Goal: Task Accomplishment & Management: Manage account settings

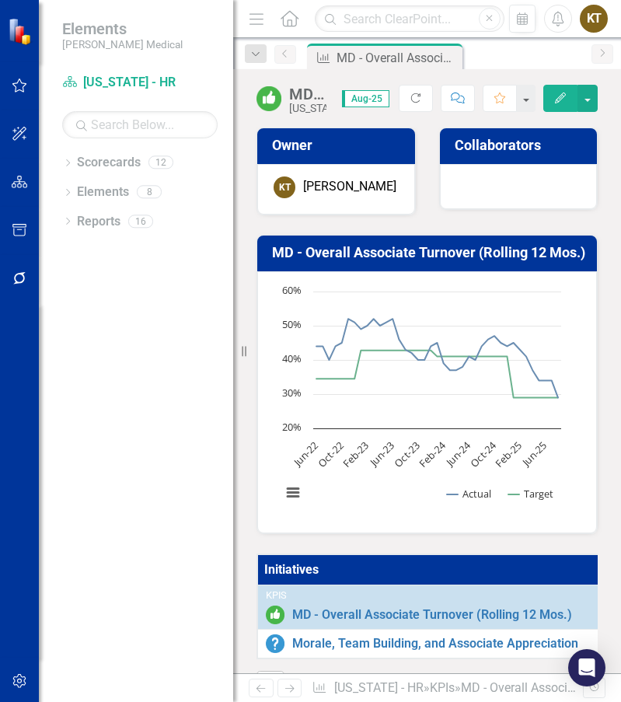
drag, startPoint x: 92, startPoint y: 451, endPoint x: 114, endPoint y: 400, distance: 55.3
click at [92, 447] on div "Dropdown Scorecards 12 Balanced Scorecard Dropdown Associate Retention & Develo…" at bounding box center [136, 426] width 194 height 552
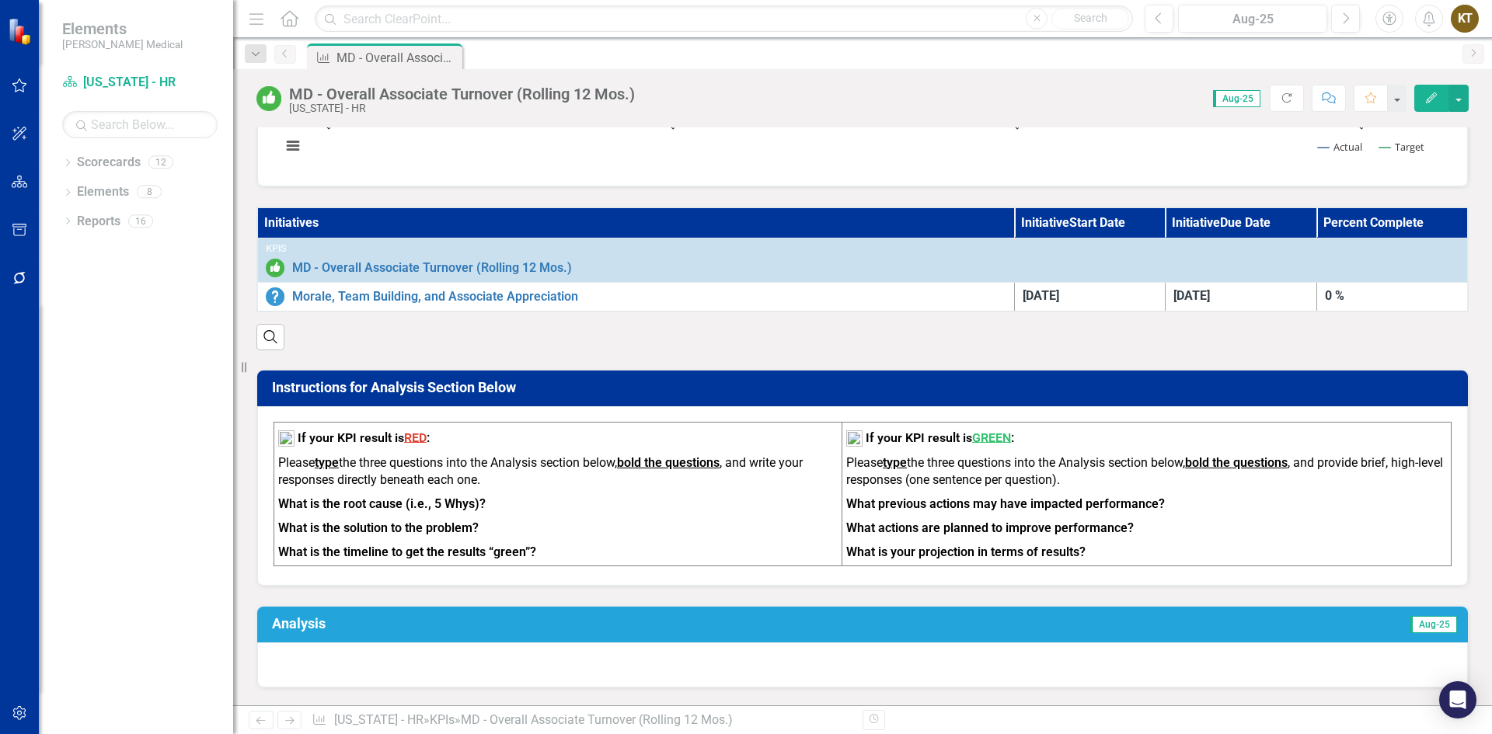
scroll to position [311, 0]
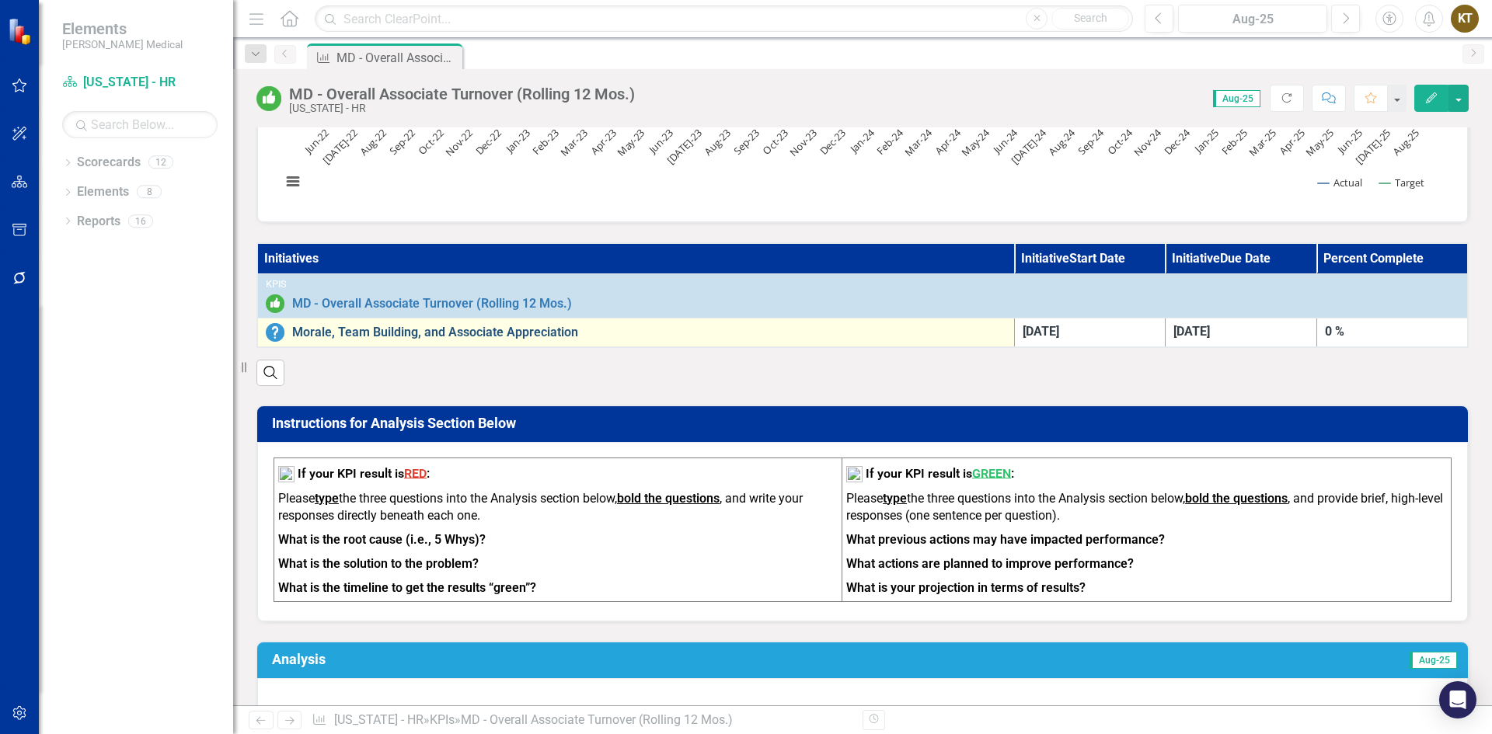
click at [350, 336] on link "Morale, Team Building, and Associate Appreciation" at bounding box center [649, 333] width 714 height 14
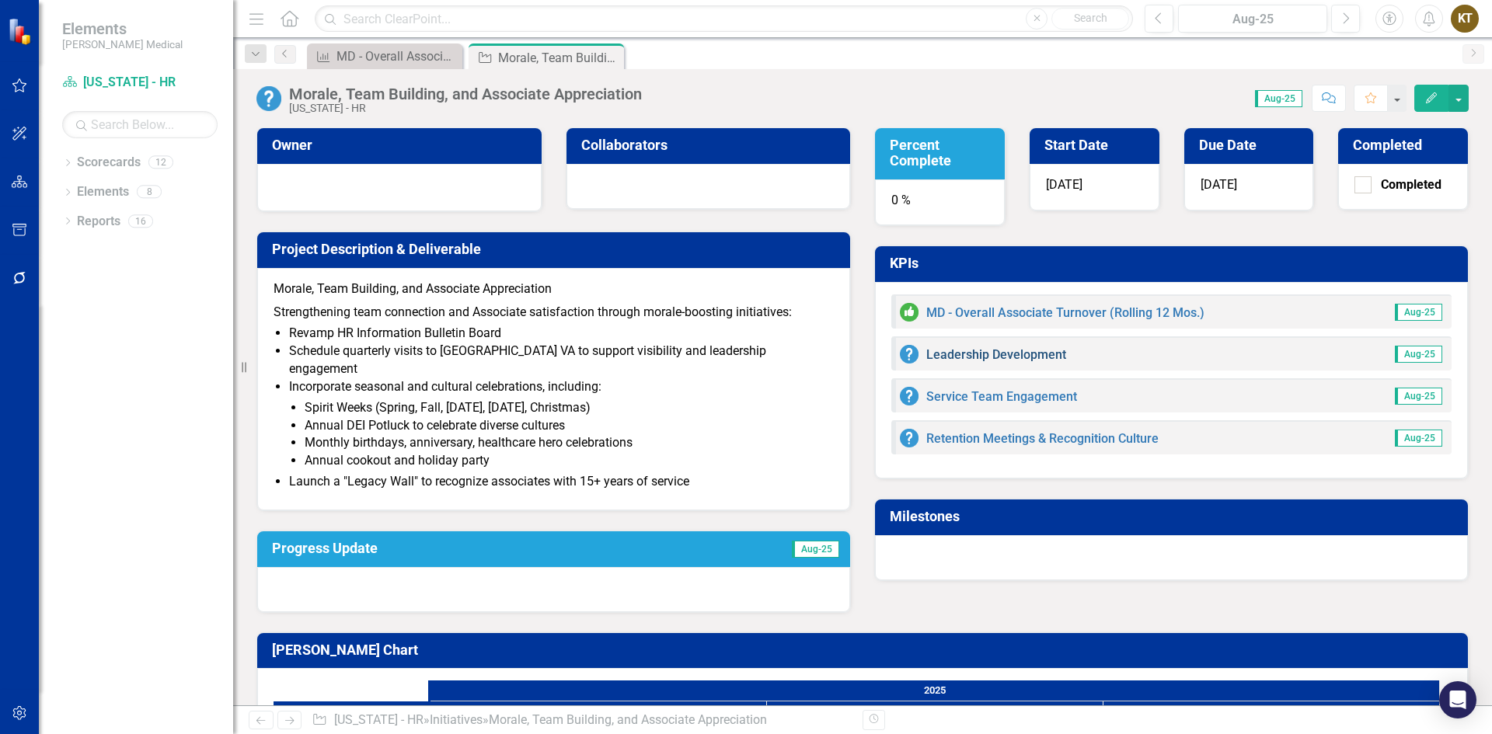
click at [972, 348] on link "Leadership Development" at bounding box center [996, 354] width 140 height 15
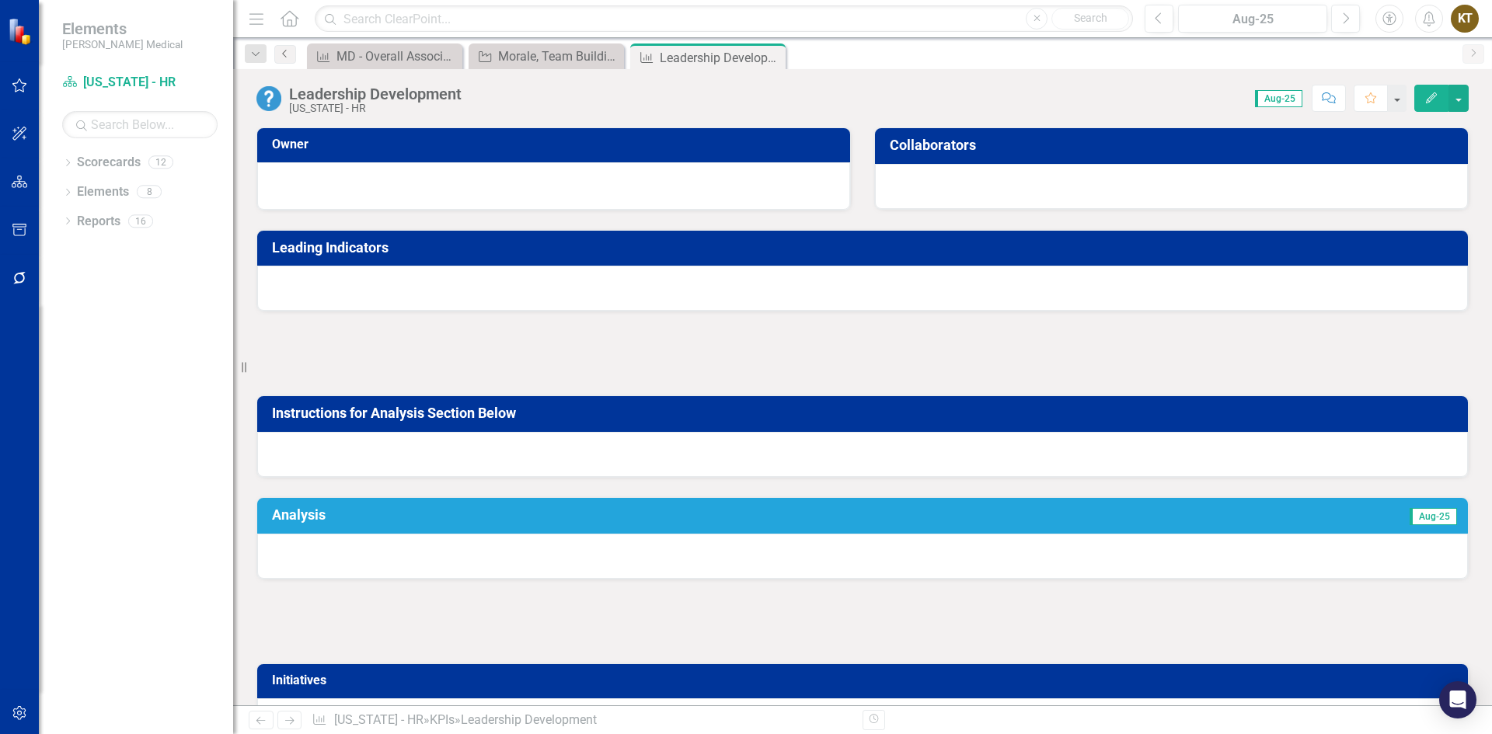
click at [289, 49] on icon "Previous" at bounding box center [285, 53] width 12 height 9
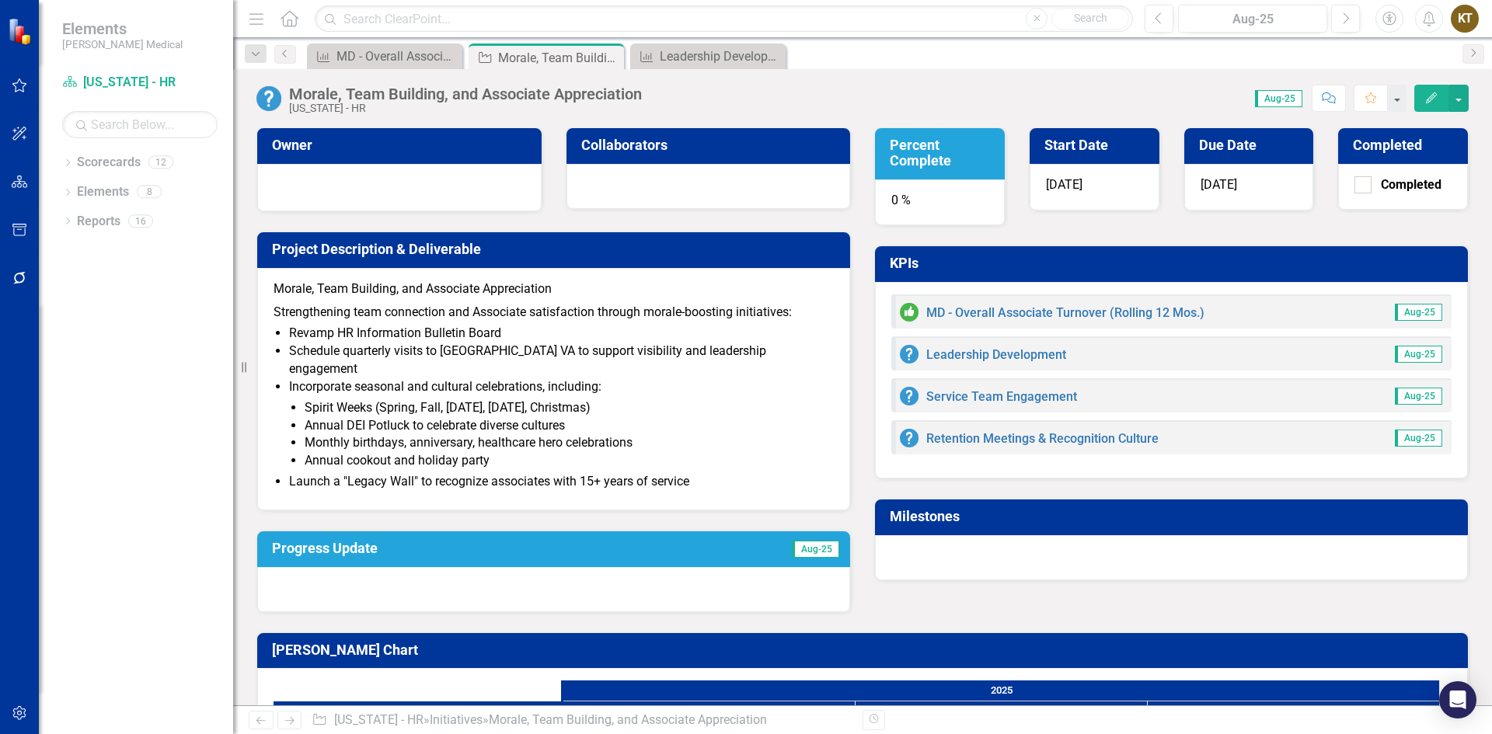
click at [900, 357] on img at bounding box center [909, 354] width 19 height 19
drag, startPoint x: 899, startPoint y: 357, endPoint x: 960, endPoint y: 348, distance: 62.0
click at [960, 348] on link "Leadership Development" at bounding box center [996, 354] width 140 height 15
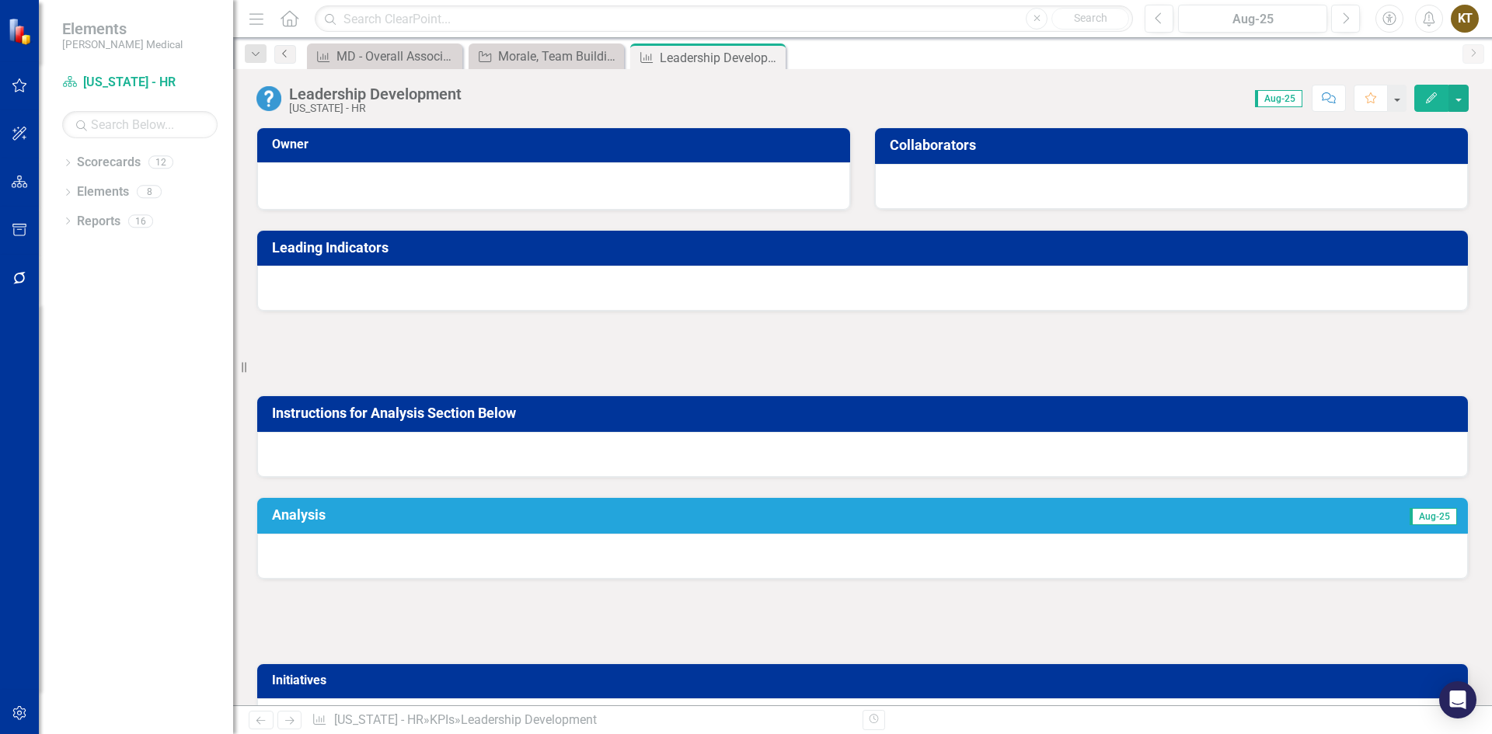
click at [277, 59] on link "Previous" at bounding box center [285, 54] width 22 height 19
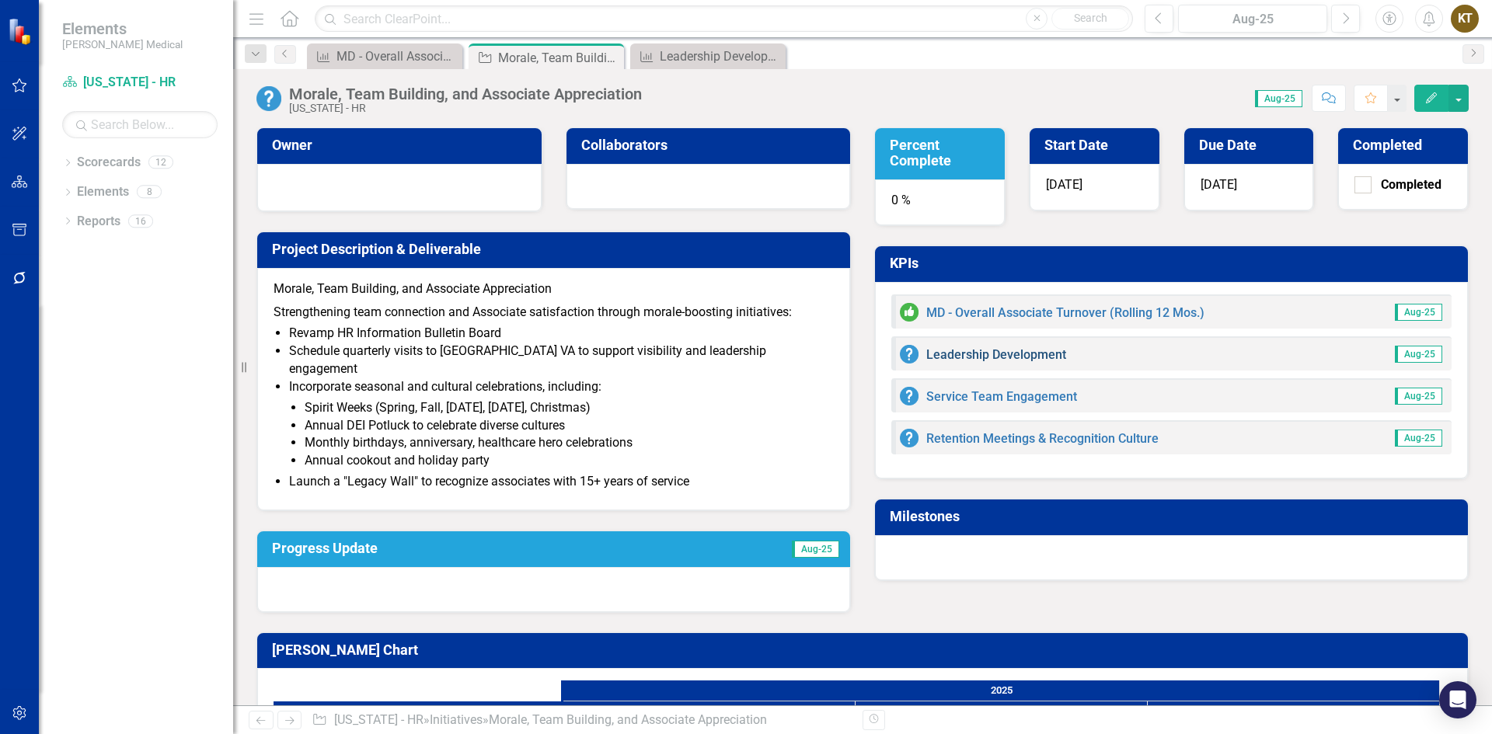
click at [926, 353] on link "Leadership Development" at bounding box center [996, 354] width 140 height 15
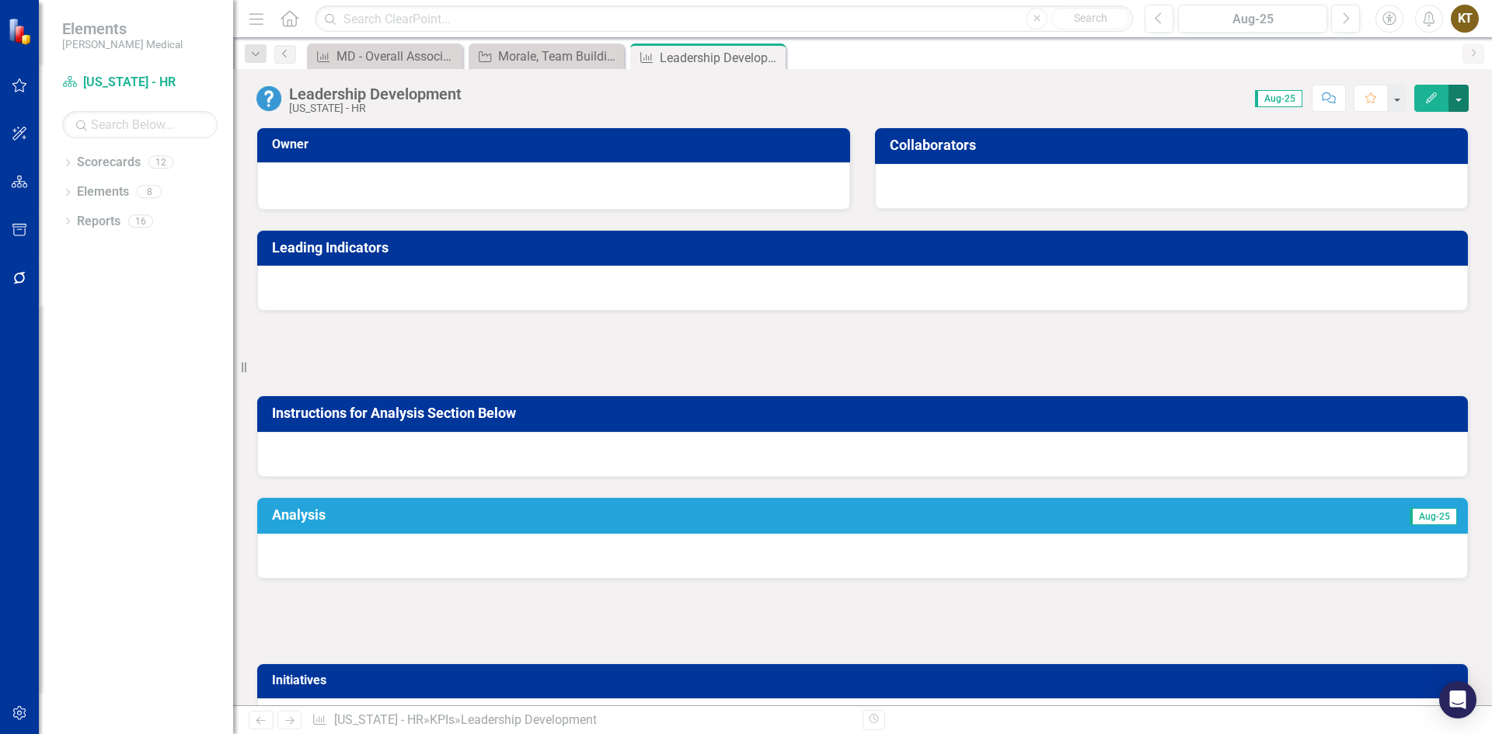
click at [1456, 98] on button "button" at bounding box center [1458, 98] width 20 height 27
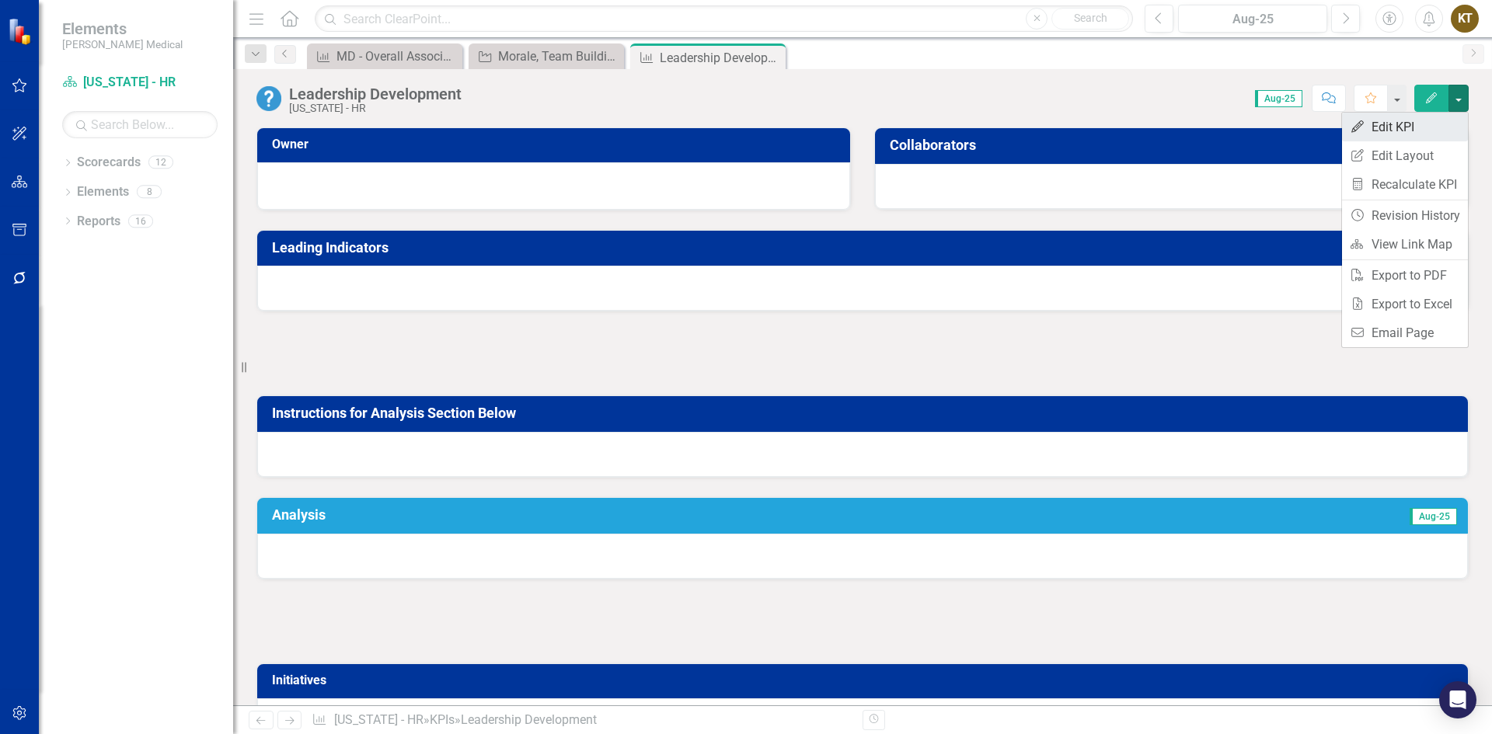
click at [1402, 122] on link "Edit Edit KPI" at bounding box center [1405, 127] width 126 height 29
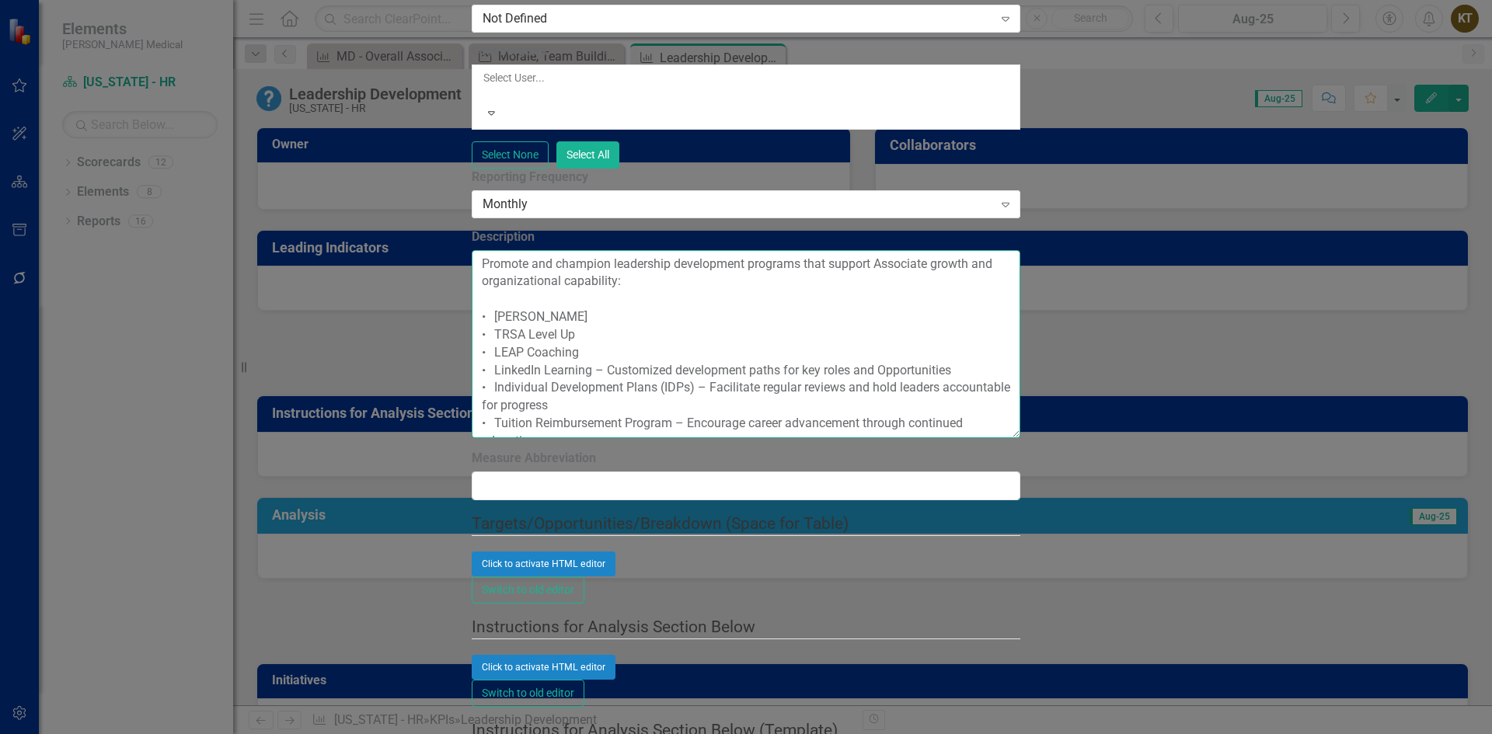
scroll to position [6, 0]
drag, startPoint x: 438, startPoint y: 483, endPoint x: 1091, endPoint y: 629, distance: 668.7
click at [1020, 438] on textarea "Promote and champion leadership development programs that support Associate gro…" at bounding box center [746, 344] width 549 height 188
drag, startPoint x: 910, startPoint y: 601, endPoint x: 821, endPoint y: 610, distance: 89.8
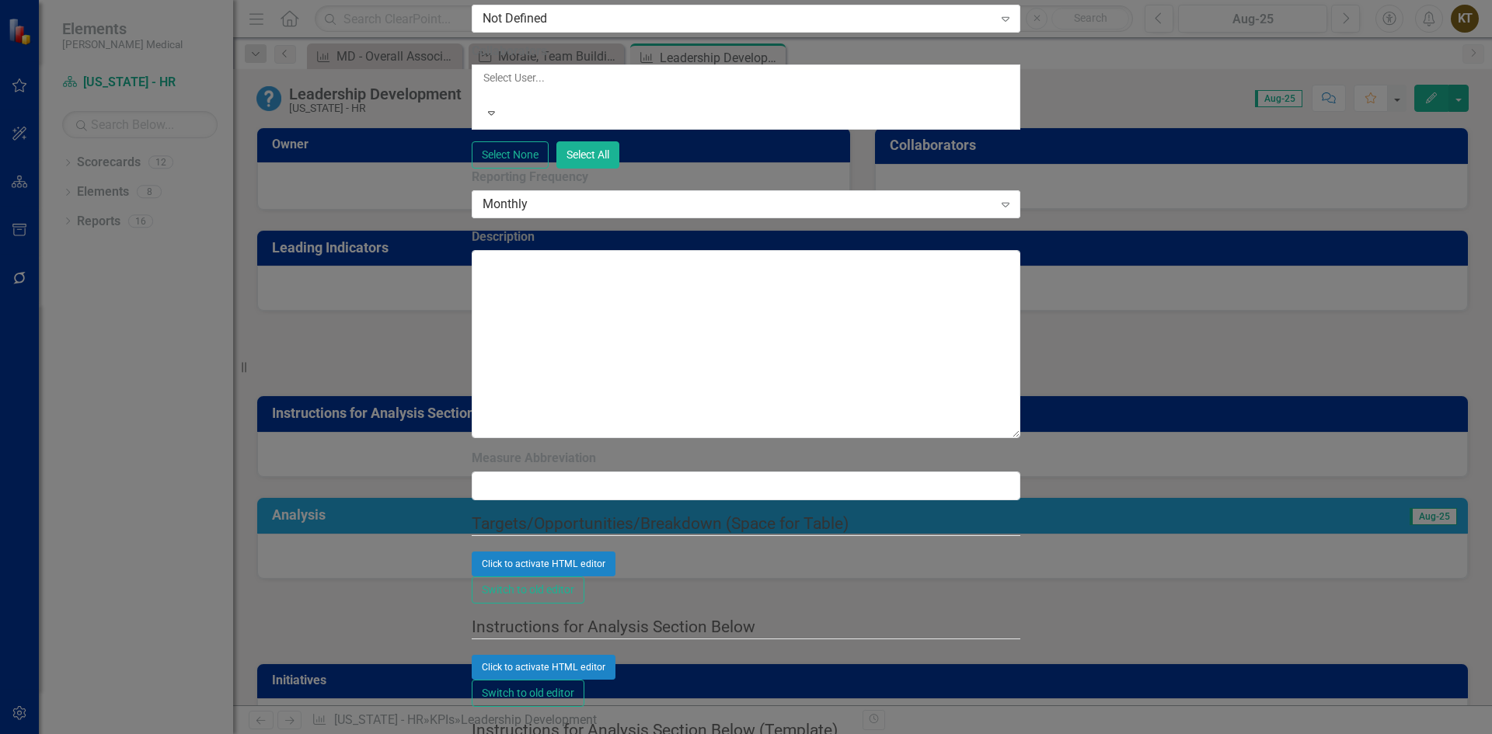
drag, startPoint x: 591, startPoint y: 81, endPoint x: 340, endPoint y: 82, distance: 251.0
click at [472, 82] on div "Update Fields Edit Fields Update Data Series Charts Links Link Map Notification…" at bounding box center [746, 389] width 549 height 3062
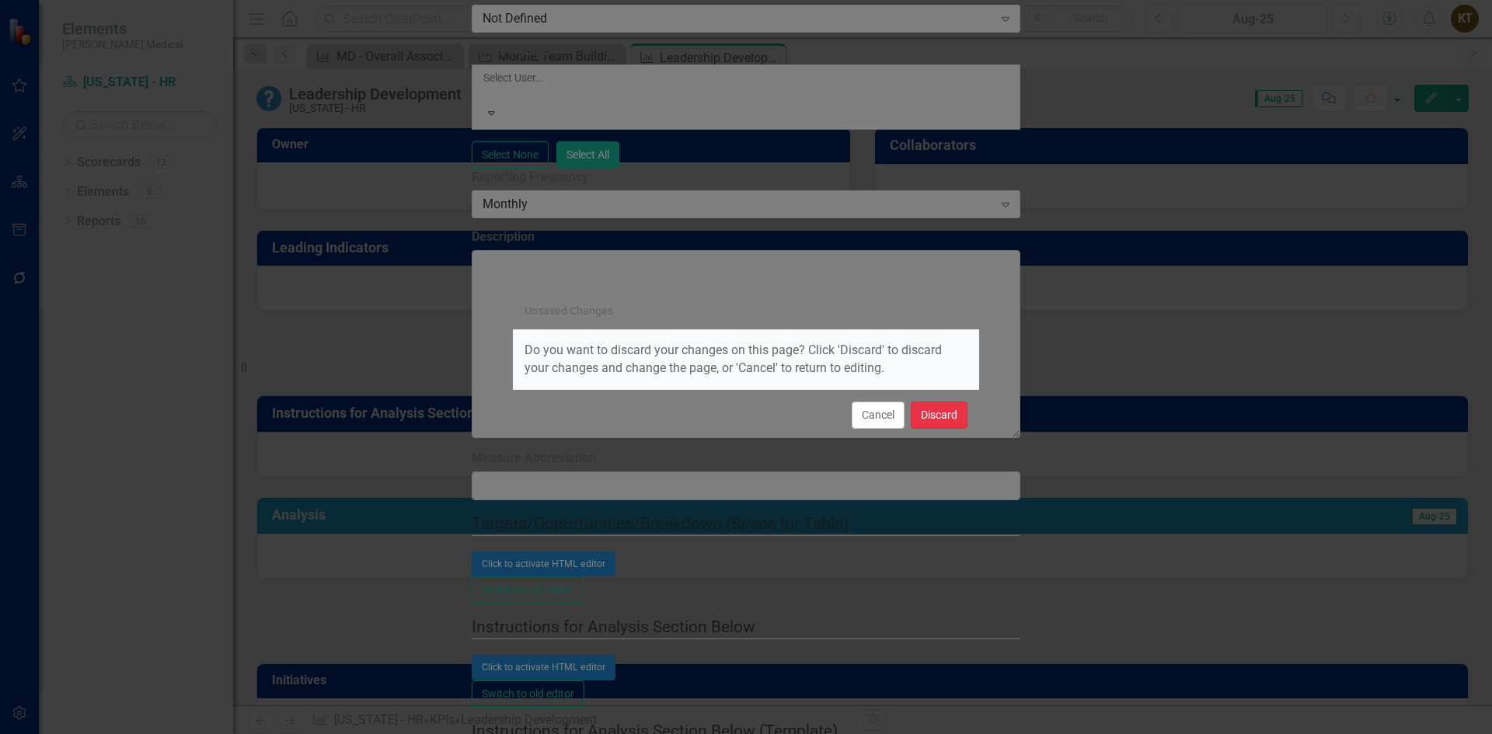
click at [932, 419] on button "Discard" at bounding box center [939, 415] width 57 height 27
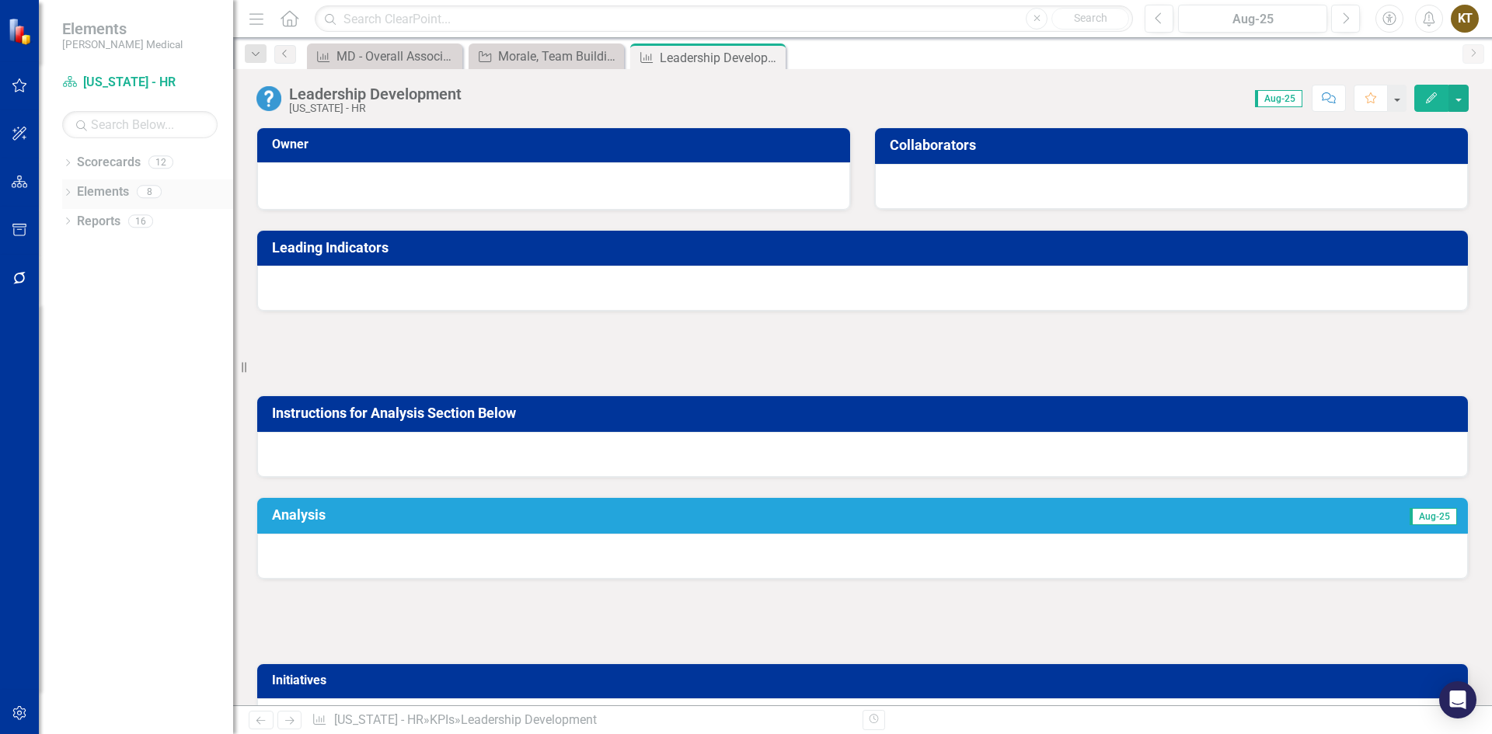
click at [69, 186] on div "Dropdown Elements 8" at bounding box center [147, 194] width 171 height 30
click at [75, 190] on div "Dropdown Elements 8" at bounding box center [147, 194] width 171 height 30
click at [68, 194] on icon at bounding box center [68, 192] width 4 height 7
click at [58, 254] on icon "Dropdown" at bounding box center [52, 252] width 11 height 9
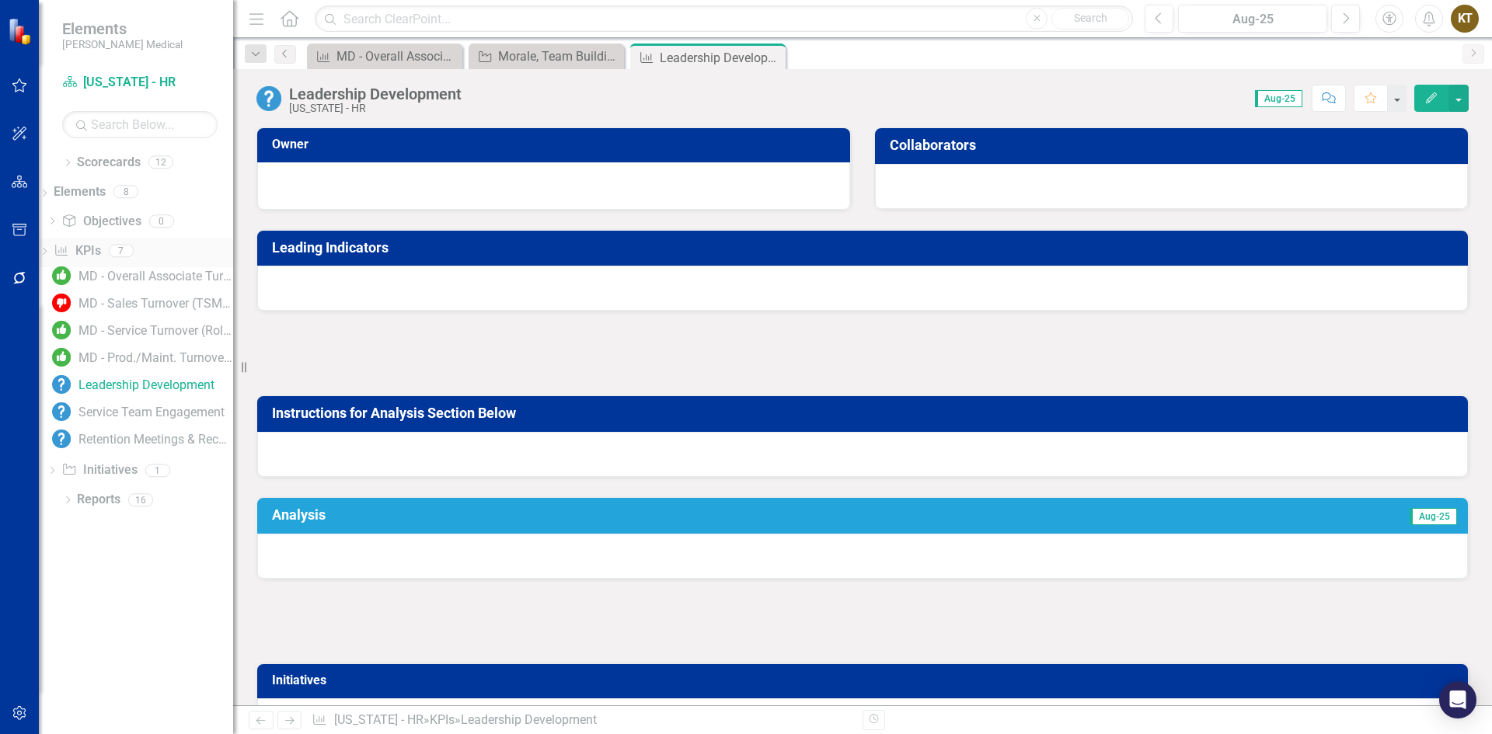
click at [100, 246] on link "KPI KPIs" at bounding box center [77, 251] width 47 height 18
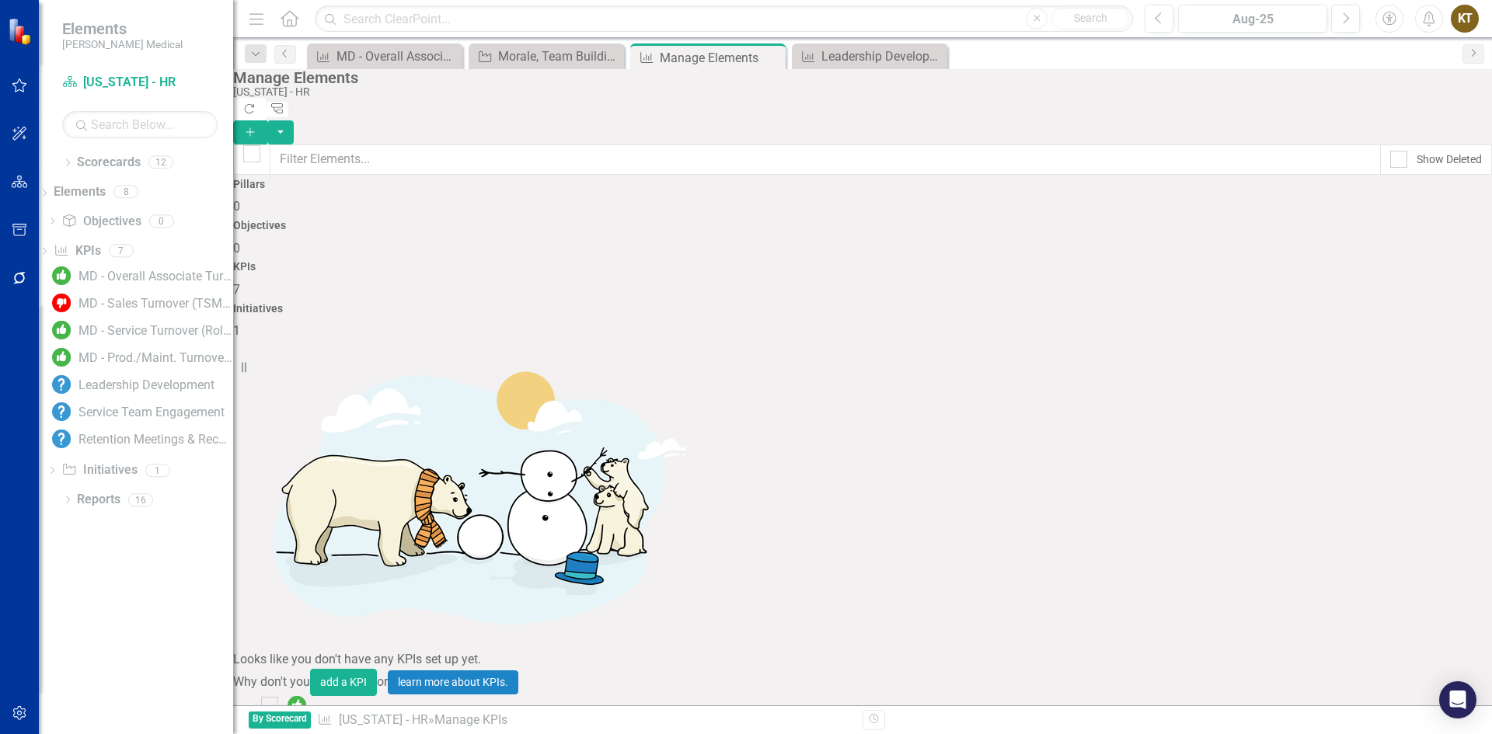
click at [1410, 608] on link "Trash Delete KPI" at bounding box center [1394, 608] width 123 height 29
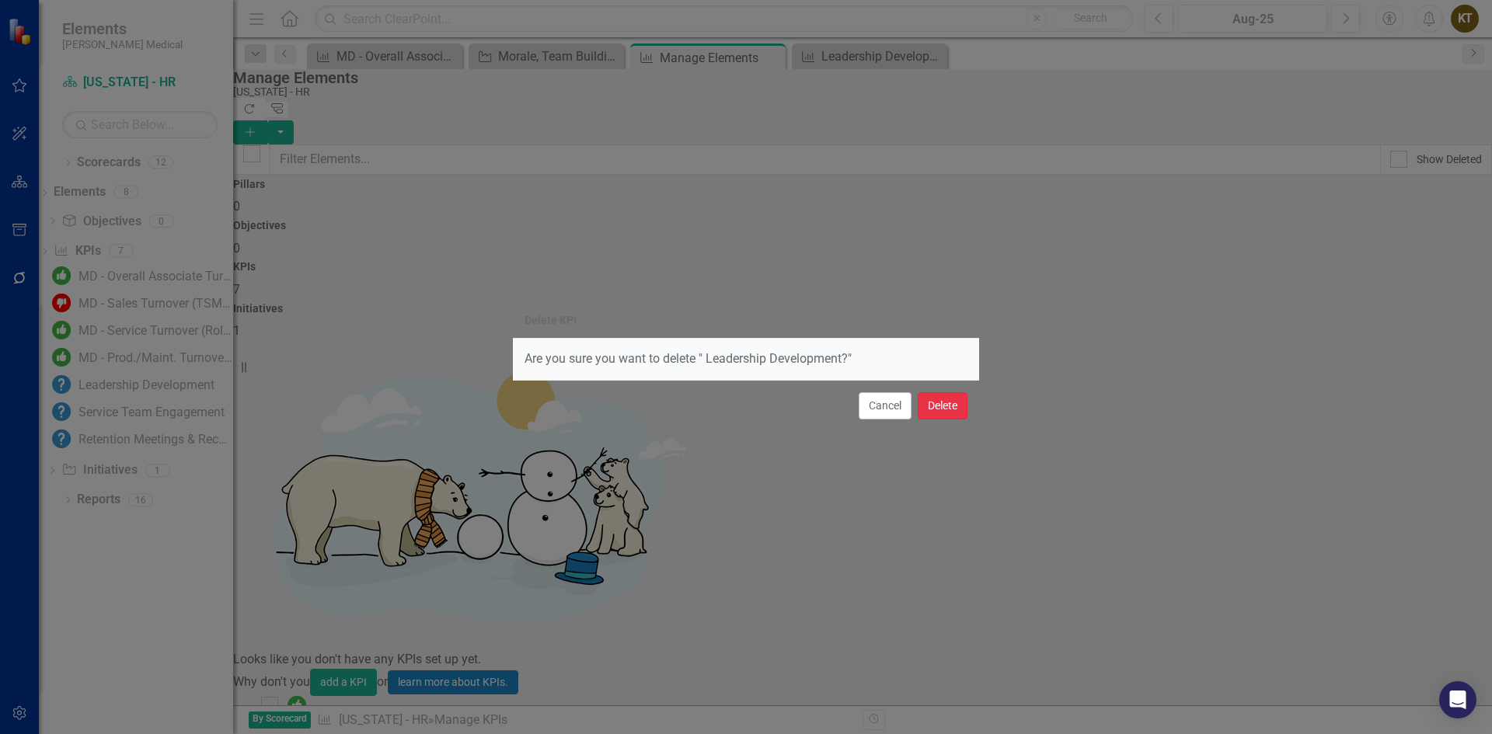
click at [937, 406] on button "Delete" at bounding box center [943, 405] width 50 height 27
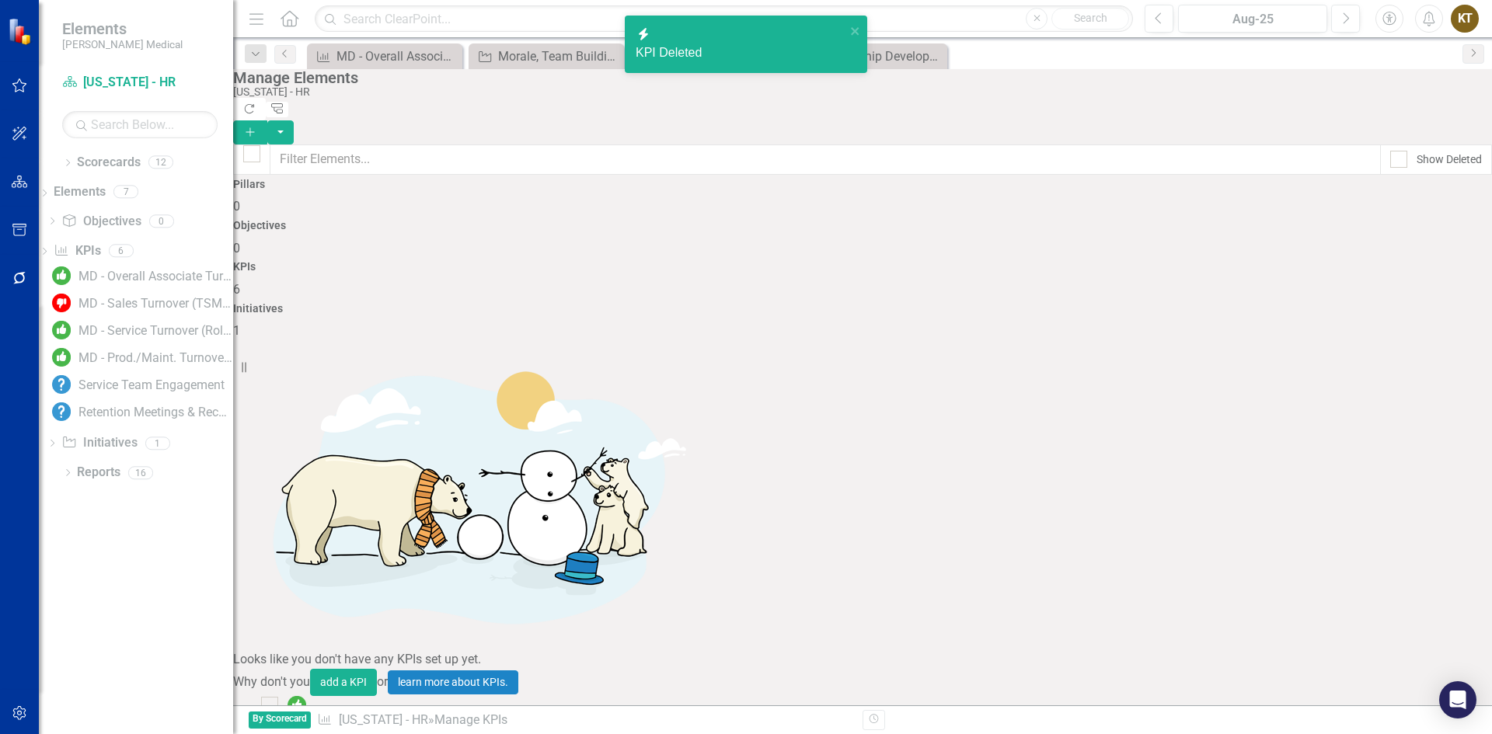
click at [1413, 607] on link "Trash Delete KPI" at bounding box center [1394, 608] width 123 height 29
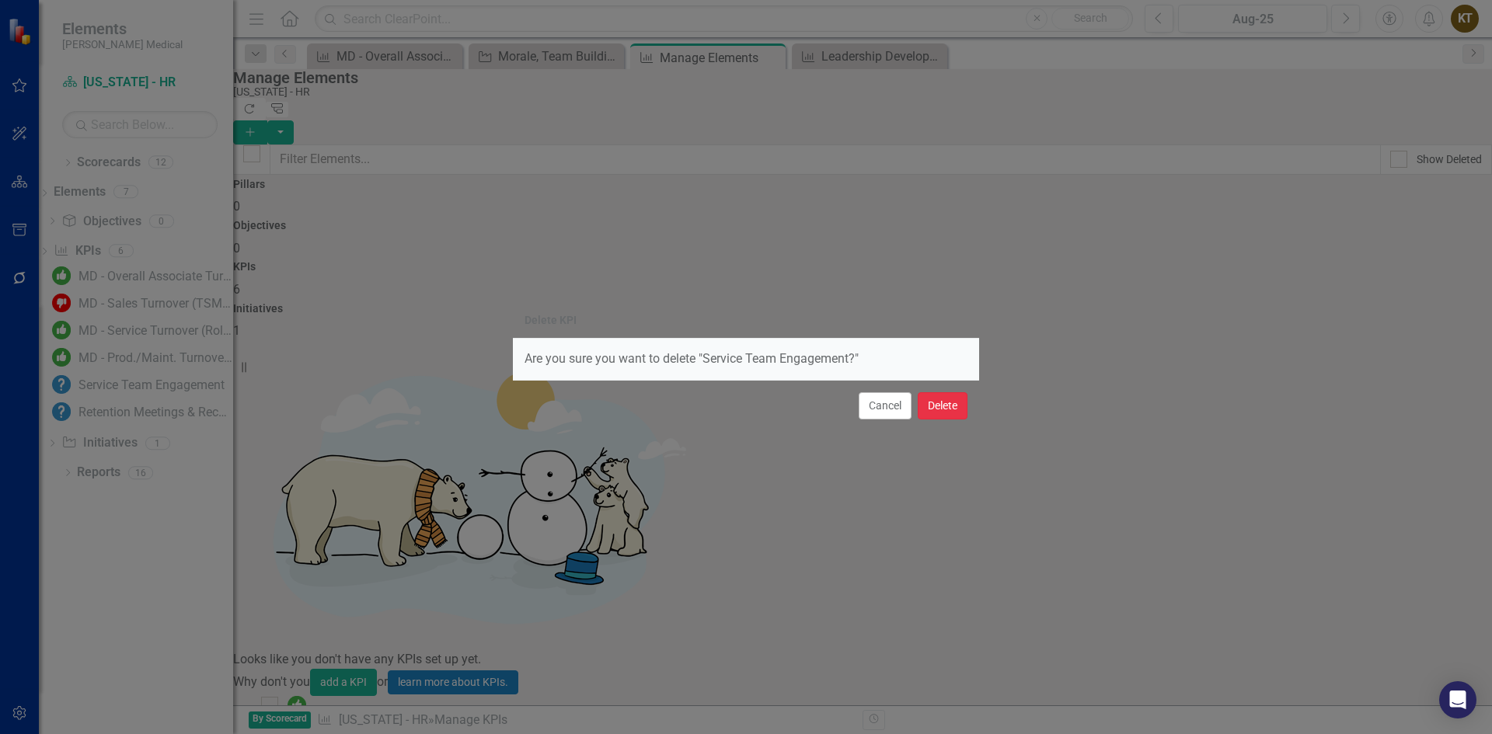
click at [943, 404] on button "Delete" at bounding box center [943, 405] width 50 height 27
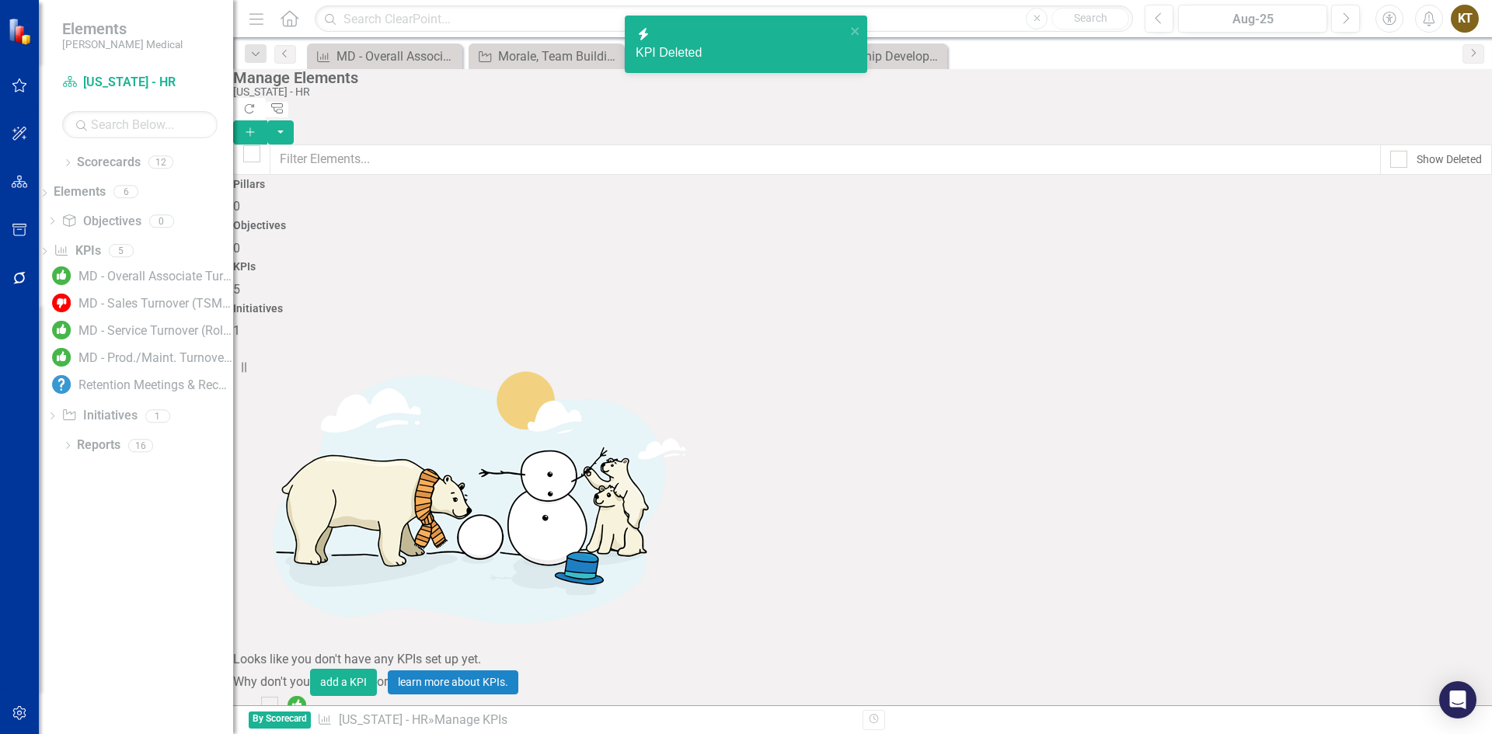
click at [1392, 605] on link "Trash Delete KPI" at bounding box center [1394, 608] width 123 height 29
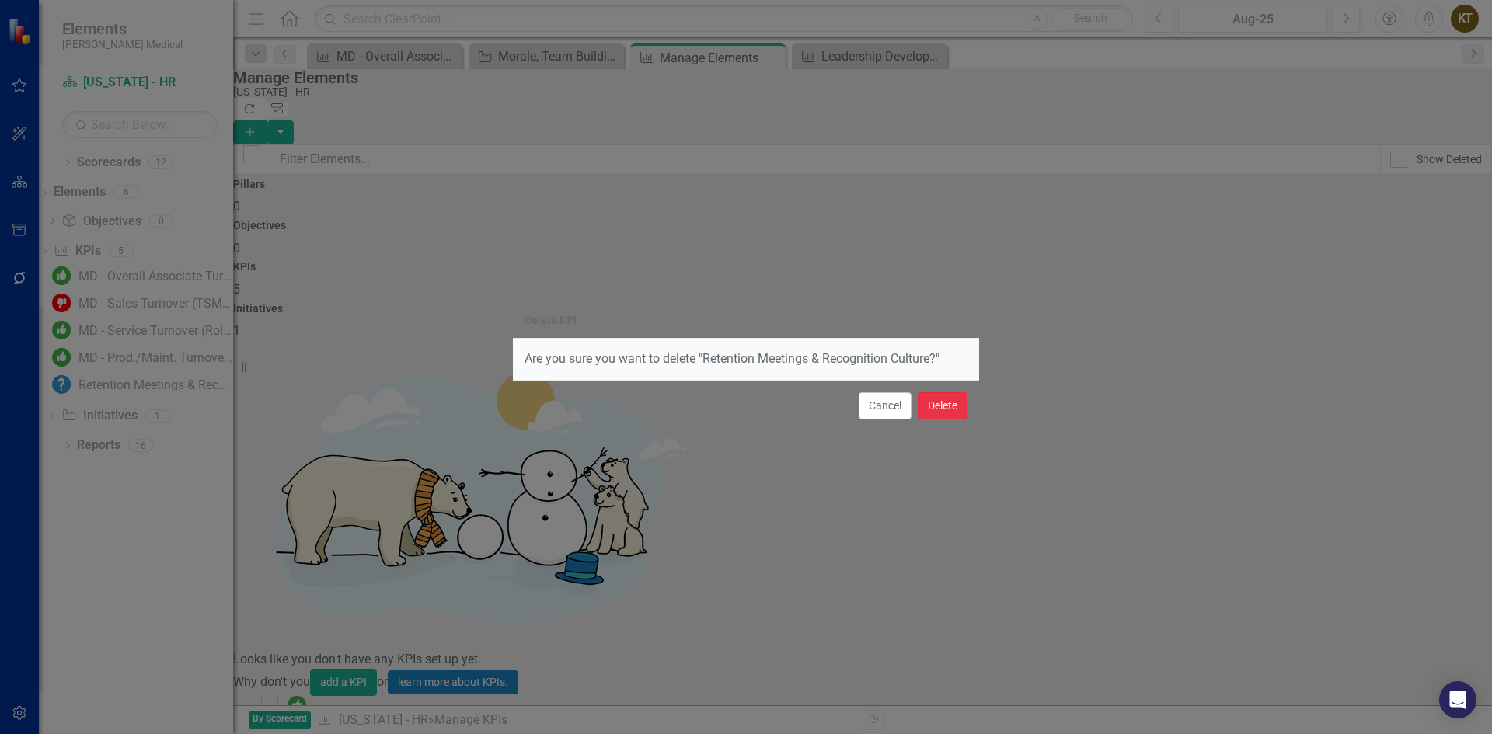
click at [947, 401] on button "Delete" at bounding box center [943, 405] width 50 height 27
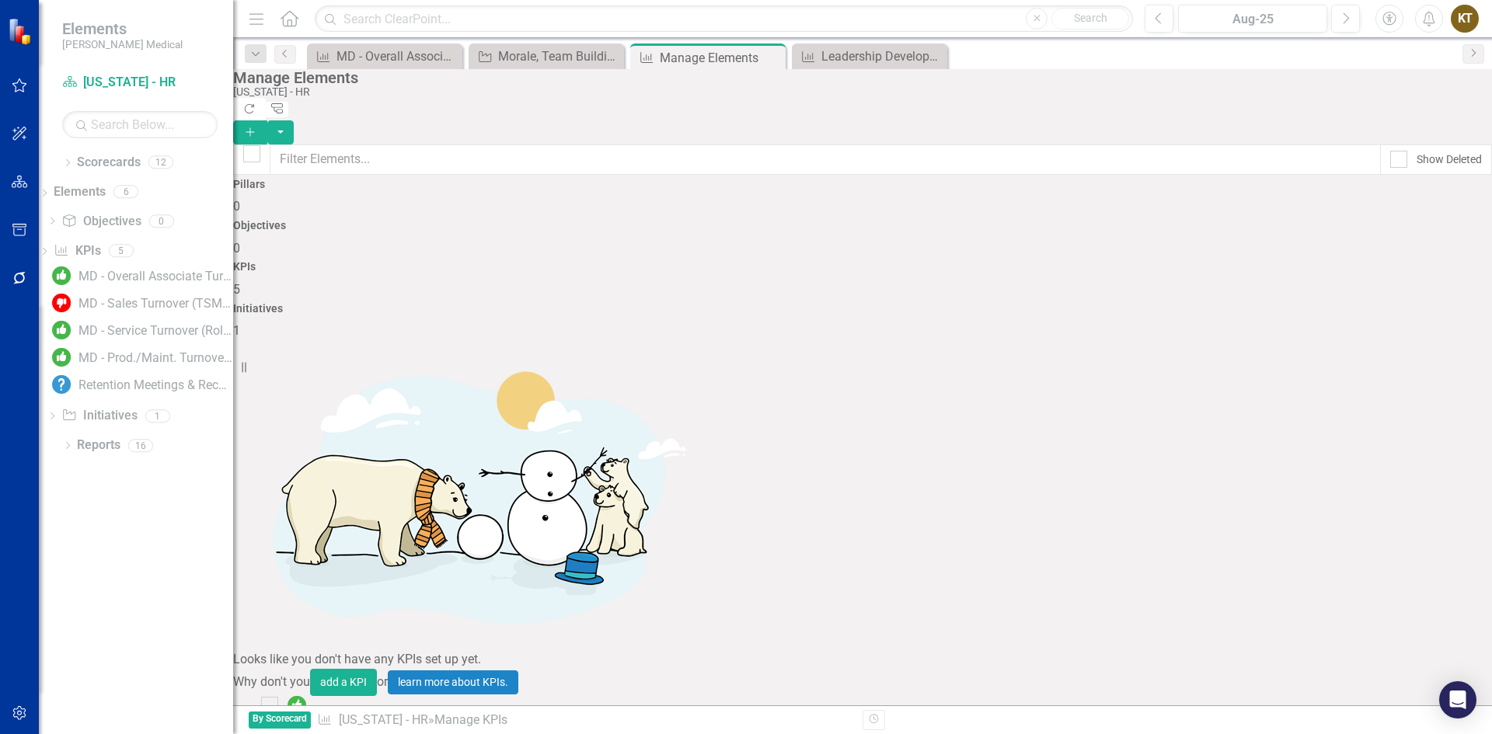
click at [542, 579] on div "Looks like you don't have any KPIs set up yet. Why don't you add a KPI or learn…" at bounding box center [862, 634] width 1259 height 588
click at [514, 587] on div "Looks like you don't have any KPIs set up yet. Why don't you add a KPI or learn…" at bounding box center [862, 634] width 1259 height 588
click at [1316, 303] on h4 "Initiatives" at bounding box center [862, 309] width 1259 height 12
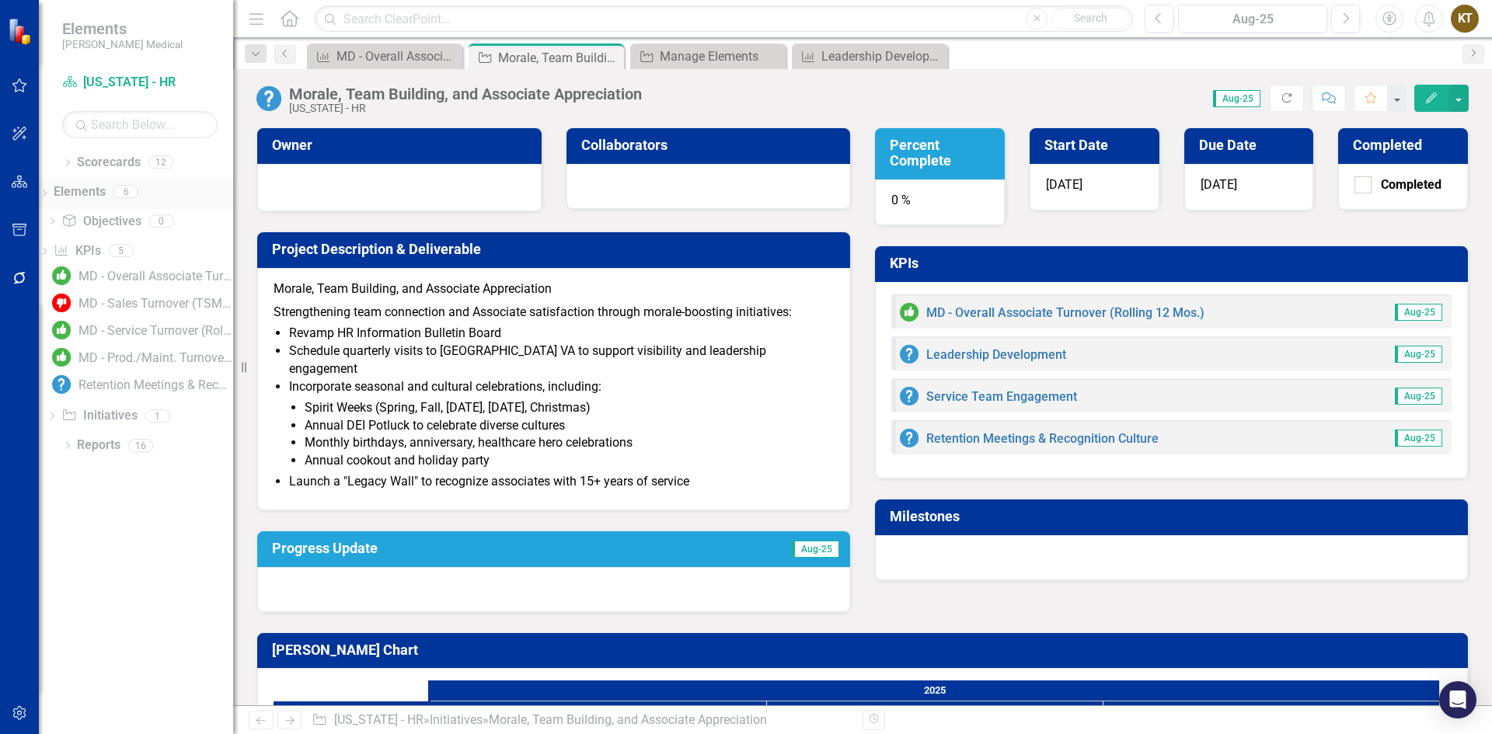
click at [50, 190] on icon "Dropdown" at bounding box center [44, 194] width 11 height 9
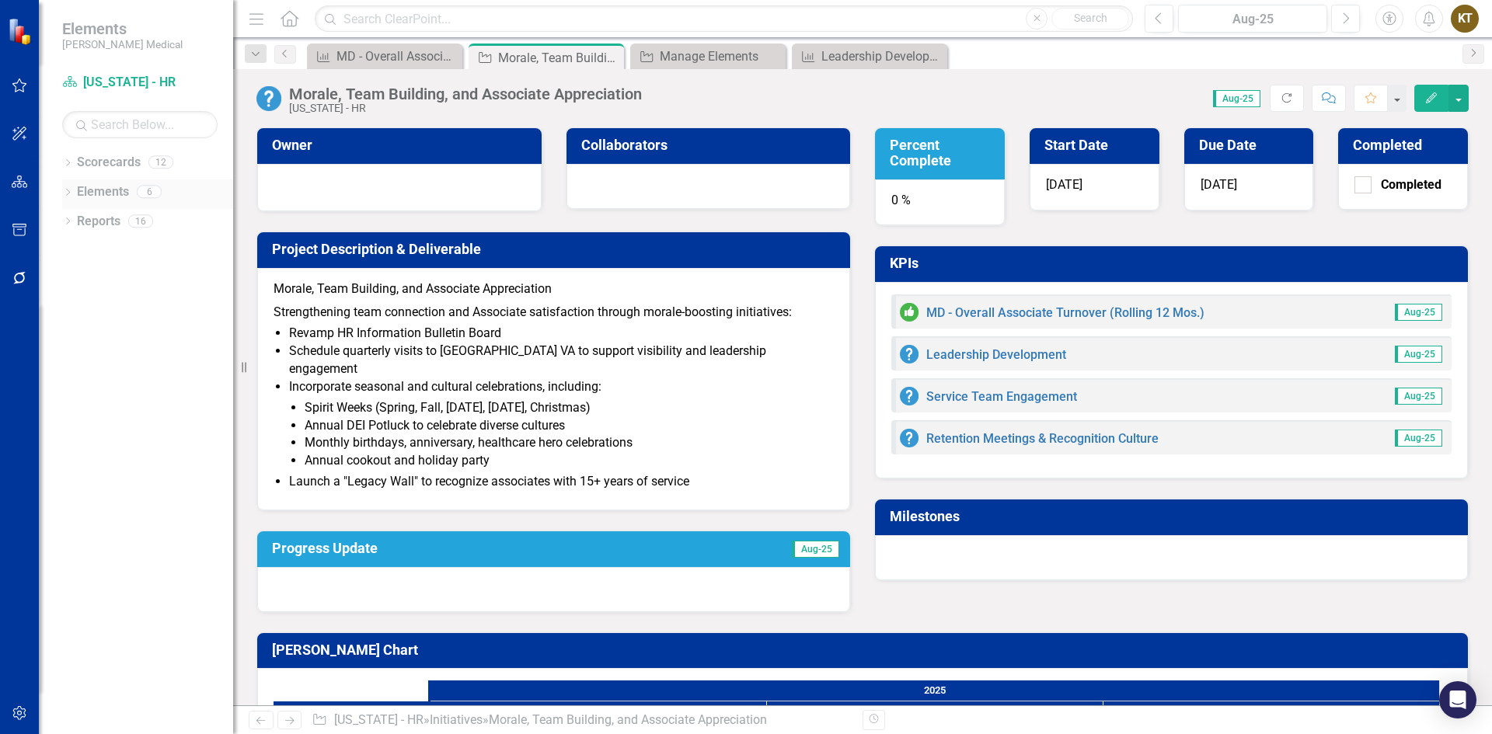
click at [69, 192] on icon "Dropdown" at bounding box center [67, 194] width 11 height 9
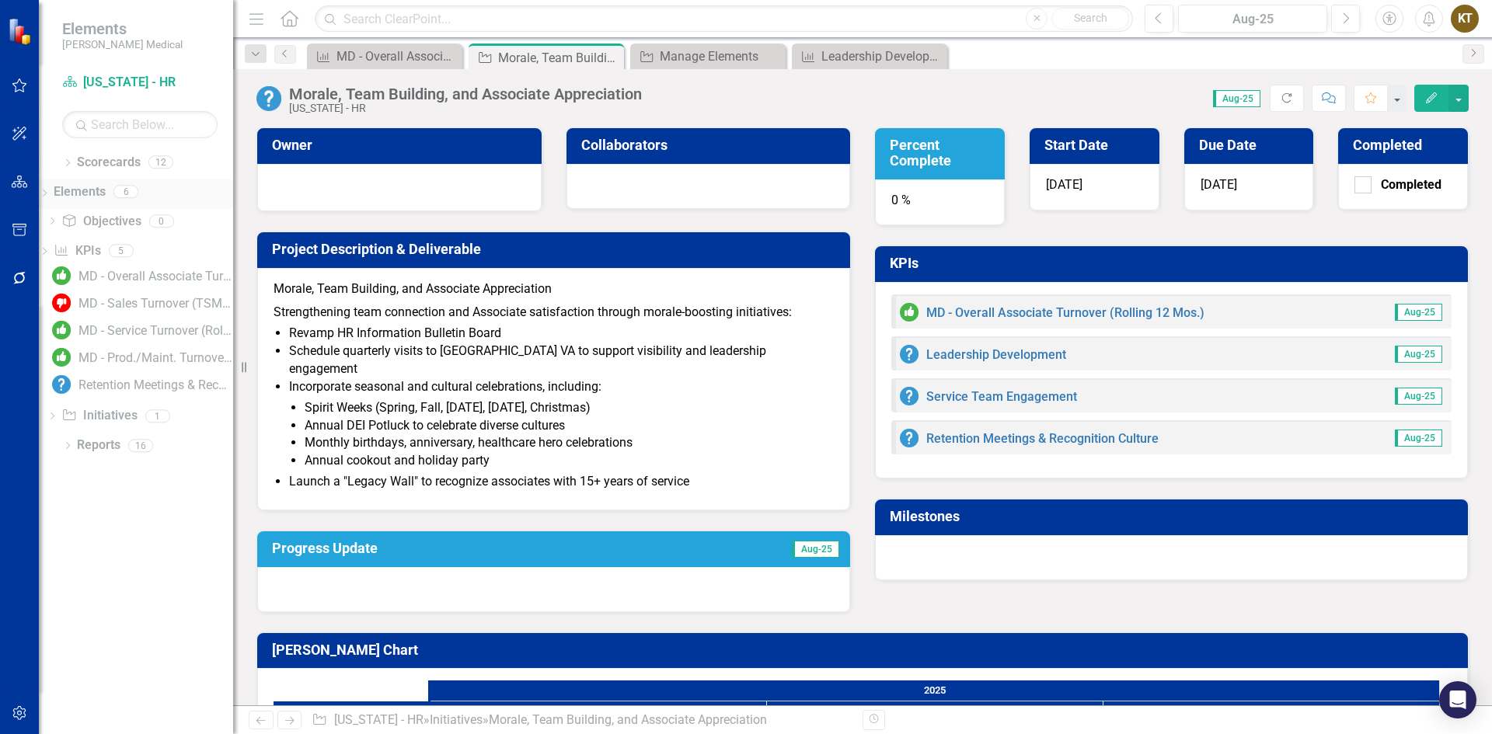
click at [96, 190] on link "Elements" at bounding box center [80, 192] width 52 height 18
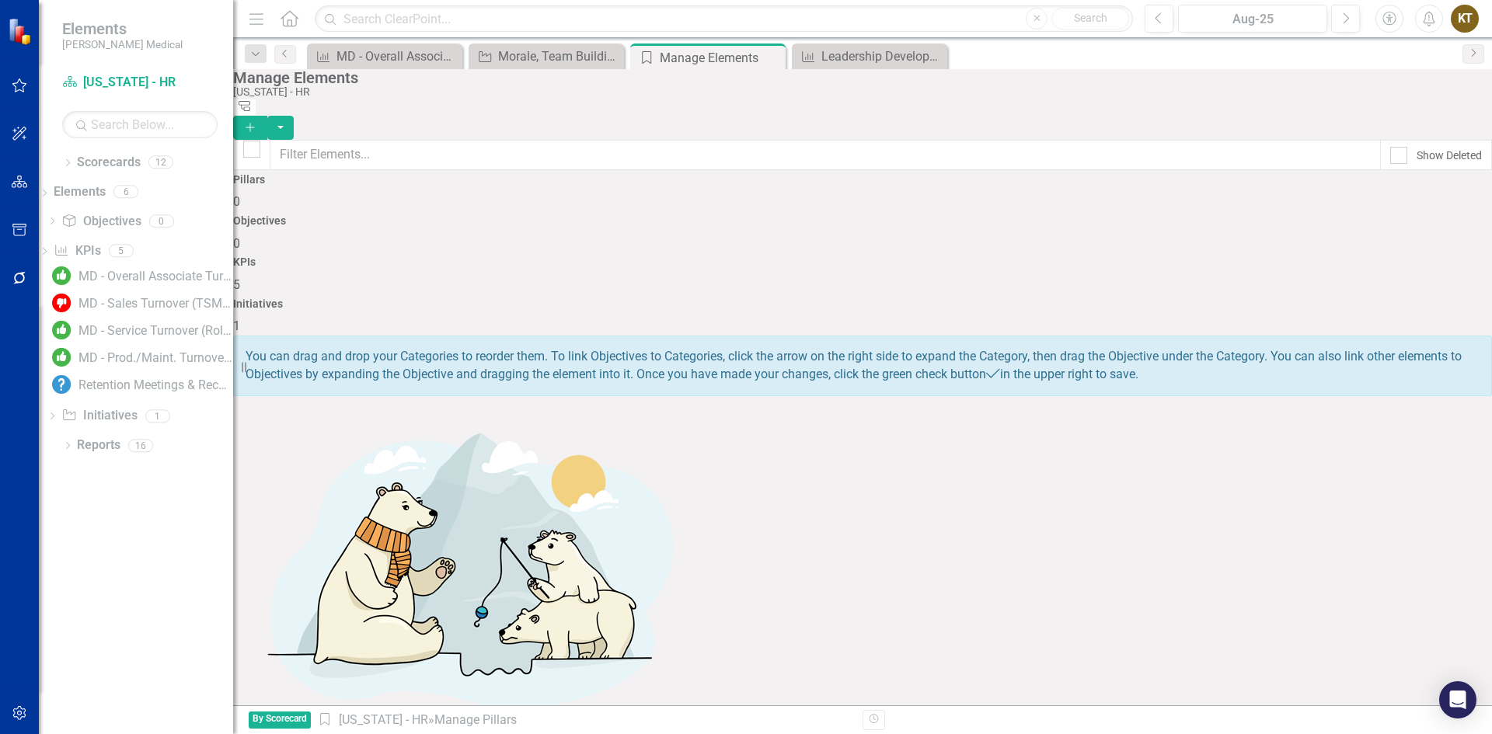
click at [1328, 298] on h4 "Initiatives" at bounding box center [862, 304] width 1259 height 12
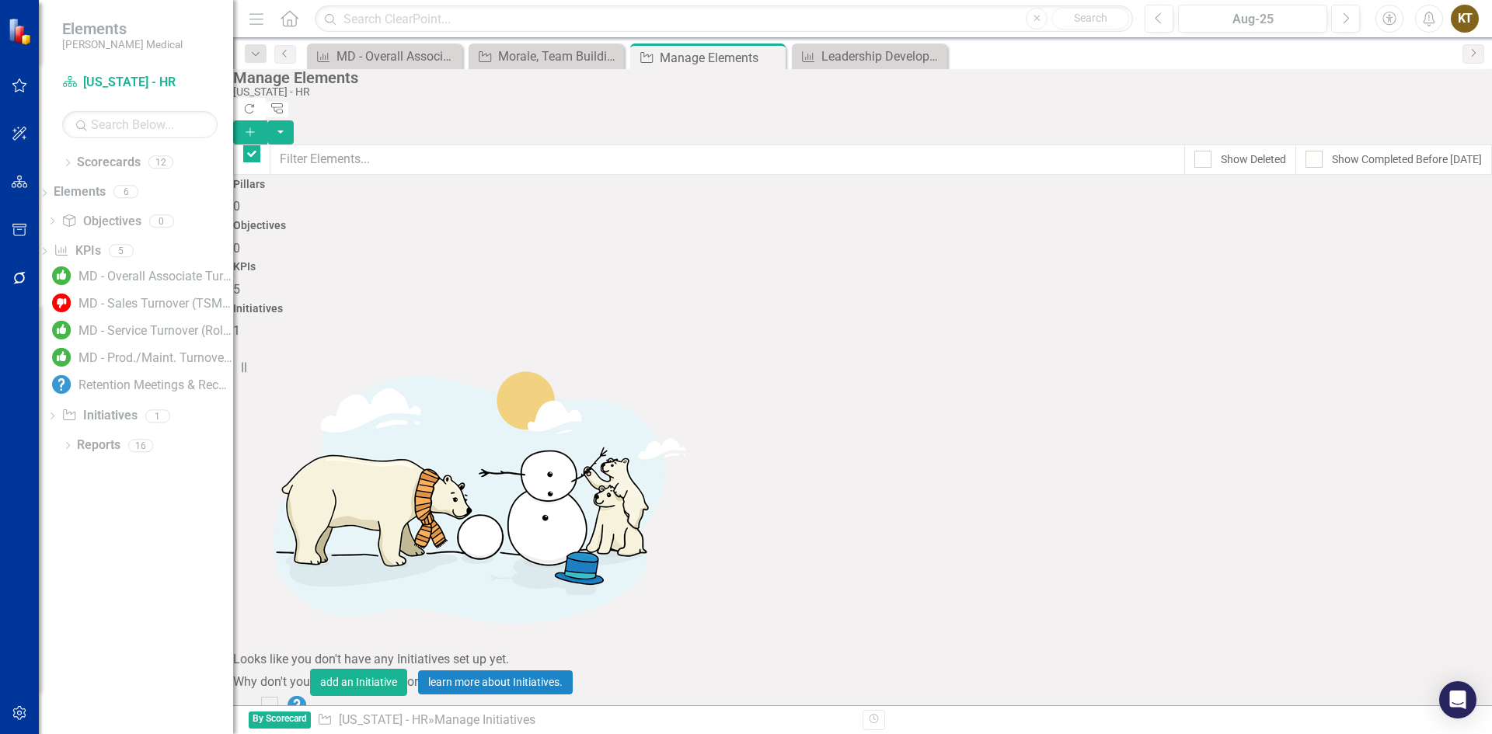
checkbox input "false"
click at [267, 120] on button "Add" at bounding box center [250, 132] width 34 height 24
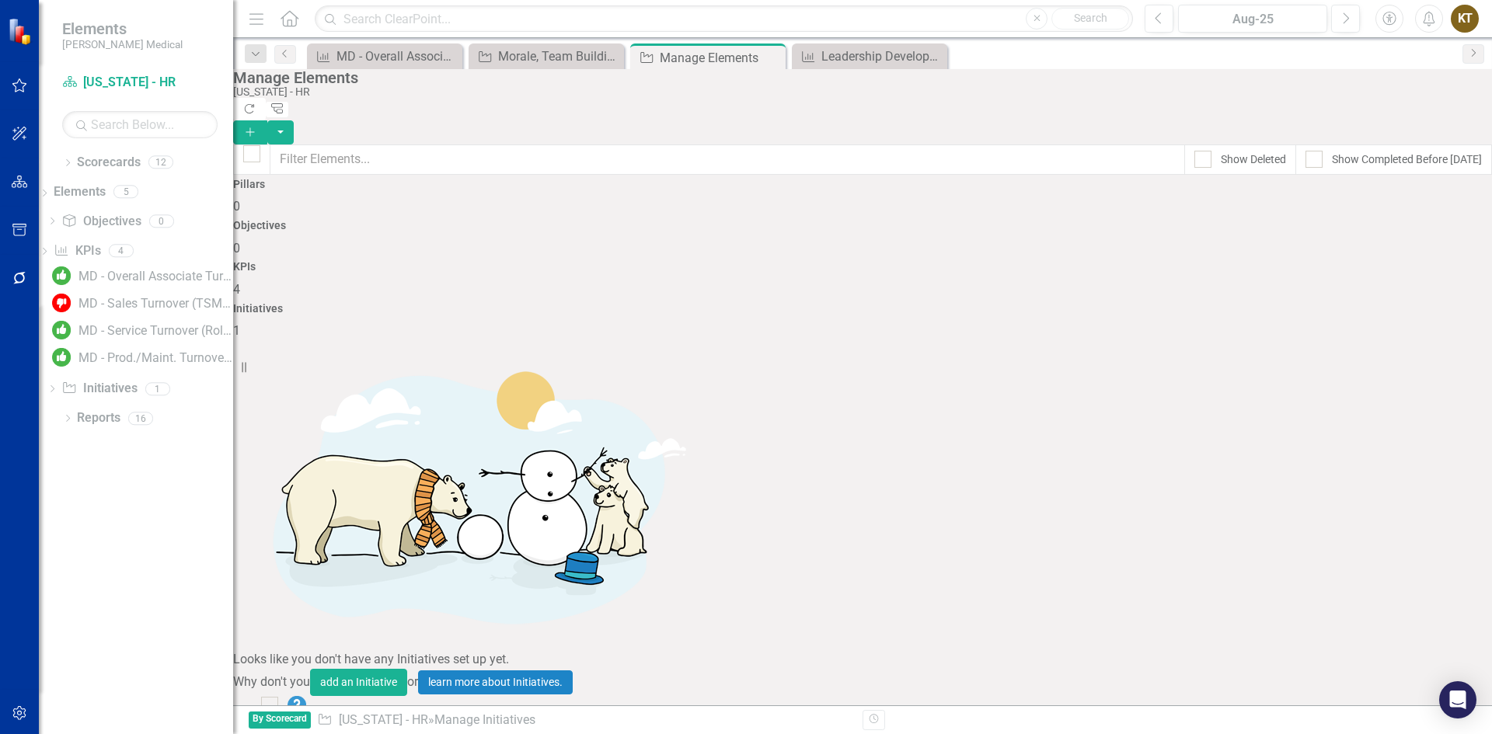
click at [463, 455] on div "Looks like you don't have any Initiatives set up yet. Why don't you add an Init…" at bounding box center [862, 689] width 1259 height 699
click at [137, 275] on div "MD - Overall Associate Turnover (Rolling 12 Mos.)" at bounding box center [155, 277] width 155 height 14
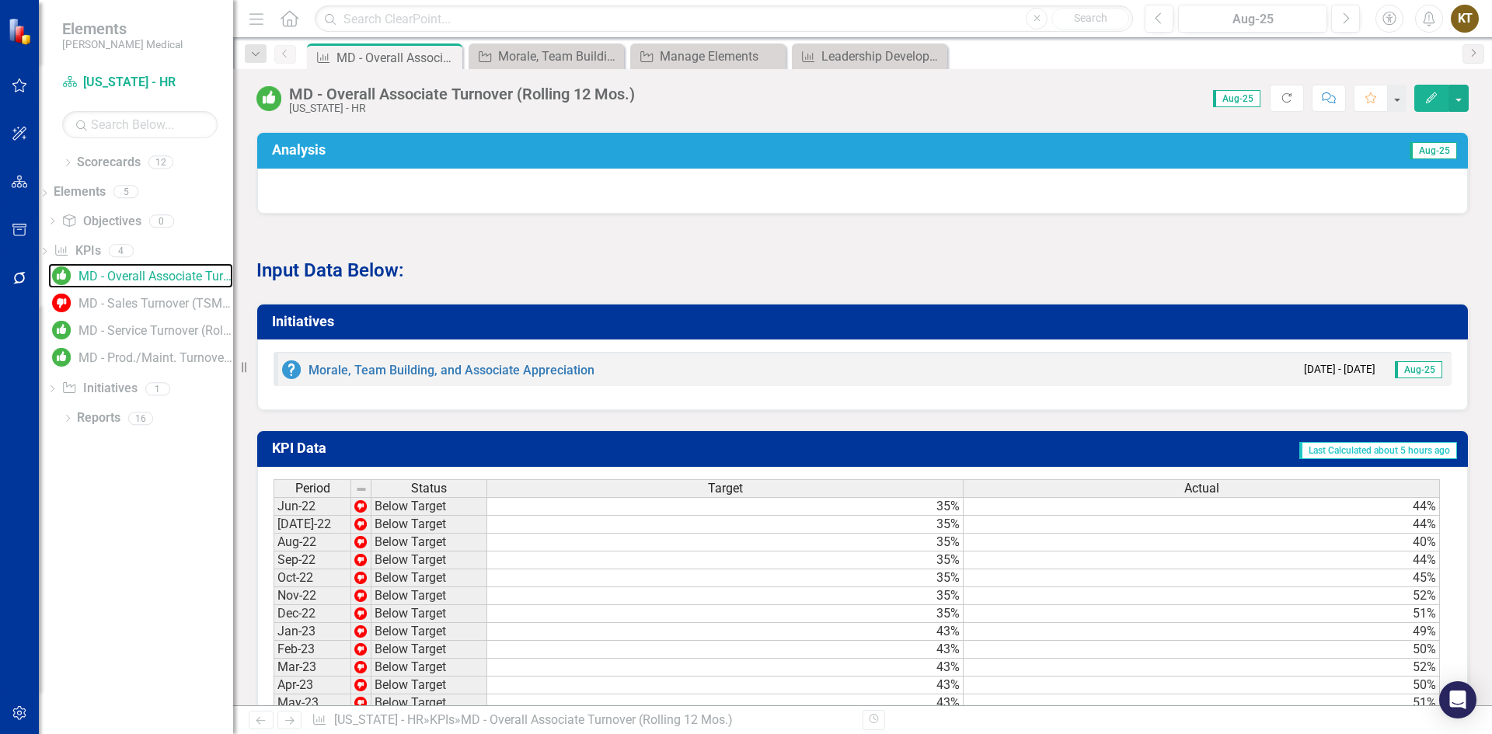
scroll to position [855, 0]
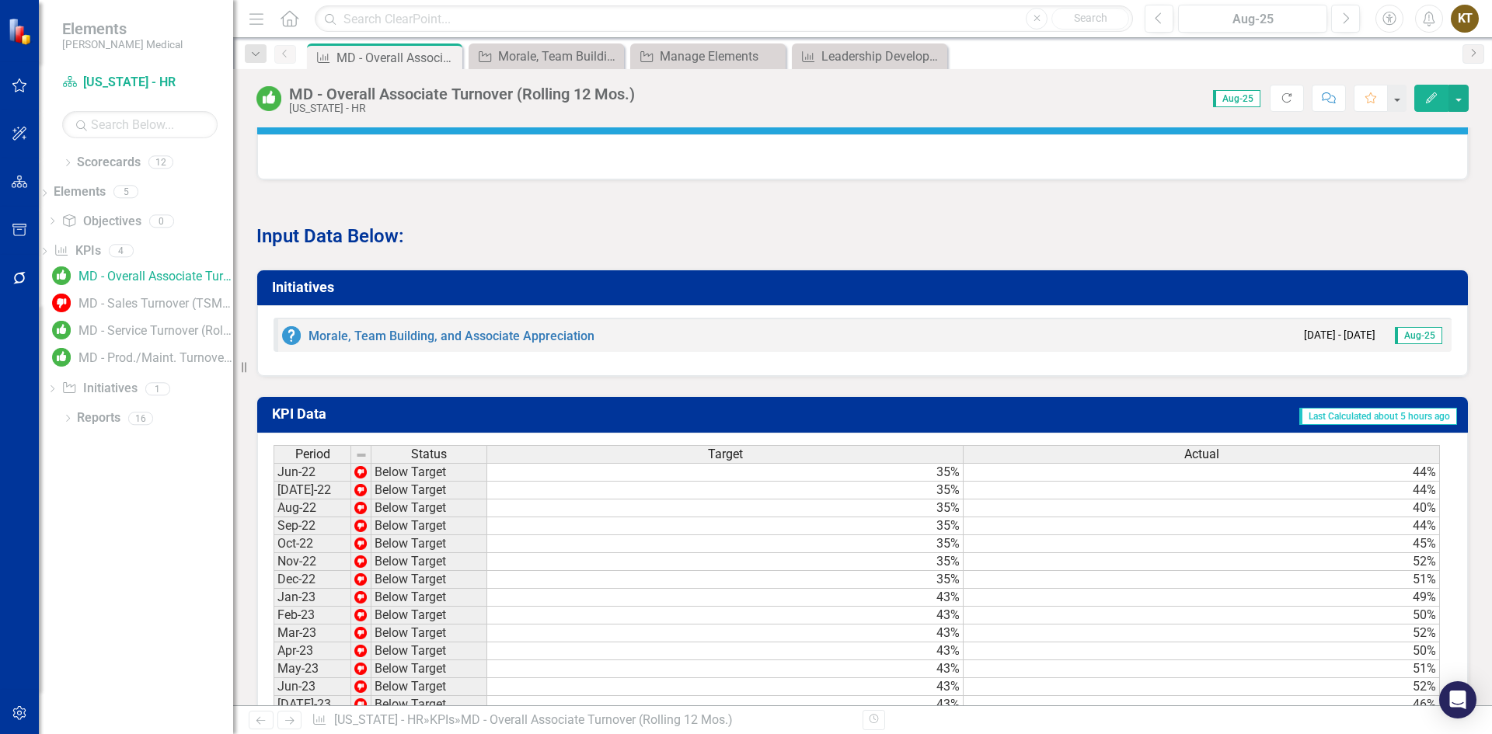
click at [283, 295] on h3 "Initiatives" at bounding box center [865, 288] width 1187 height 16
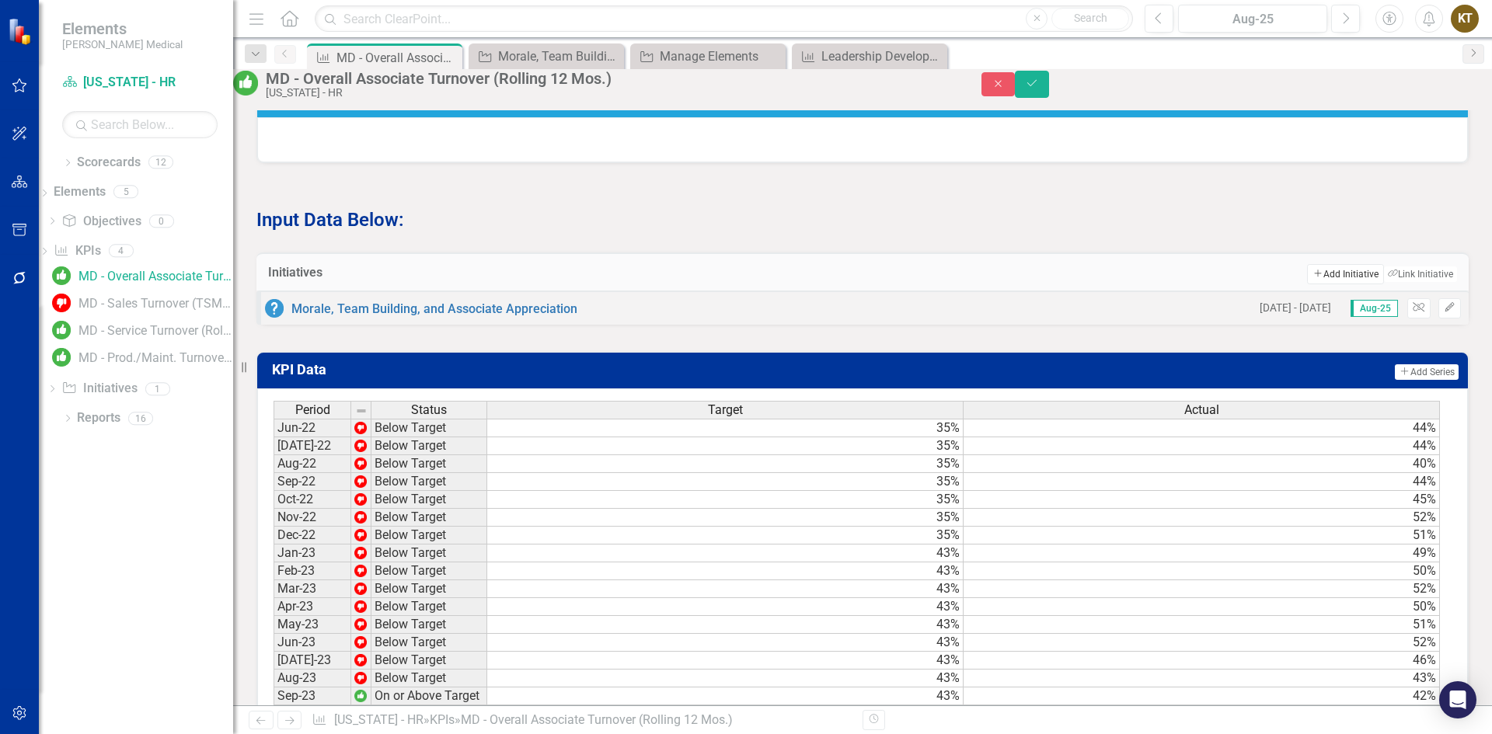
click at [1315, 284] on button "Add Add Initiative" at bounding box center [1345, 274] width 76 height 20
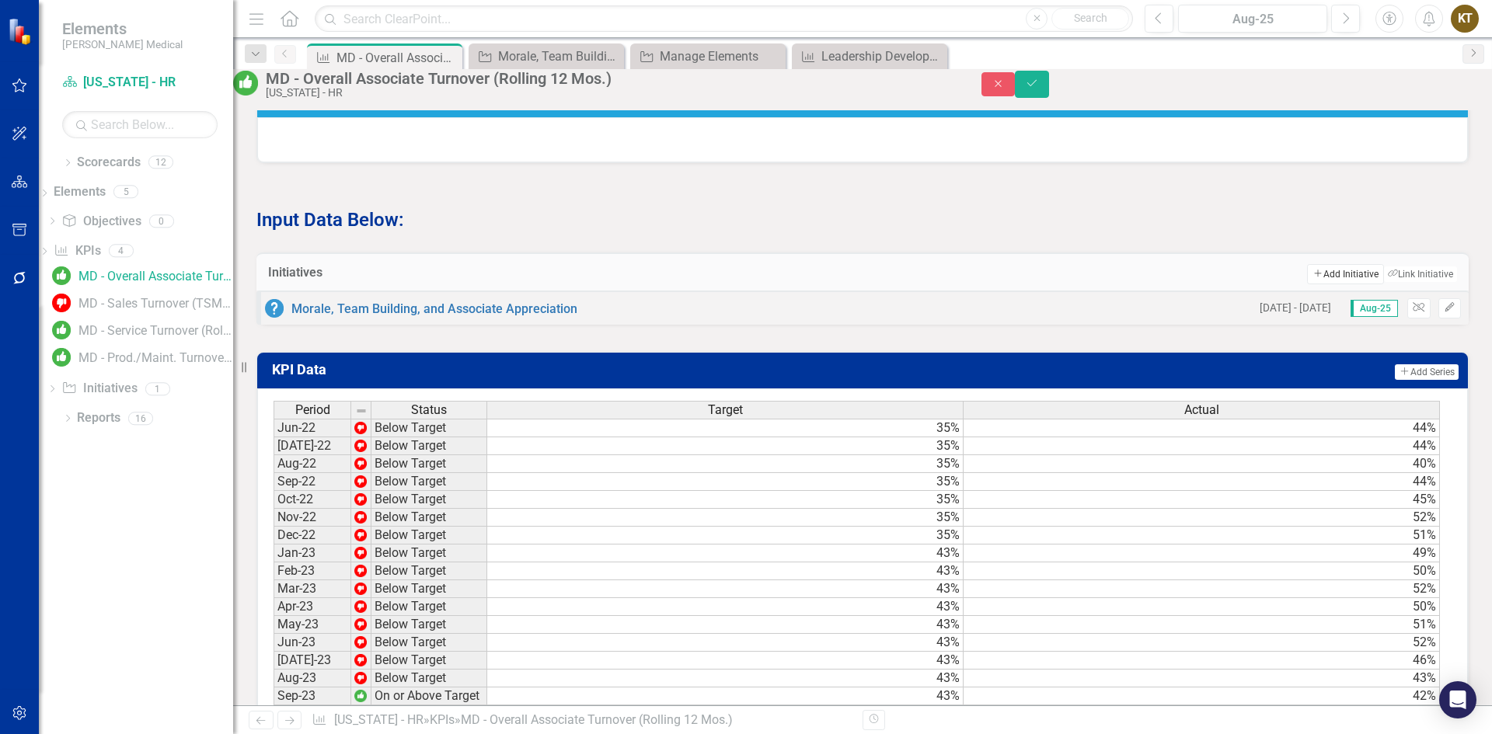
click at [1312, 284] on button "Add Add Initiative" at bounding box center [1345, 274] width 76 height 20
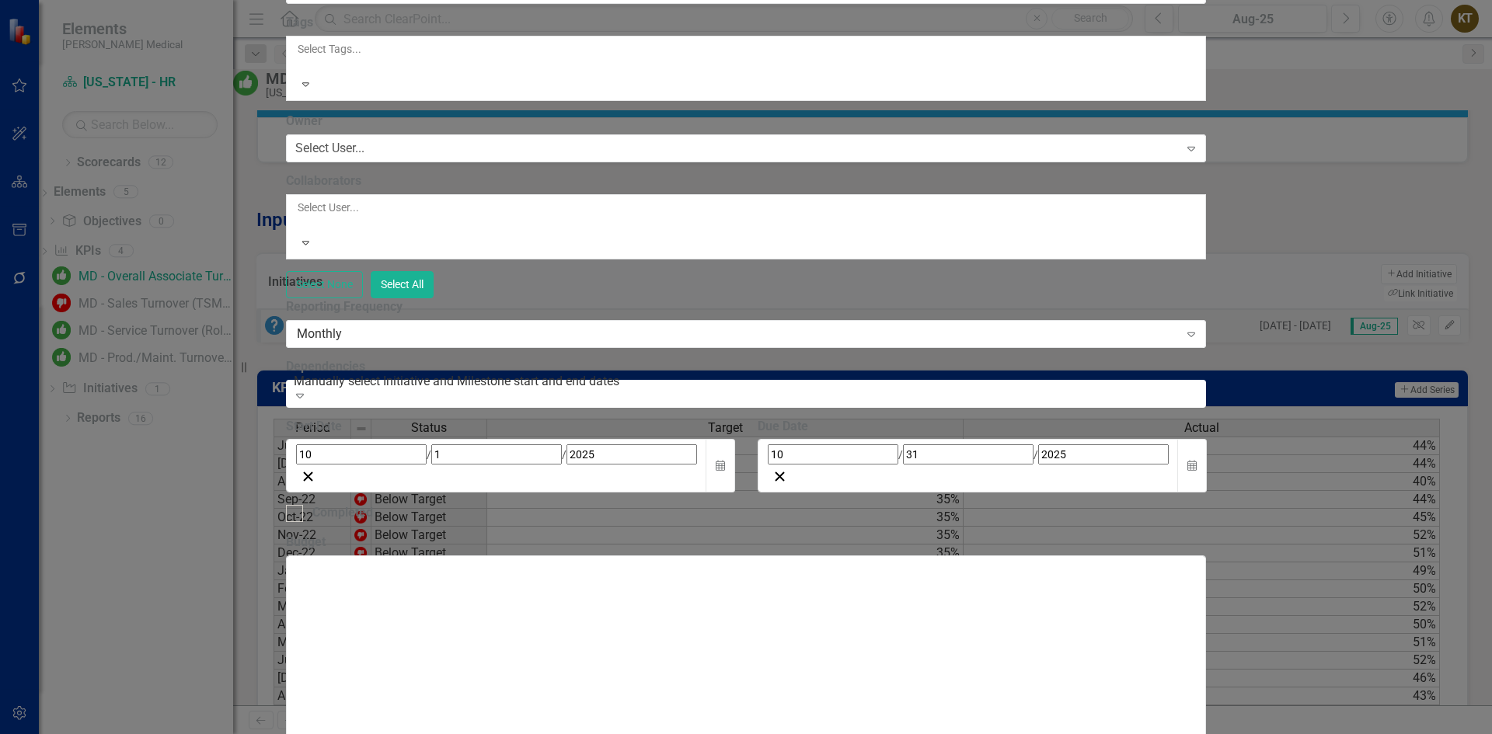
paste input "Leadership Development"
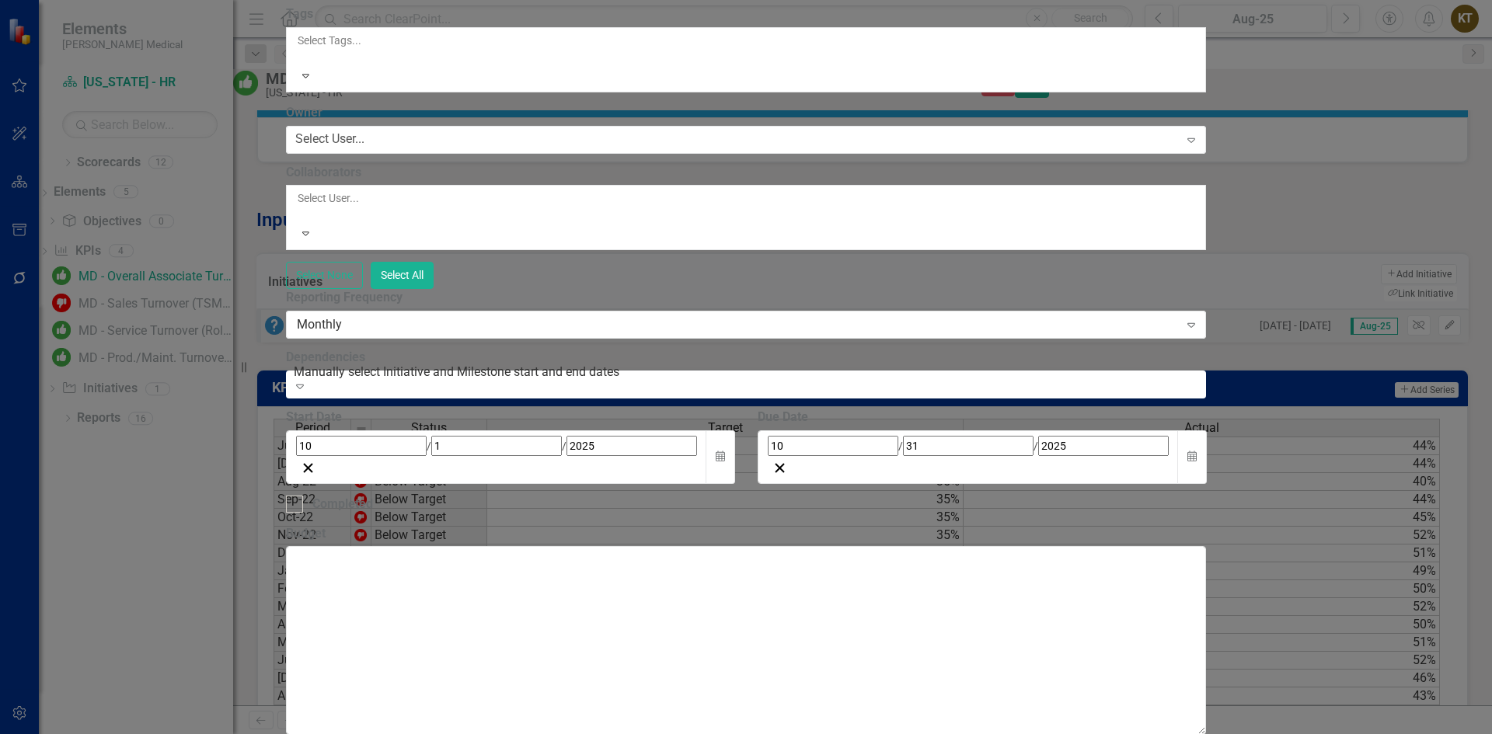
scroll to position [509, 0]
type input "Leadership Development"
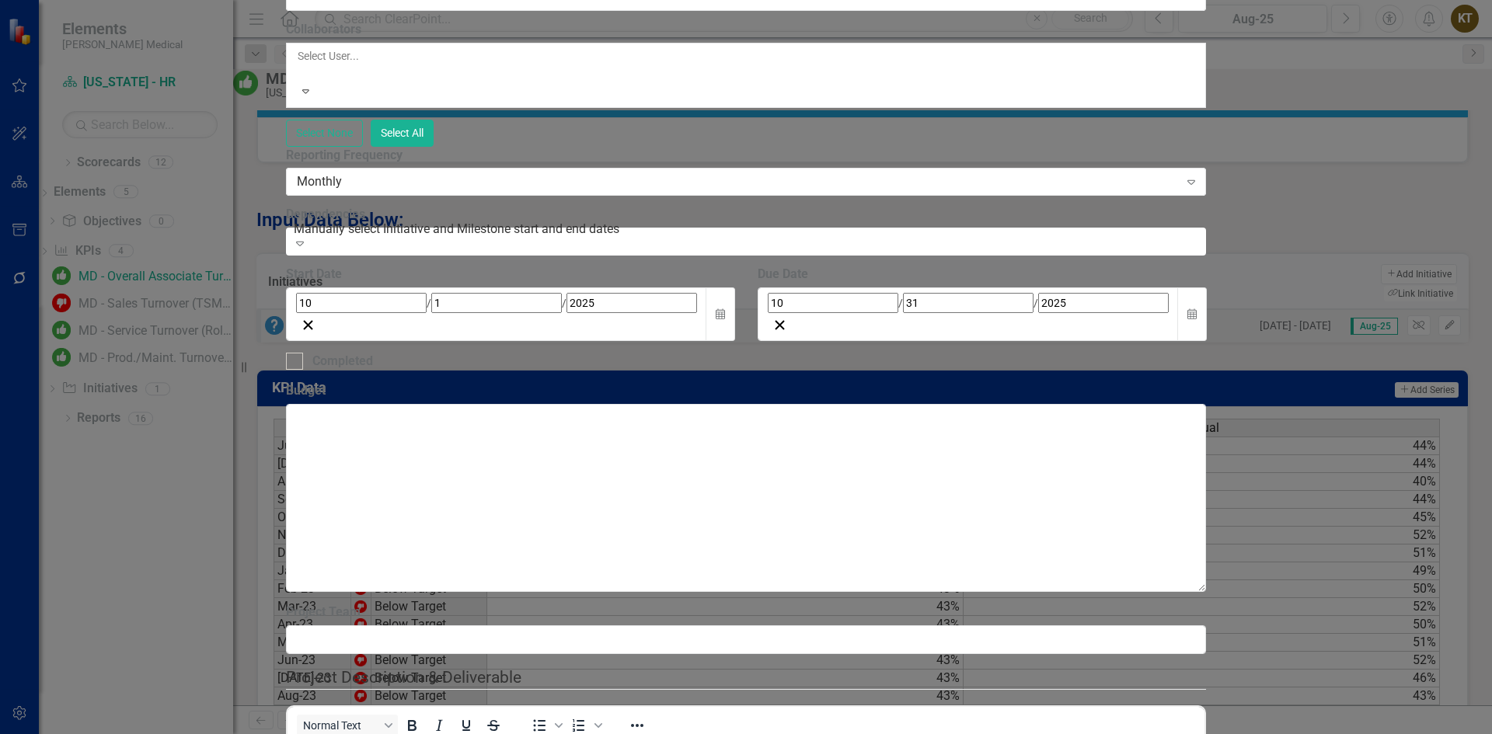
scroll to position [0, 0]
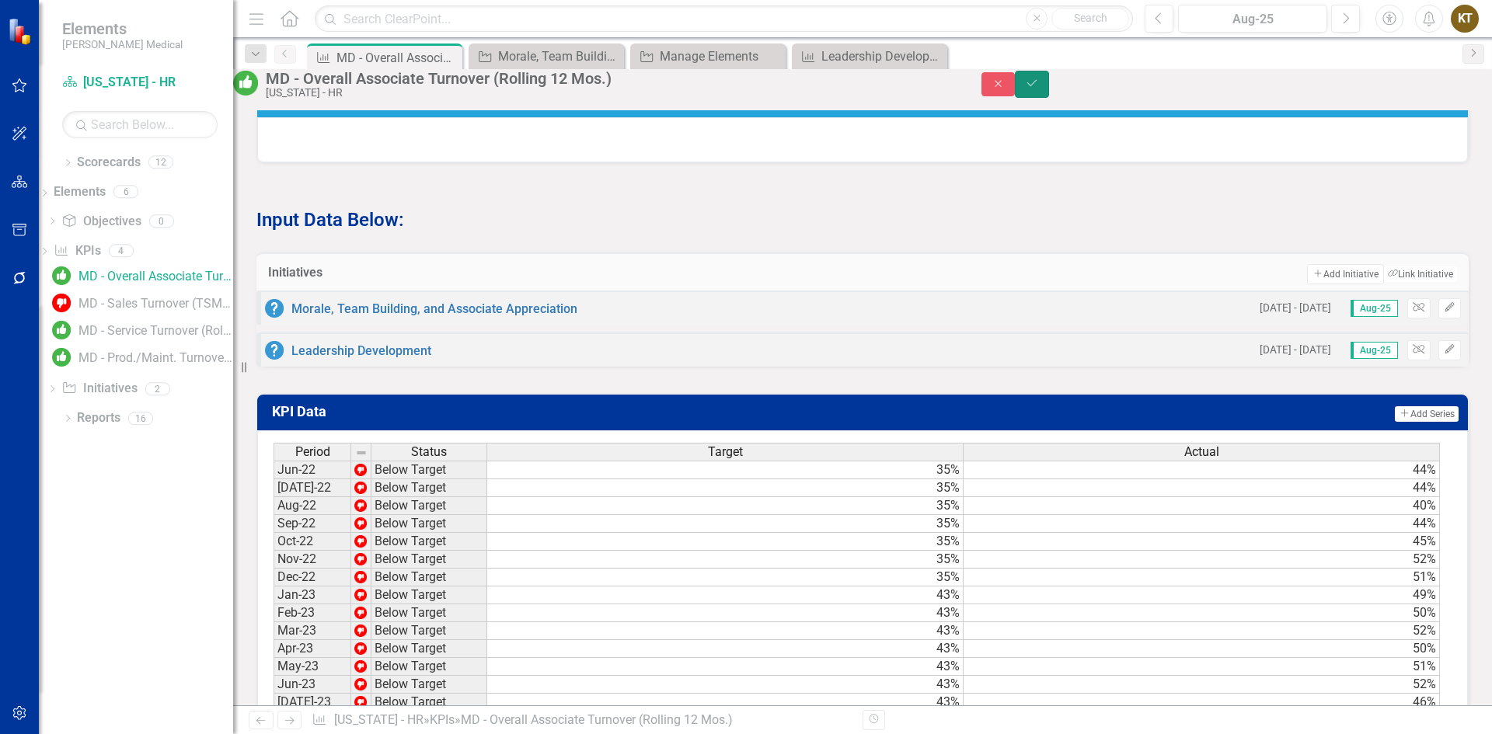
click at [1039, 87] on icon "Save" at bounding box center [1032, 83] width 14 height 11
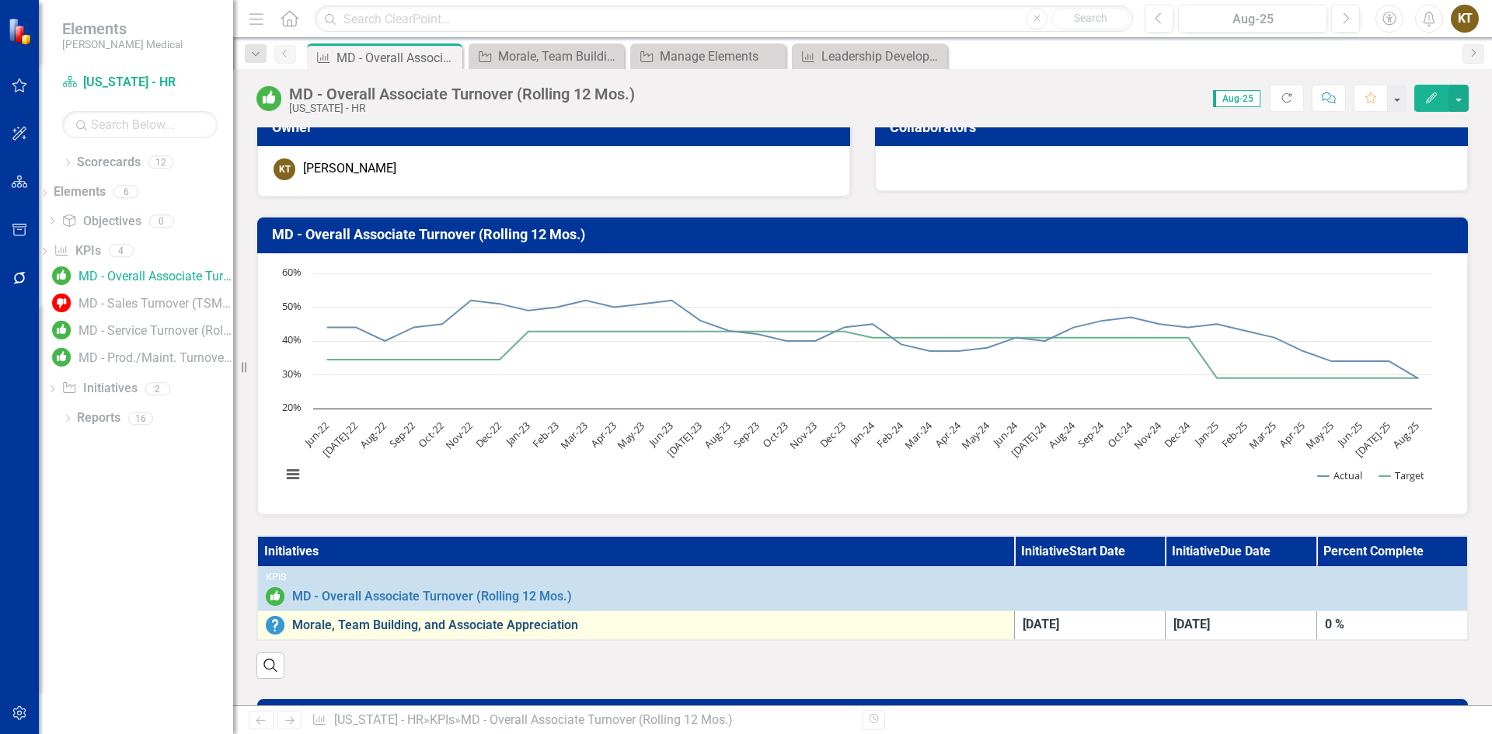
scroll to position [0, 0]
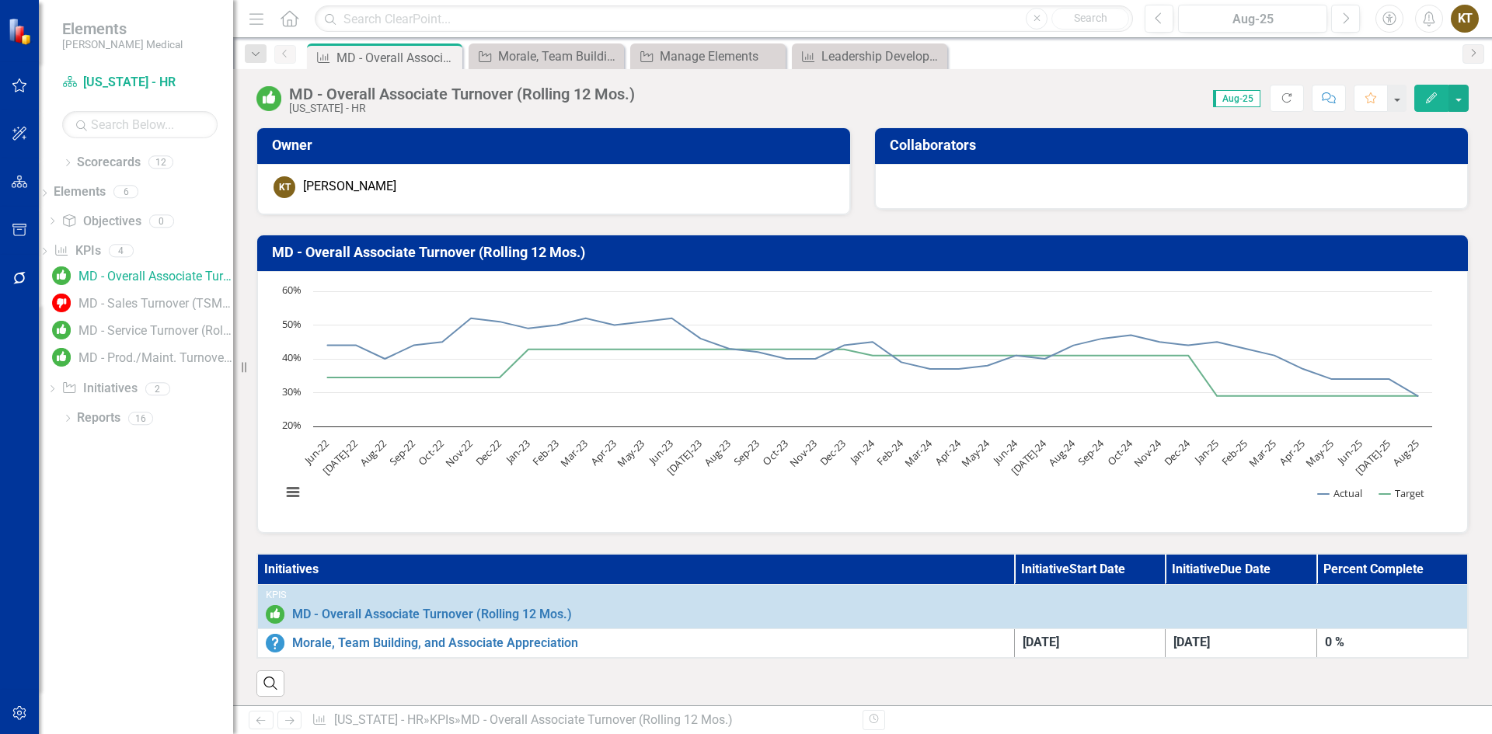
drag, startPoint x: 1478, startPoint y: 22, endPoint x: 1047, endPoint y: 123, distance: 442.2
click at [1047, 123] on div "MD - Overall Associate Turnover (Rolling 12 Mos.) [US_STATE] - HR Score: 0.00 A…" at bounding box center [862, 387] width 1259 height 636
drag, startPoint x: 995, startPoint y: 112, endPoint x: 947, endPoint y: 99, distance: 49.2
click at [947, 99] on div "Score: 0.00 Aug-25 Completed Refresh Comment Favorite Edit" at bounding box center [1056, 98] width 826 height 26
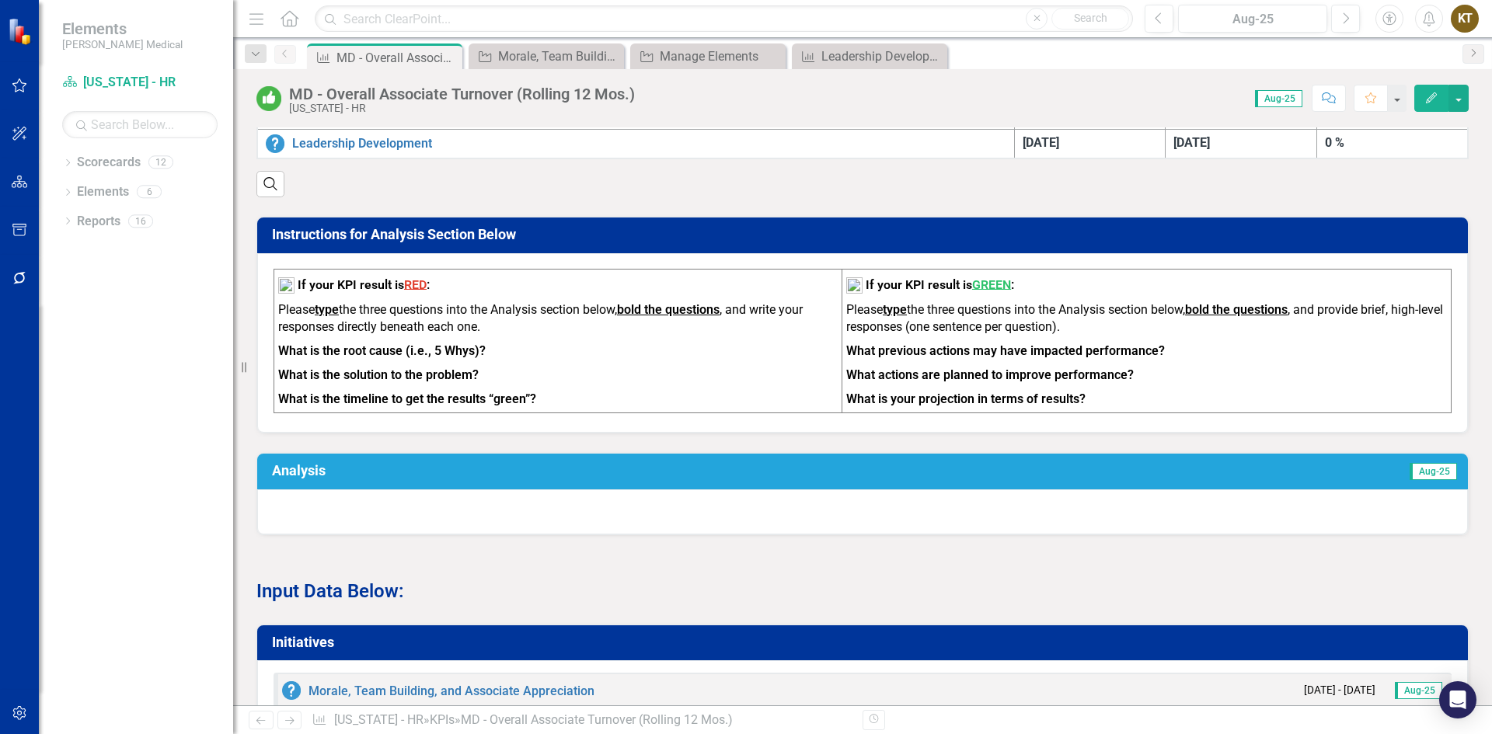
scroll to position [373, 0]
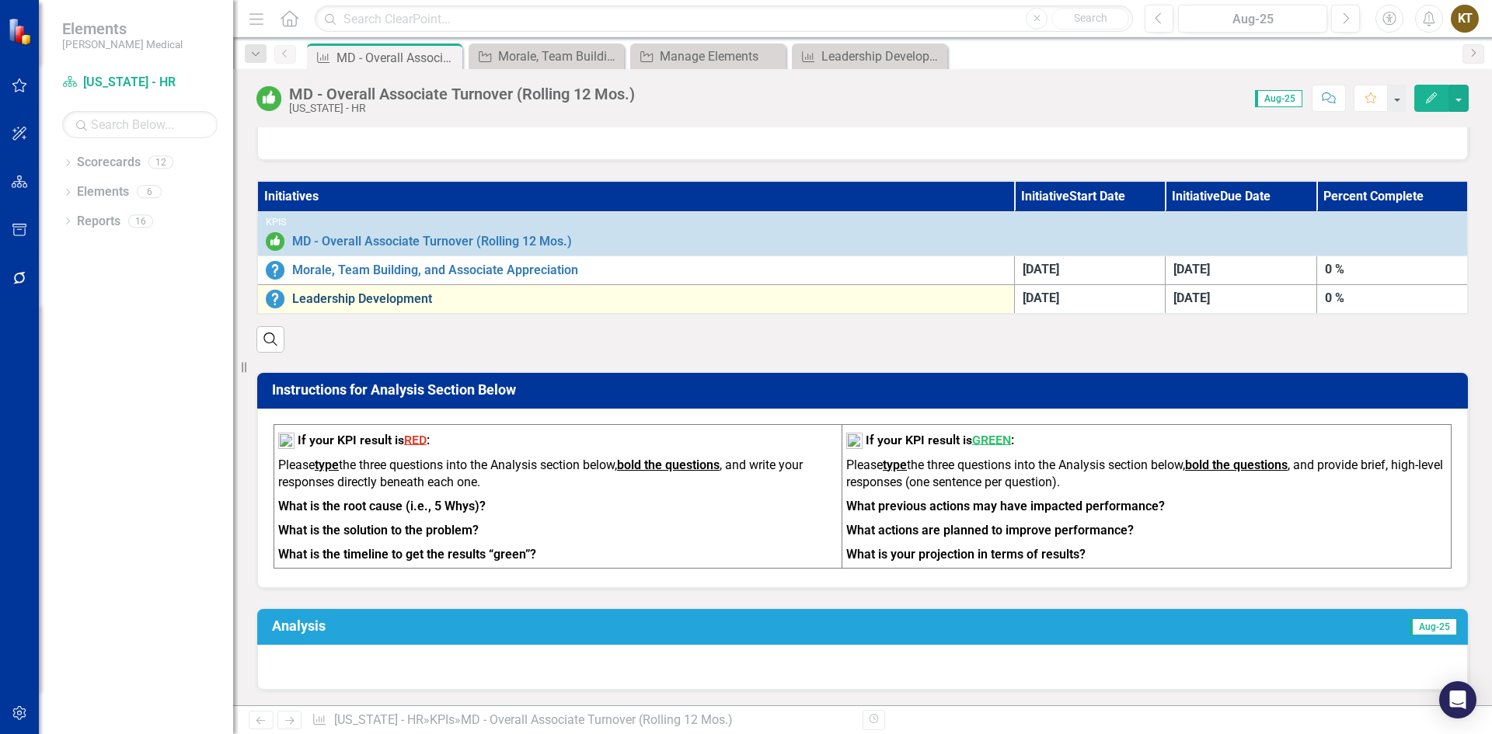
click at [293, 296] on link "Leadership Development" at bounding box center [649, 299] width 714 height 14
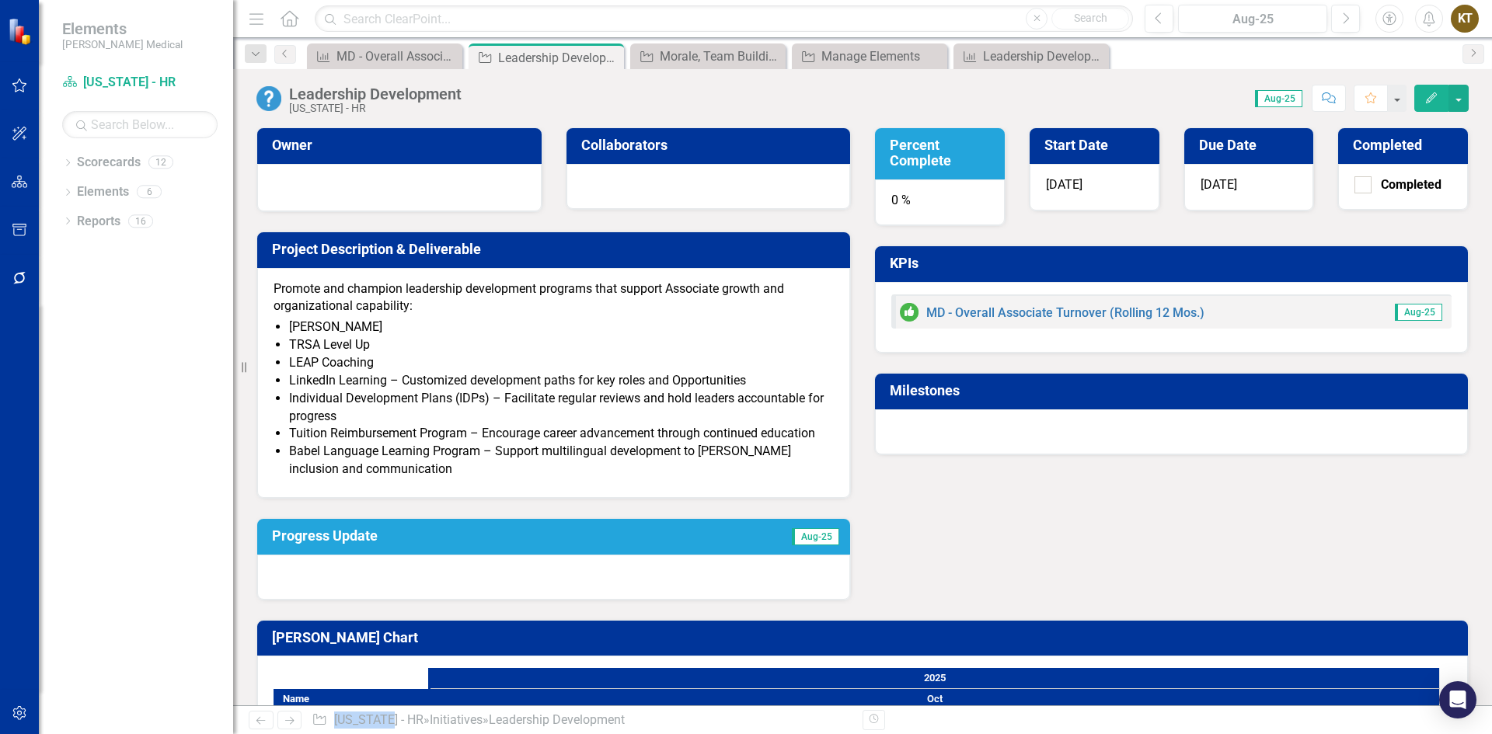
click at [1214, 175] on div "10/31/25" at bounding box center [1249, 187] width 130 height 47
click at [1455, 98] on button "button" at bounding box center [1458, 98] width 20 height 27
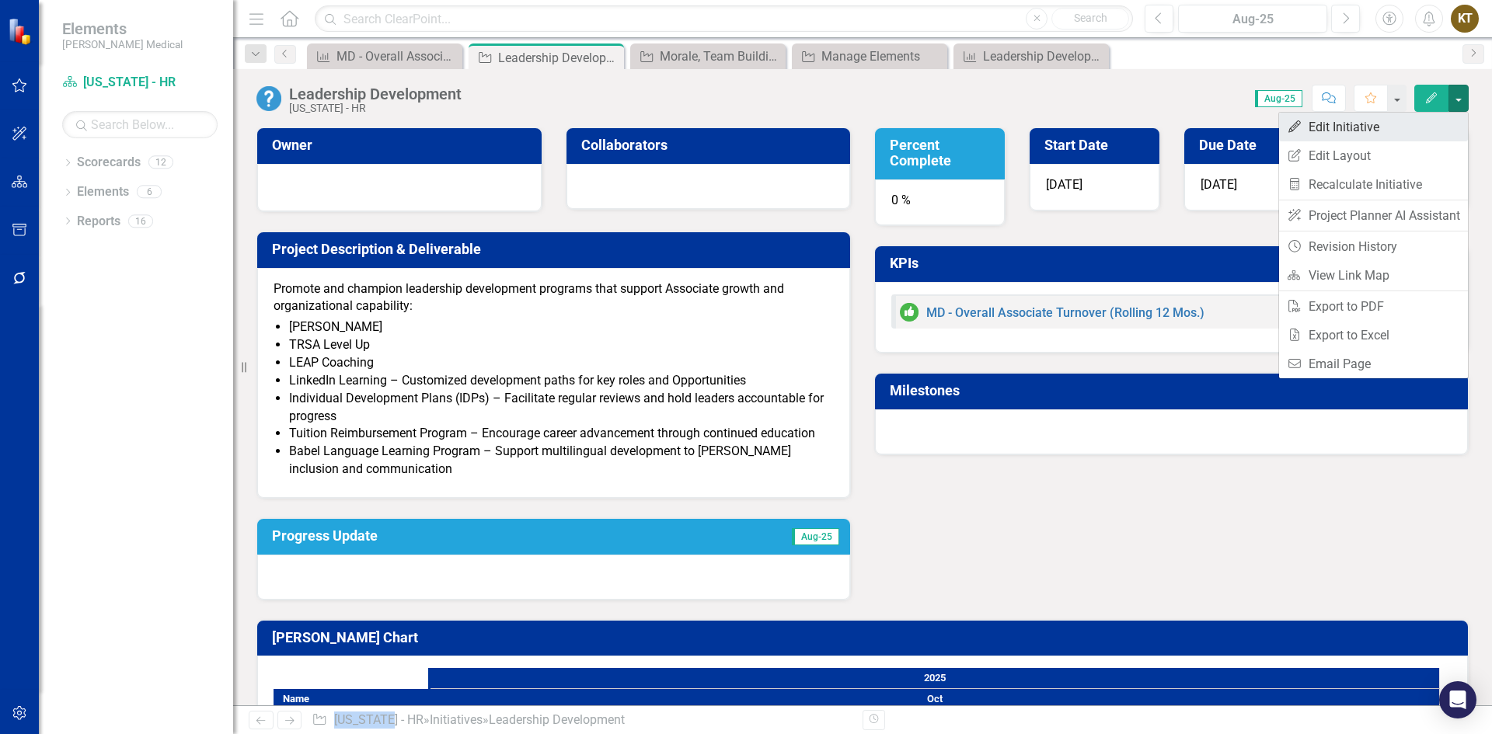
click at [1371, 127] on link "Edit Edit Initiative" at bounding box center [1373, 127] width 189 height 29
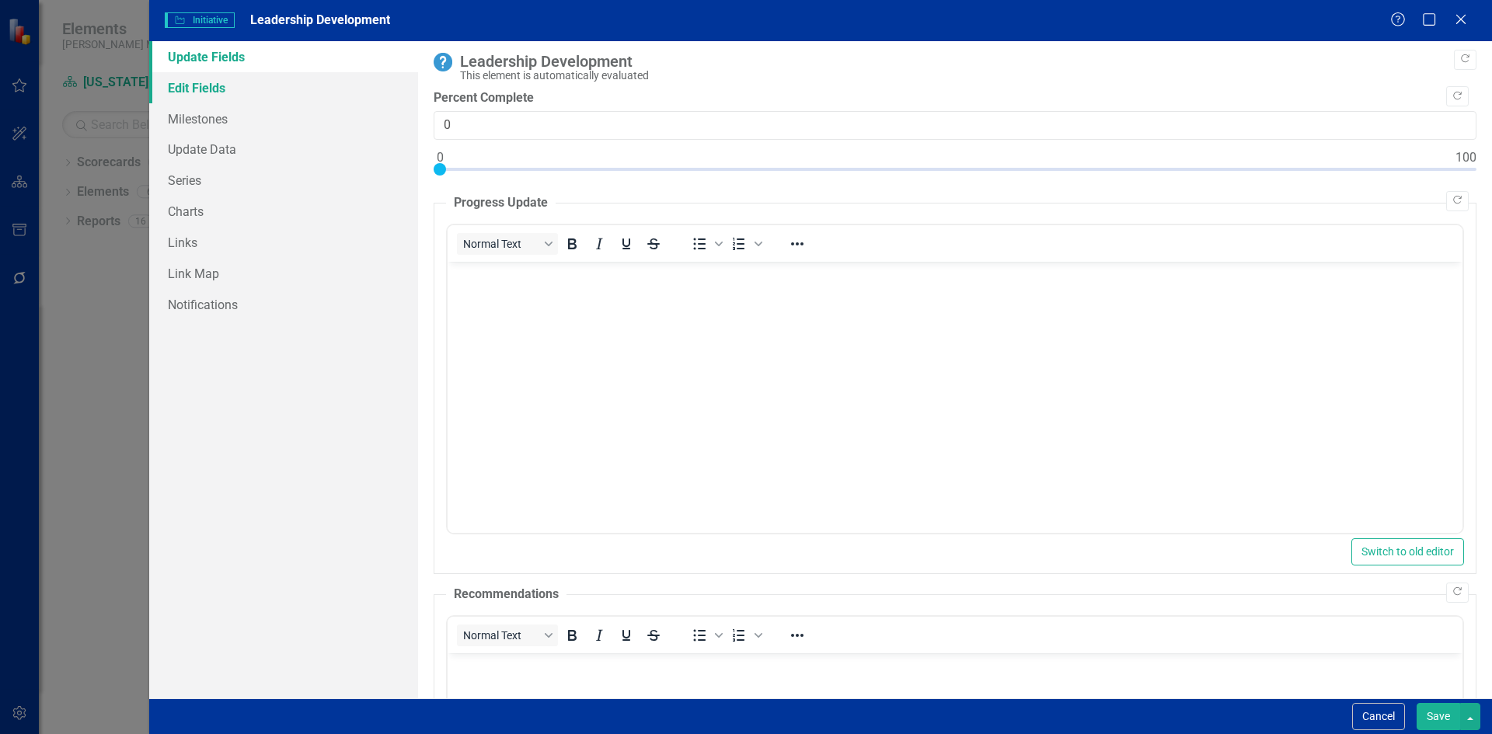
click at [180, 96] on link "Edit Fields" at bounding box center [283, 87] width 269 height 31
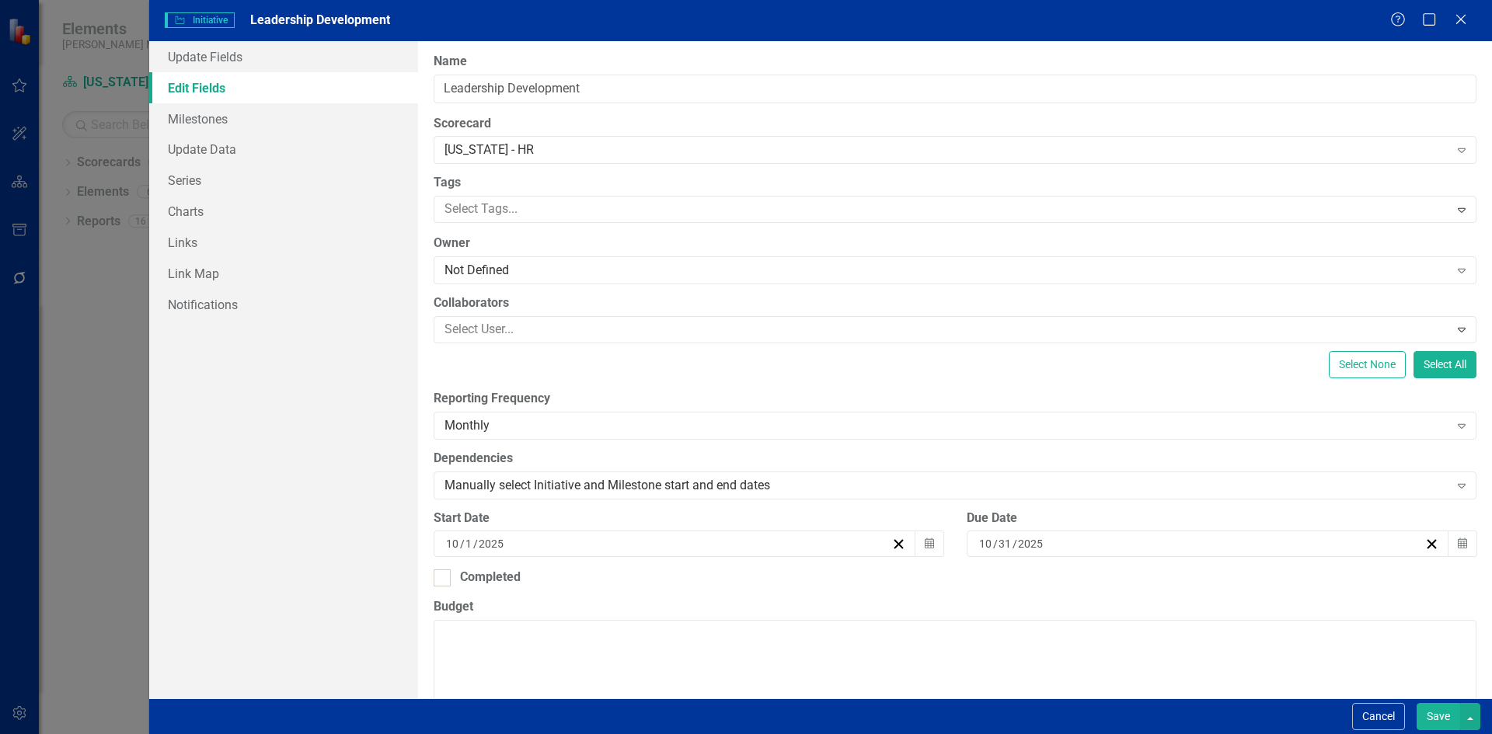
click at [1018, 534] on div "10 / 31 / 2025" at bounding box center [1208, 544] width 483 height 26
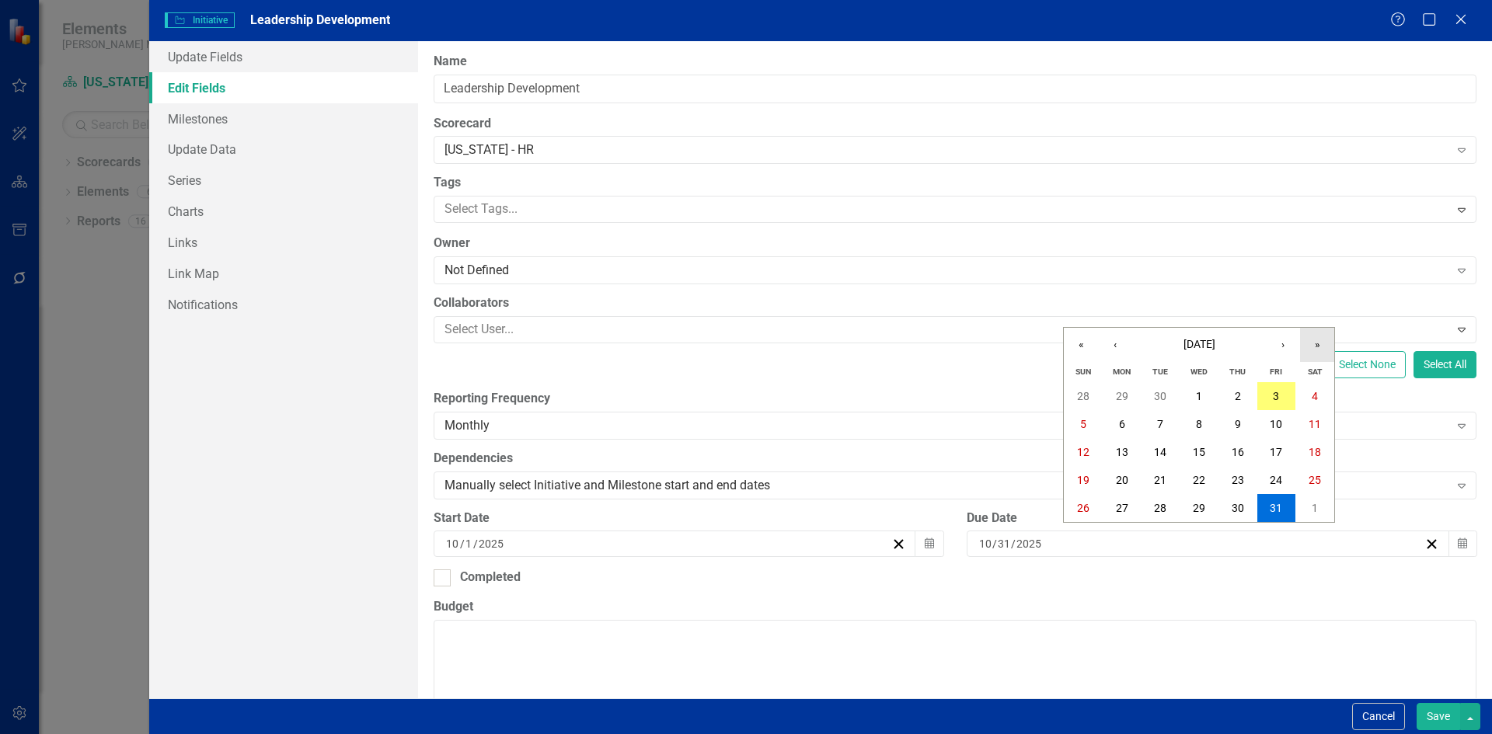
click at [1323, 344] on button "»" at bounding box center [1317, 345] width 34 height 34
click at [1284, 347] on button "›" at bounding box center [1283, 345] width 34 height 34
click at [1281, 348] on button "›" at bounding box center [1283, 345] width 34 height 34
click at [1241, 511] on abbr "31" at bounding box center [1238, 508] width 12 height 12
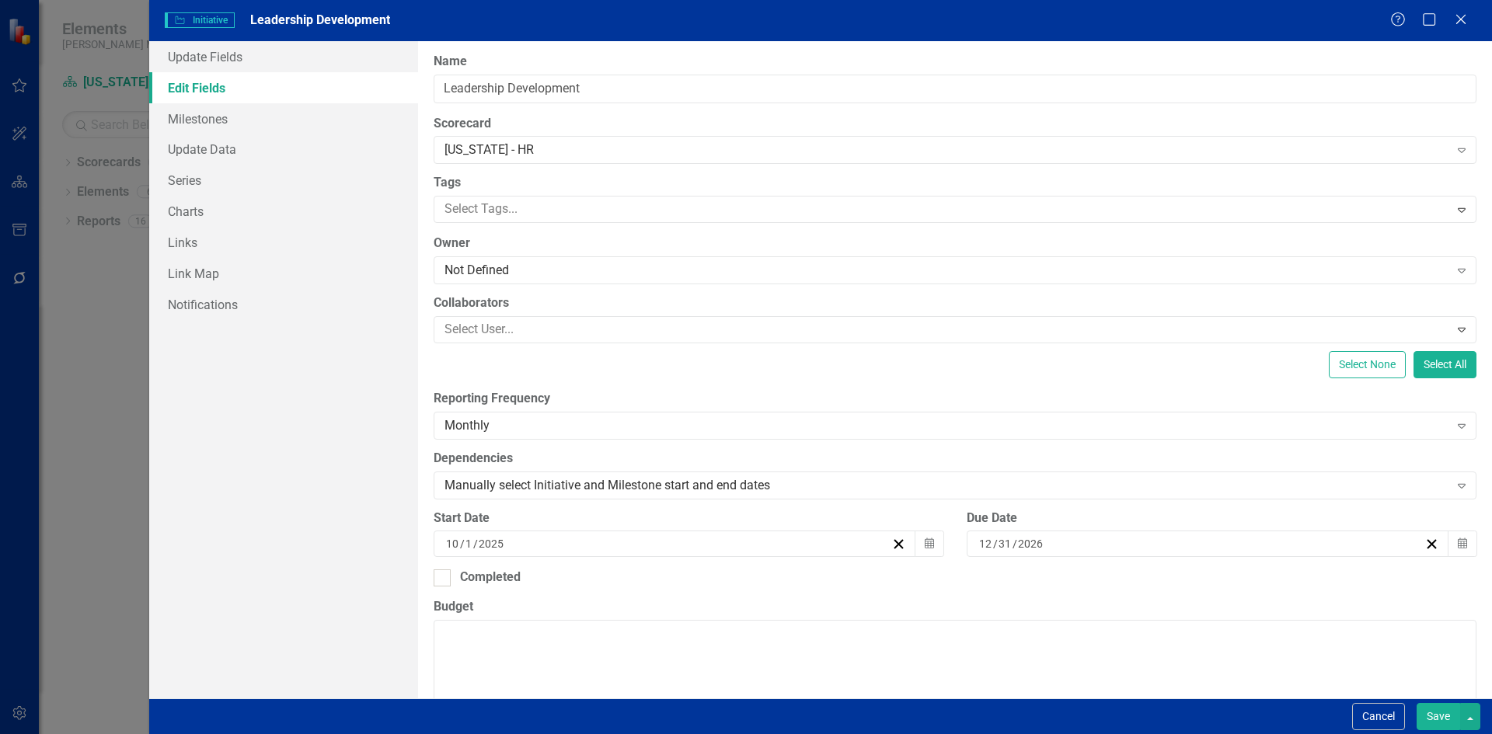
click at [1435, 720] on button "Save" at bounding box center [1439, 716] width 44 height 27
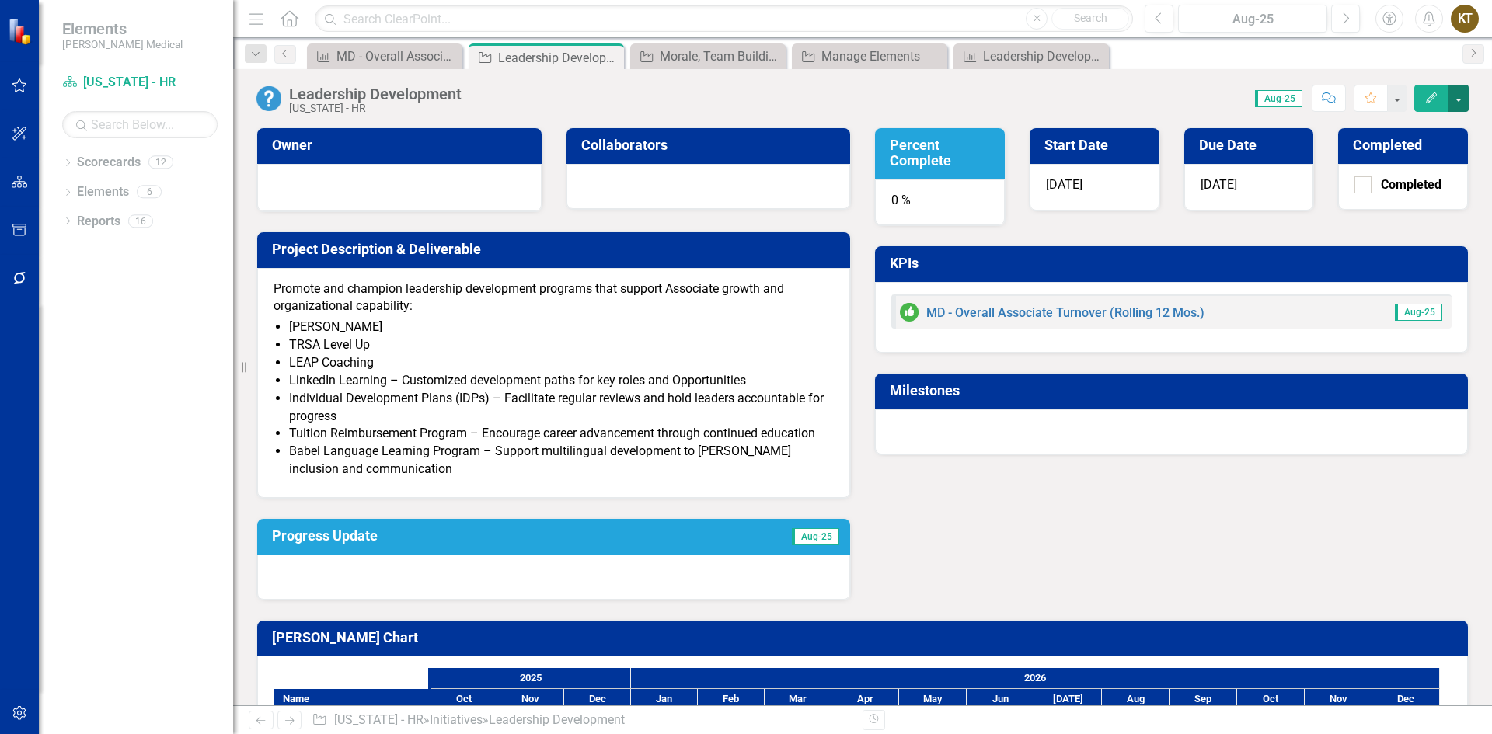
click at [1459, 103] on button "button" at bounding box center [1458, 98] width 20 height 27
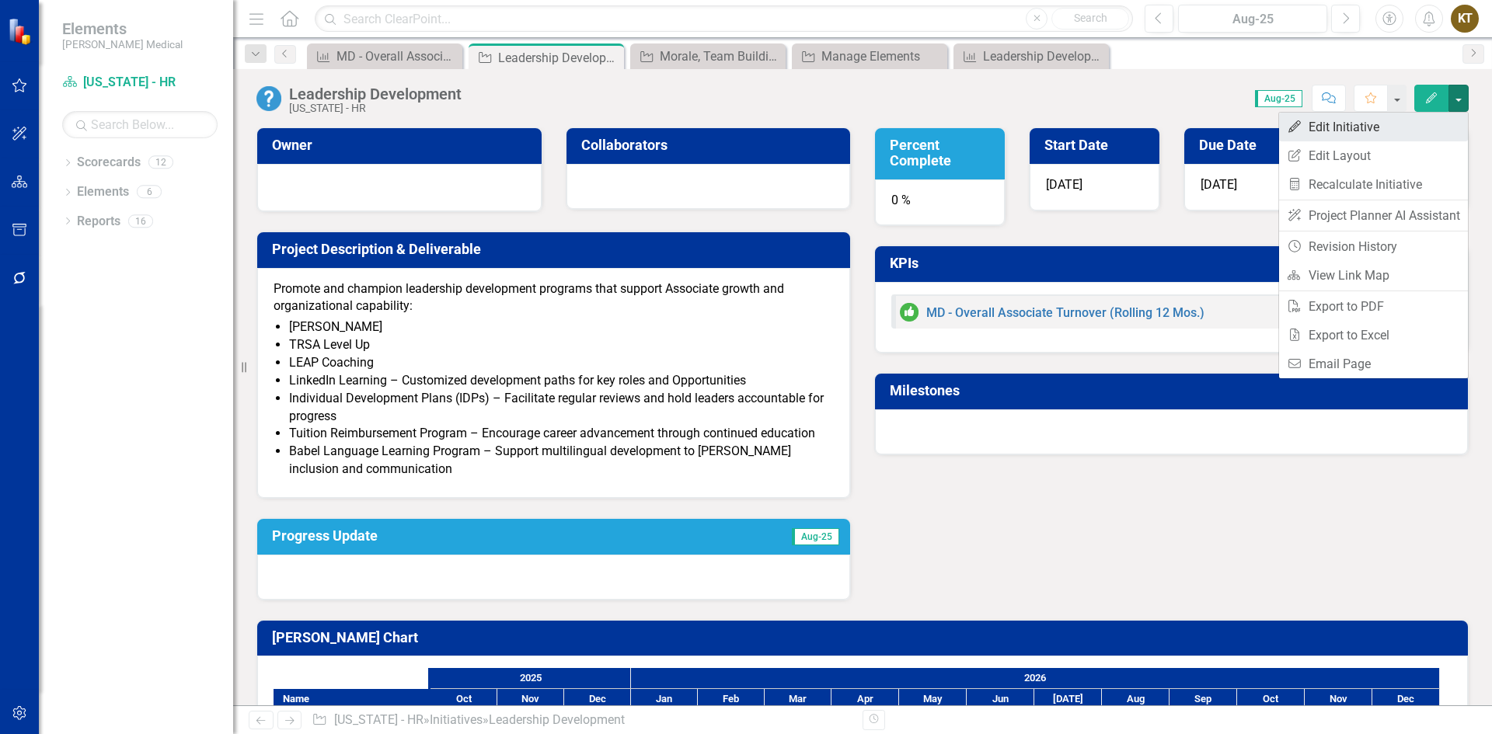
click at [1353, 126] on link "Edit Edit Initiative" at bounding box center [1373, 127] width 189 height 29
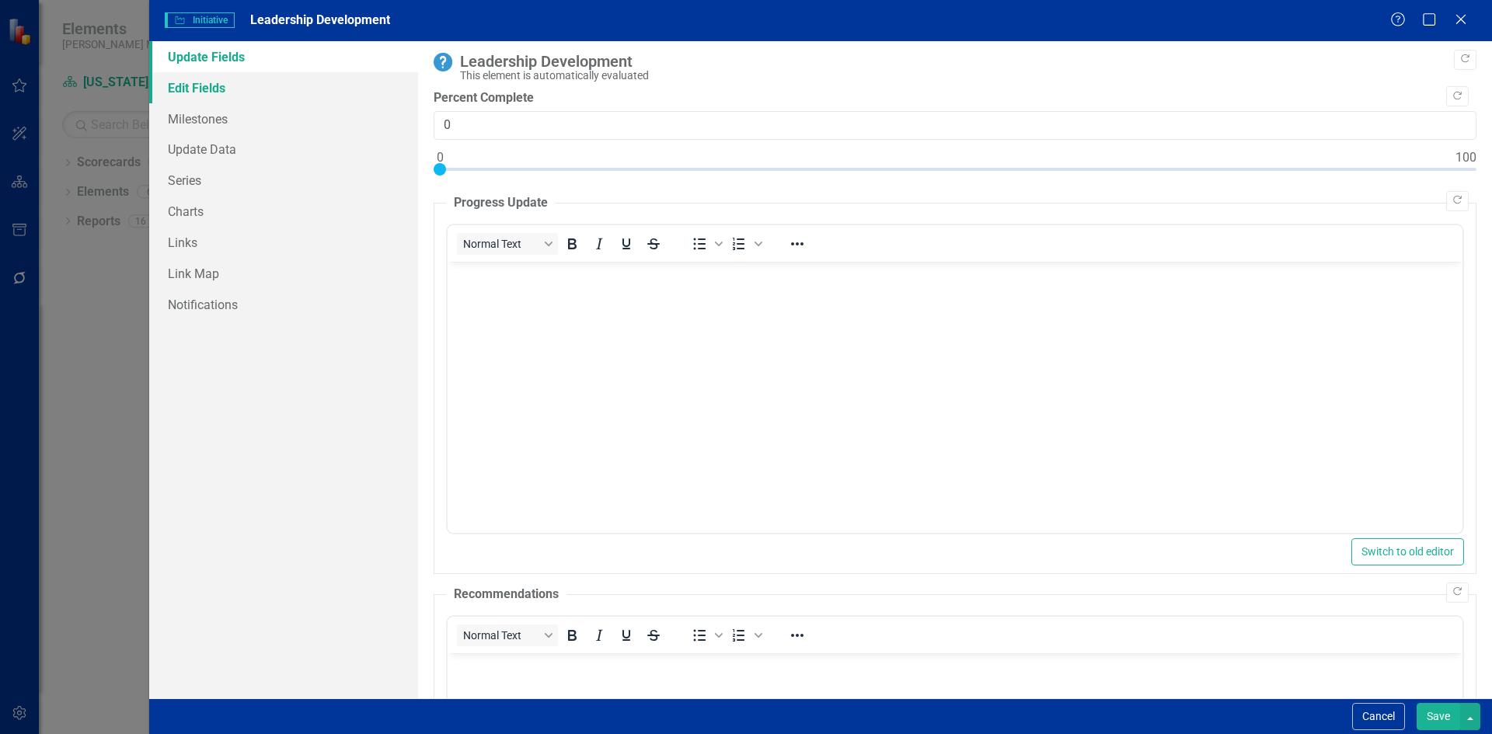
click at [188, 91] on link "Edit Fields" at bounding box center [283, 87] width 269 height 31
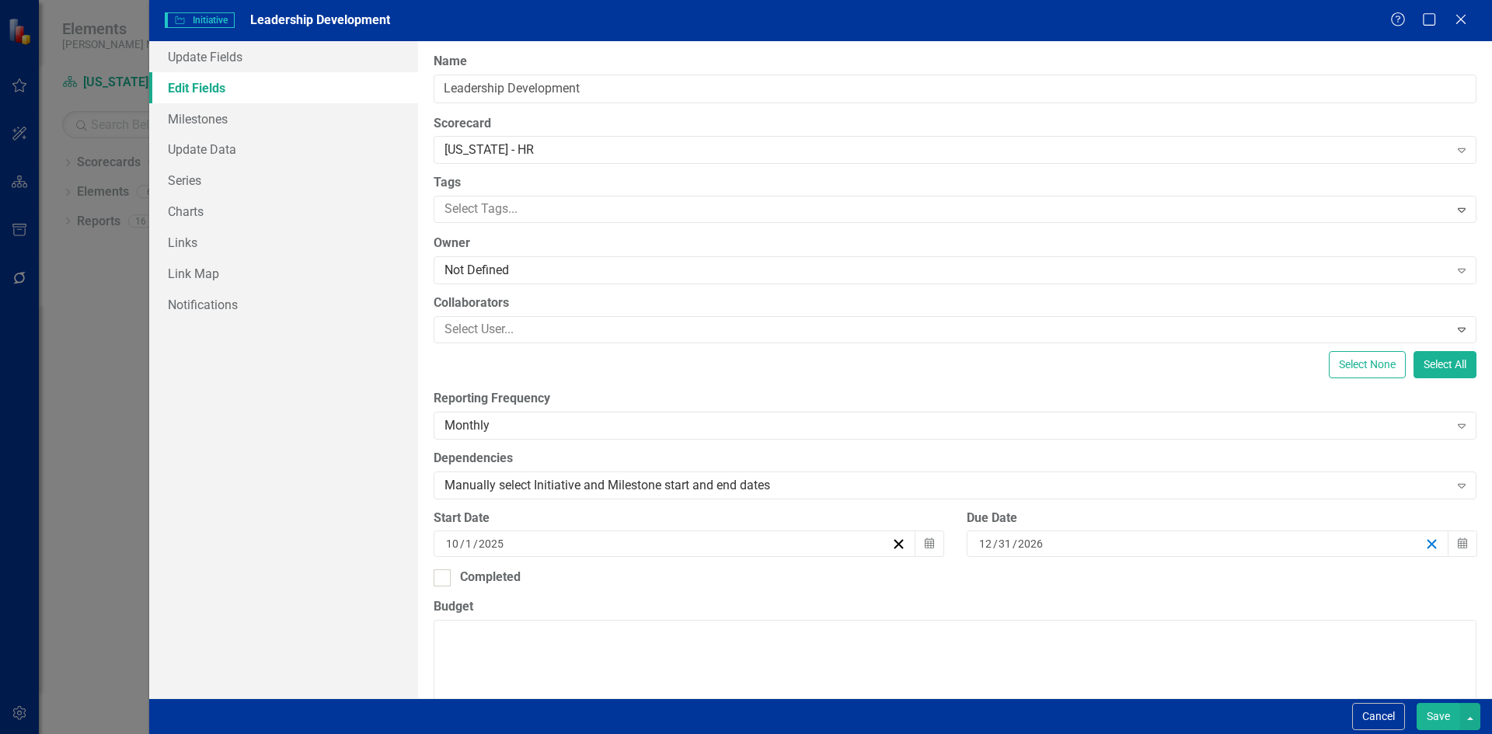
click at [1424, 542] on icon "button" at bounding box center [1431, 544] width 15 height 15
click at [1112, 537] on div "/ /" at bounding box center [1201, 544] width 448 height 16
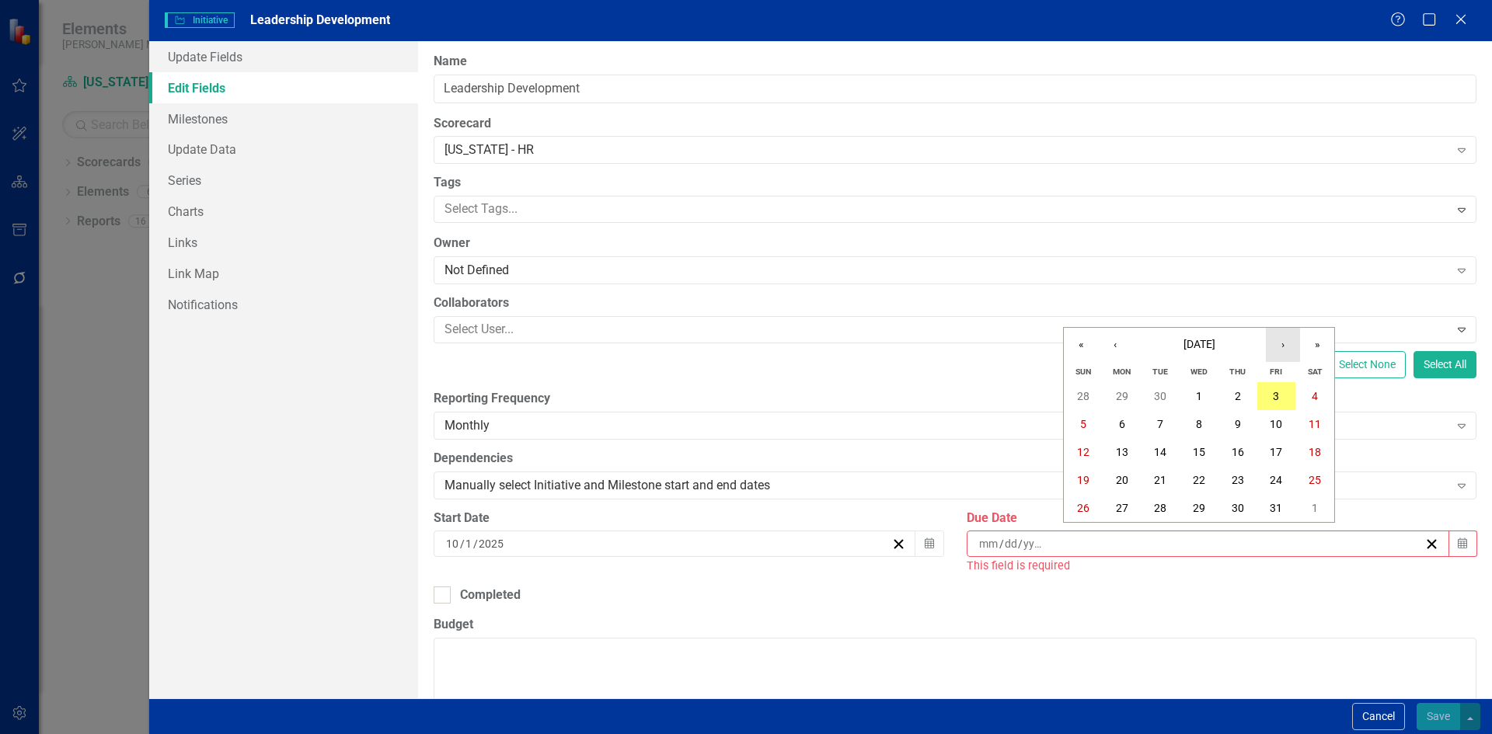
click at [1283, 342] on button "›" at bounding box center [1283, 345] width 34 height 34
click at [1197, 504] on abbr "31" at bounding box center [1199, 508] width 12 height 12
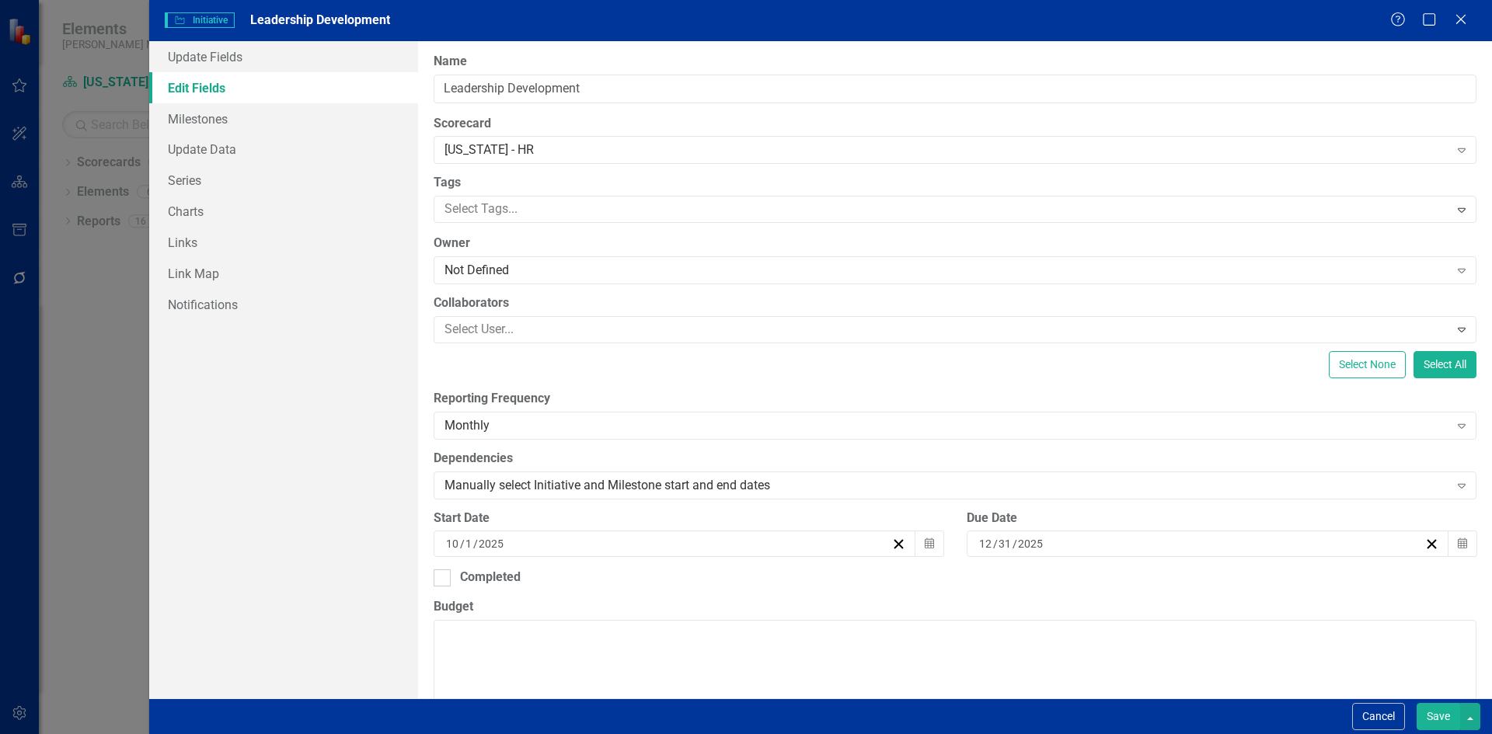
click at [1428, 712] on button "Save" at bounding box center [1439, 716] width 44 height 27
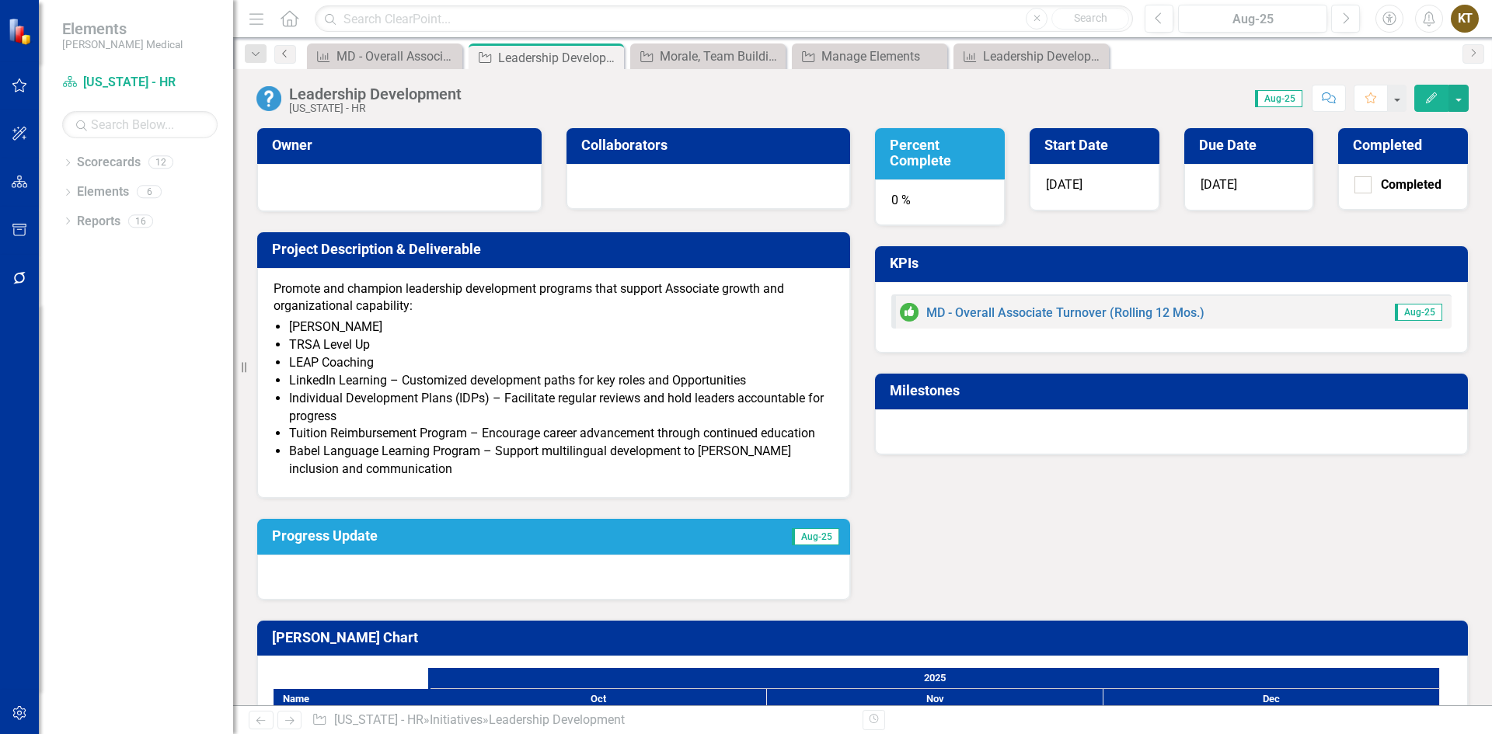
click at [290, 56] on icon "Previous" at bounding box center [285, 53] width 12 height 9
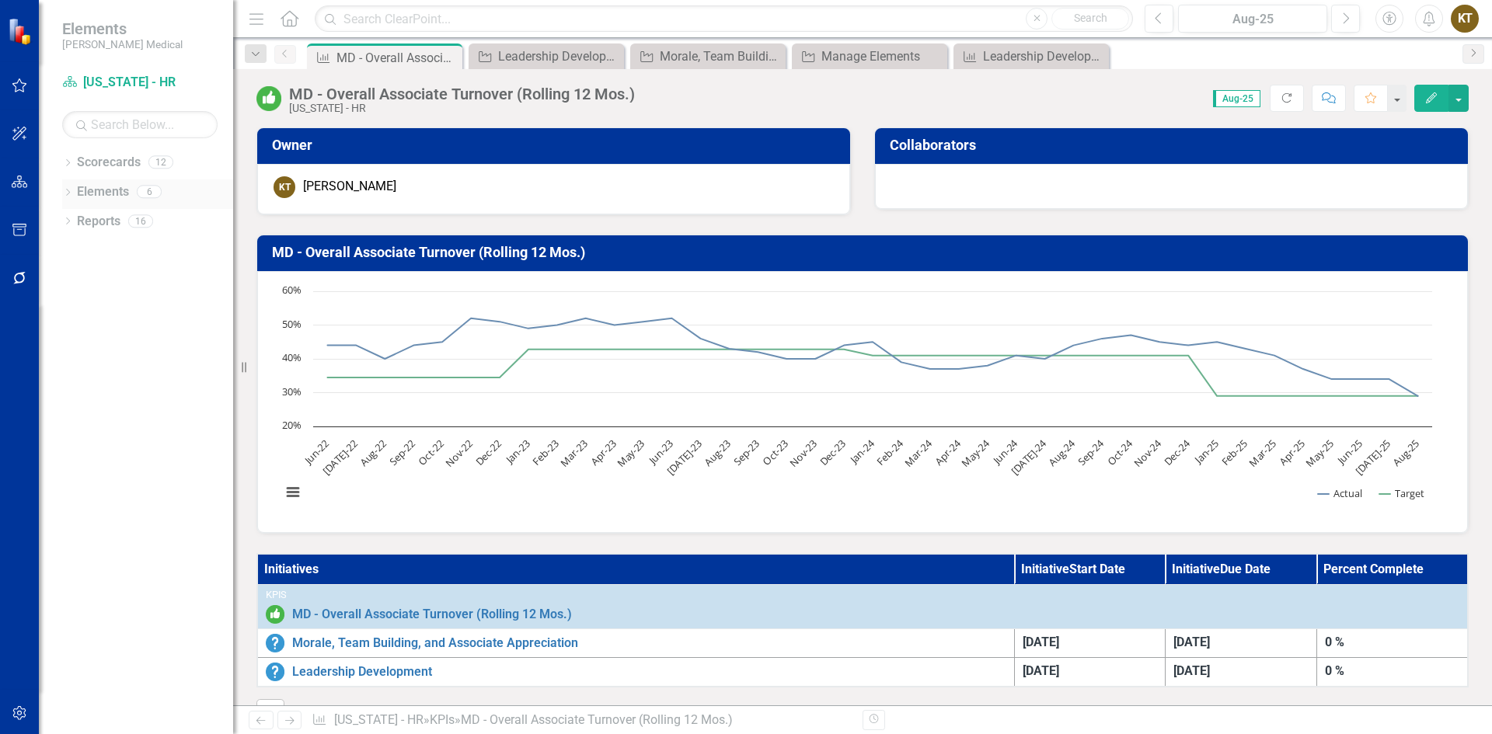
click at [67, 190] on icon "Dropdown" at bounding box center [67, 194] width 11 height 9
click at [89, 186] on link "Elements" at bounding box center [103, 192] width 52 height 18
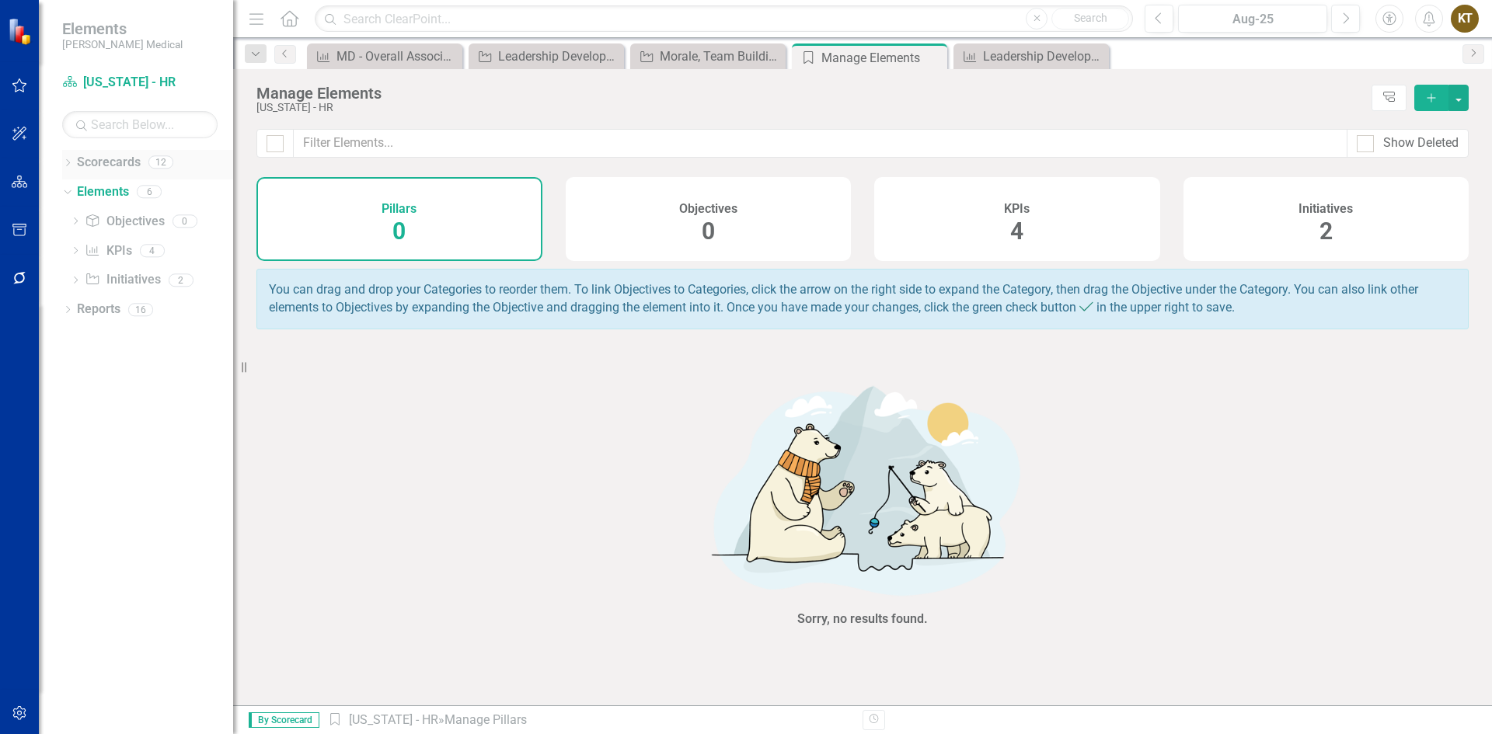
click at [67, 162] on icon "Dropdown" at bounding box center [67, 164] width 11 height 9
click at [74, 216] on icon "Dropdown" at bounding box center [76, 220] width 12 height 9
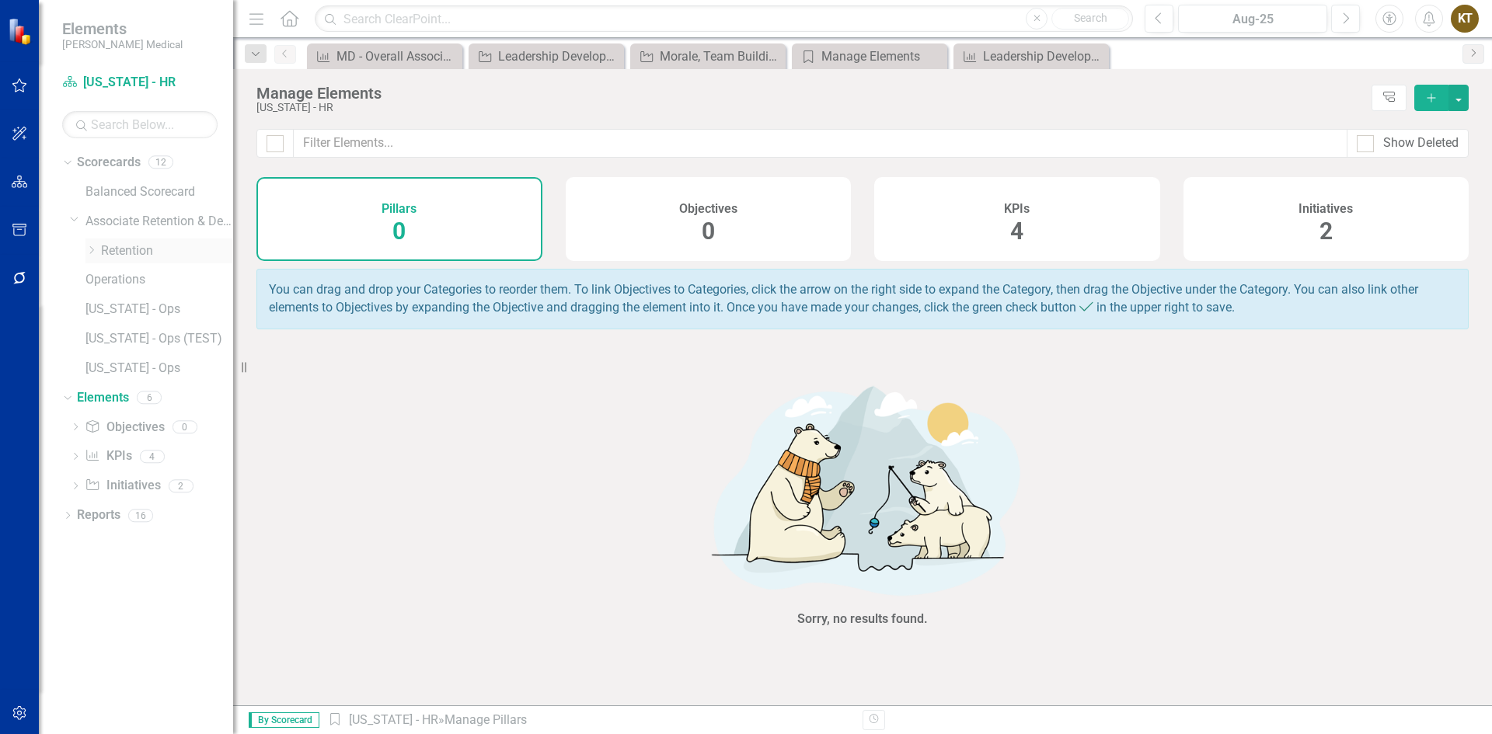
click at [88, 255] on div "Dropdown" at bounding box center [91, 250] width 12 height 13
click at [134, 370] on link "[US_STATE] - HR" at bounding box center [175, 369] width 117 height 18
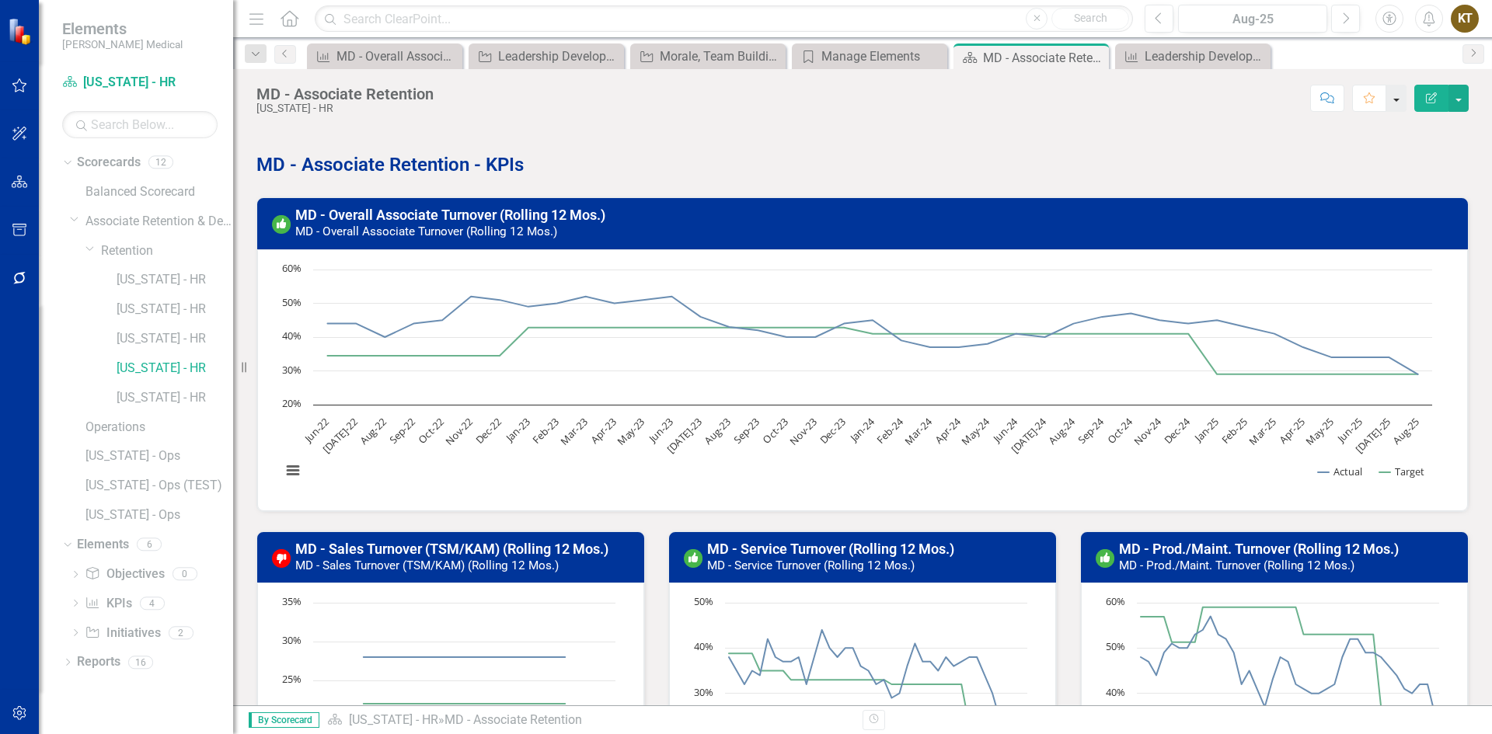
click at [1396, 106] on button "button" at bounding box center [1396, 98] width 20 height 27
click at [1365, 156] on link "Home Set As Home" at bounding box center [1344, 155] width 123 height 29
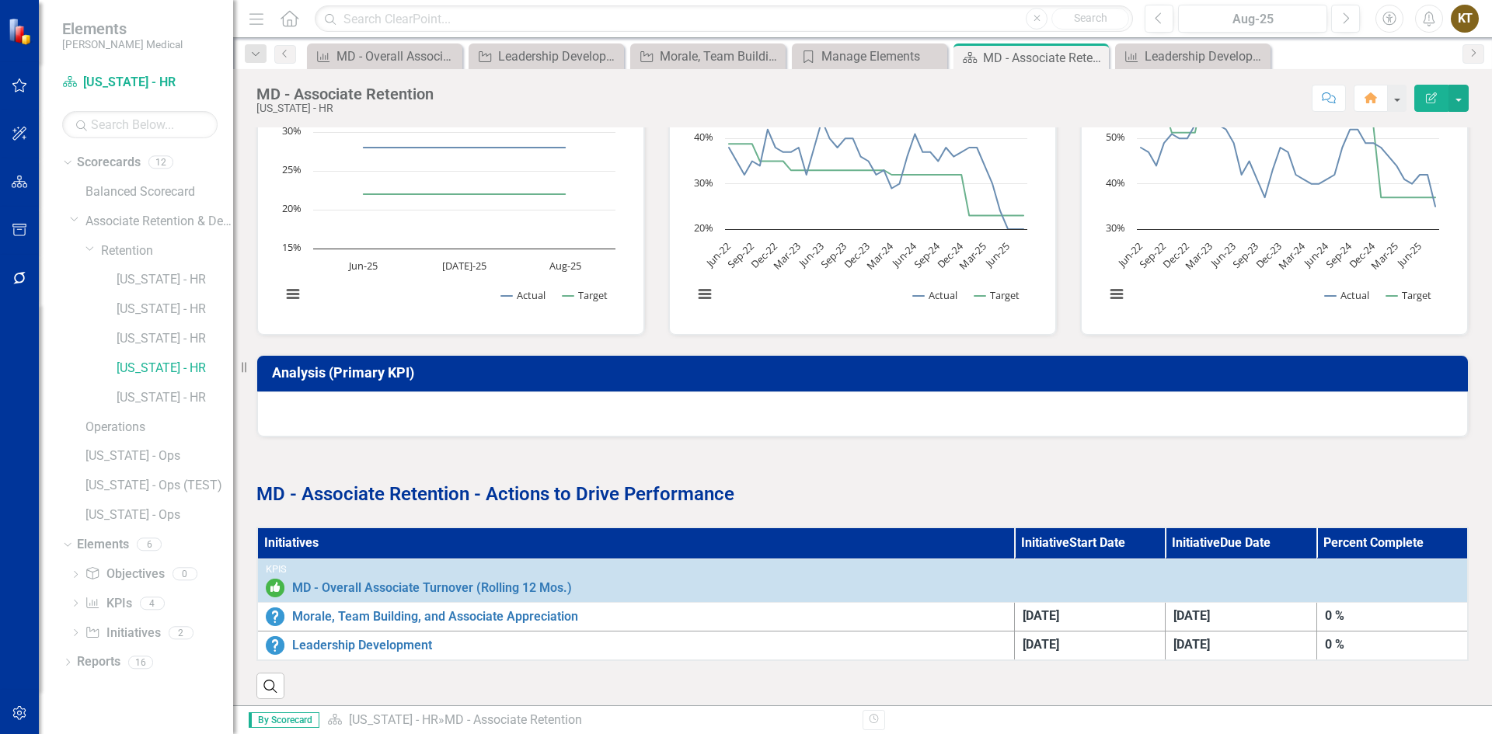
scroll to position [531, 0]
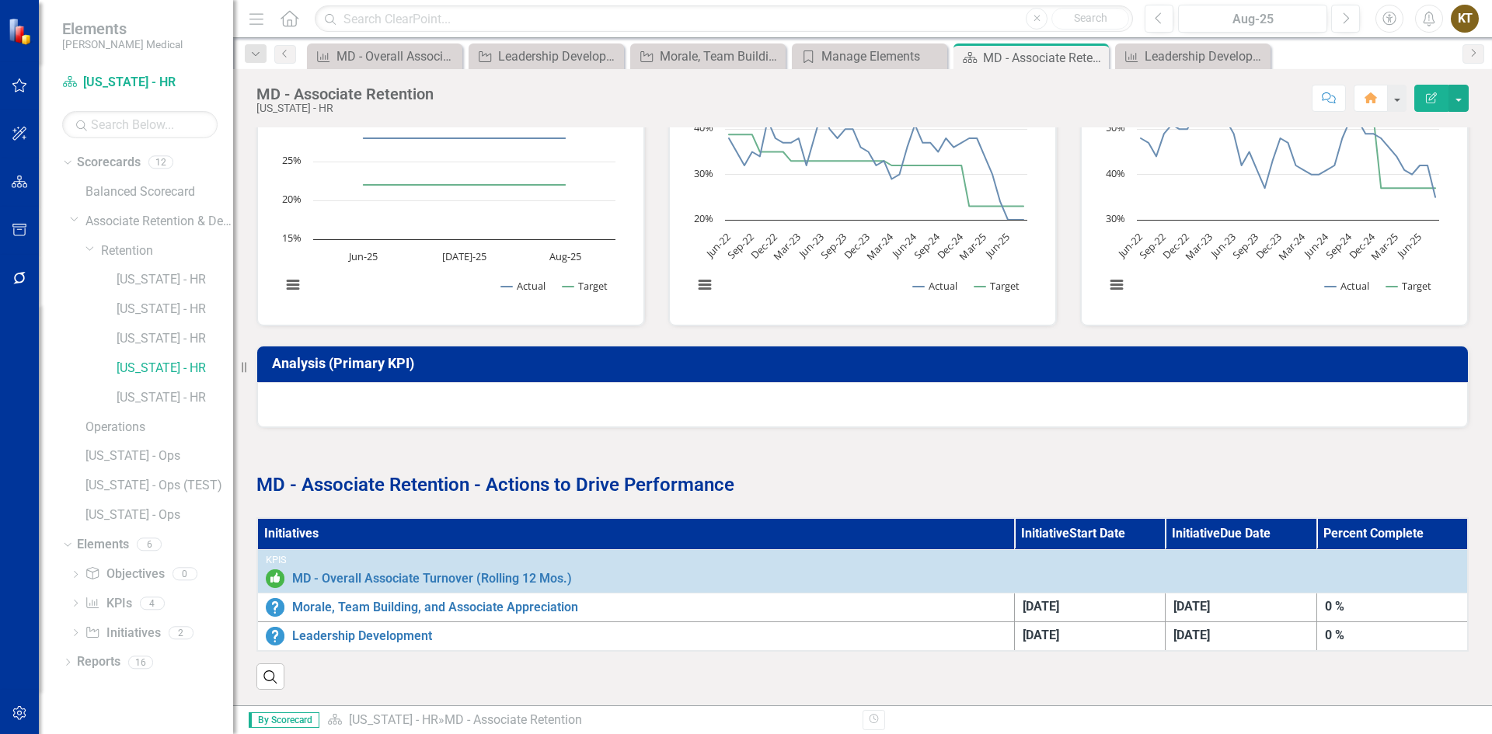
click at [304, 518] on th "Initiatives" at bounding box center [635, 533] width 757 height 31
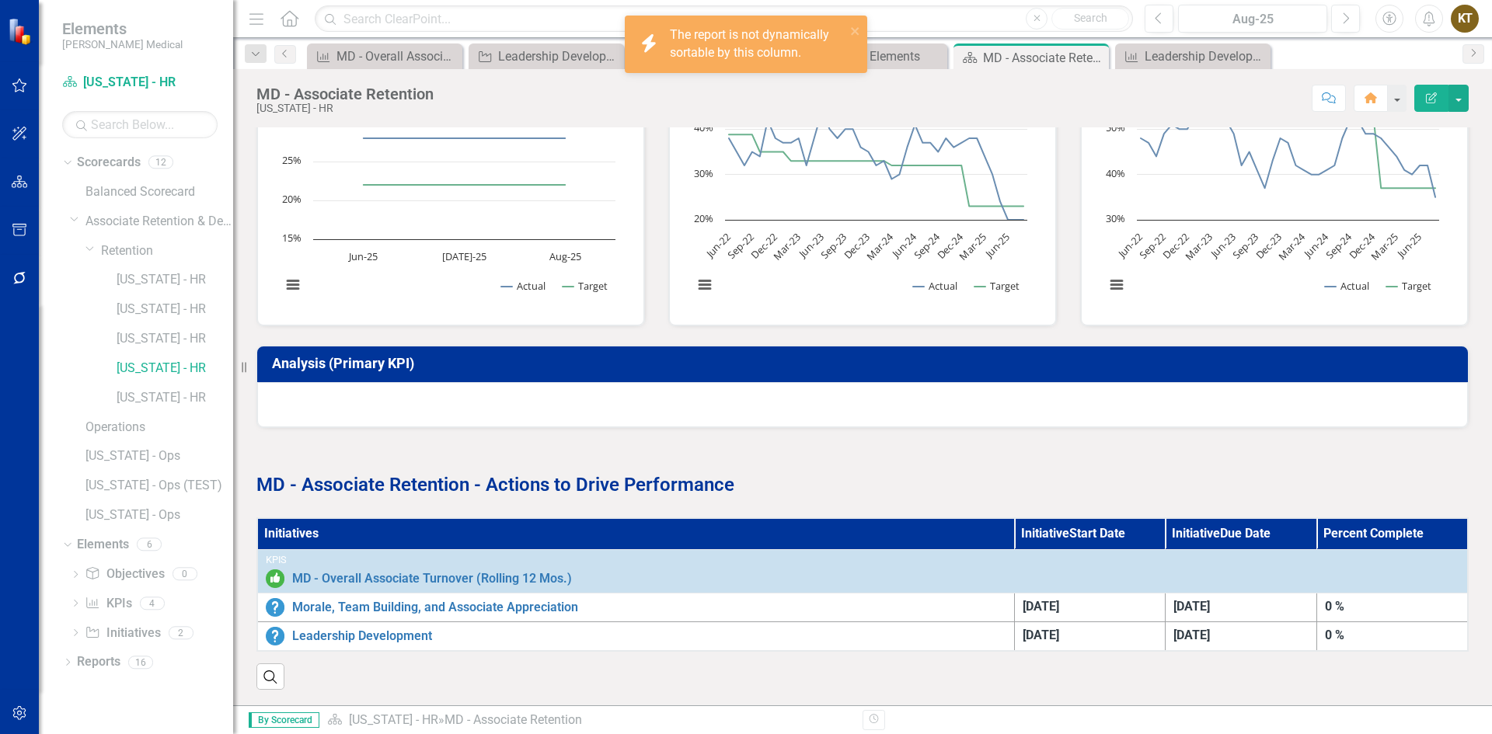
click at [304, 518] on th "Initiatives" at bounding box center [635, 533] width 757 height 31
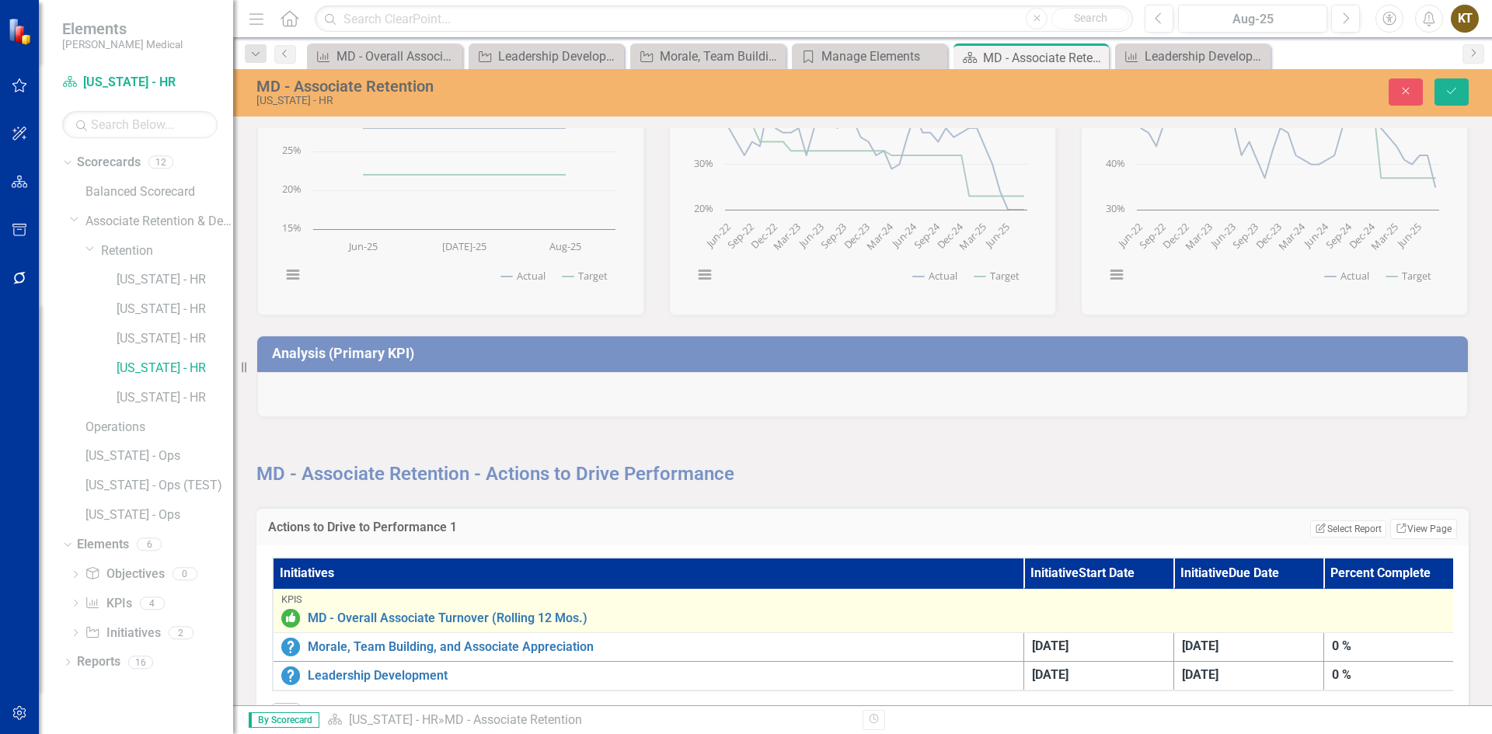
scroll to position [597, 0]
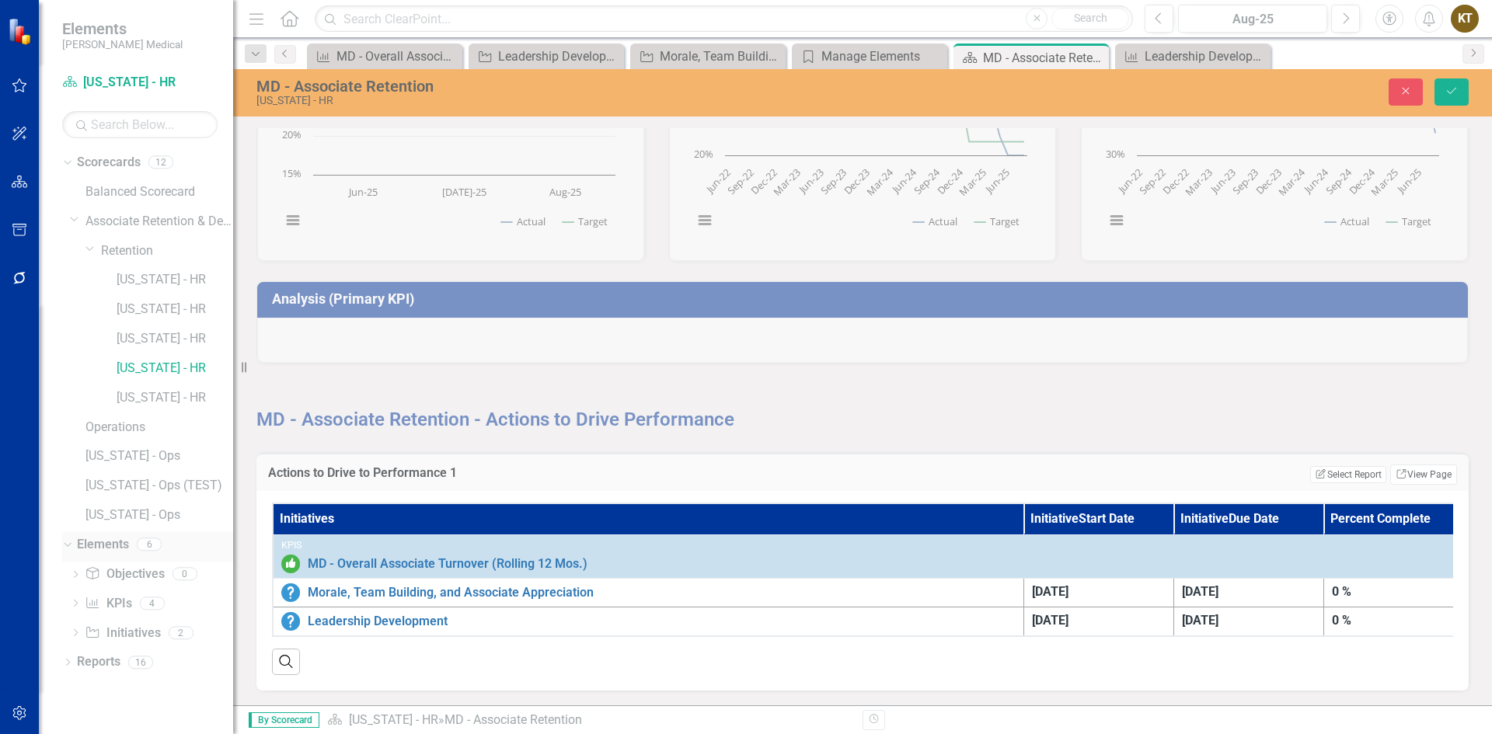
click at [72, 546] on div "Dropdown" at bounding box center [67, 547] width 11 height 8
click at [72, 546] on icon "Dropdown" at bounding box center [67, 546] width 11 height 9
click at [881, 371] on div "MD - Associate Retention - Actions to Drive Performance" at bounding box center [862, 399] width 1235 height 70
click at [386, 655] on div "Search" at bounding box center [862, 656] width 1181 height 38
click at [137, 84] on link "Scorecard Maryland - HR" at bounding box center [139, 83] width 155 height 18
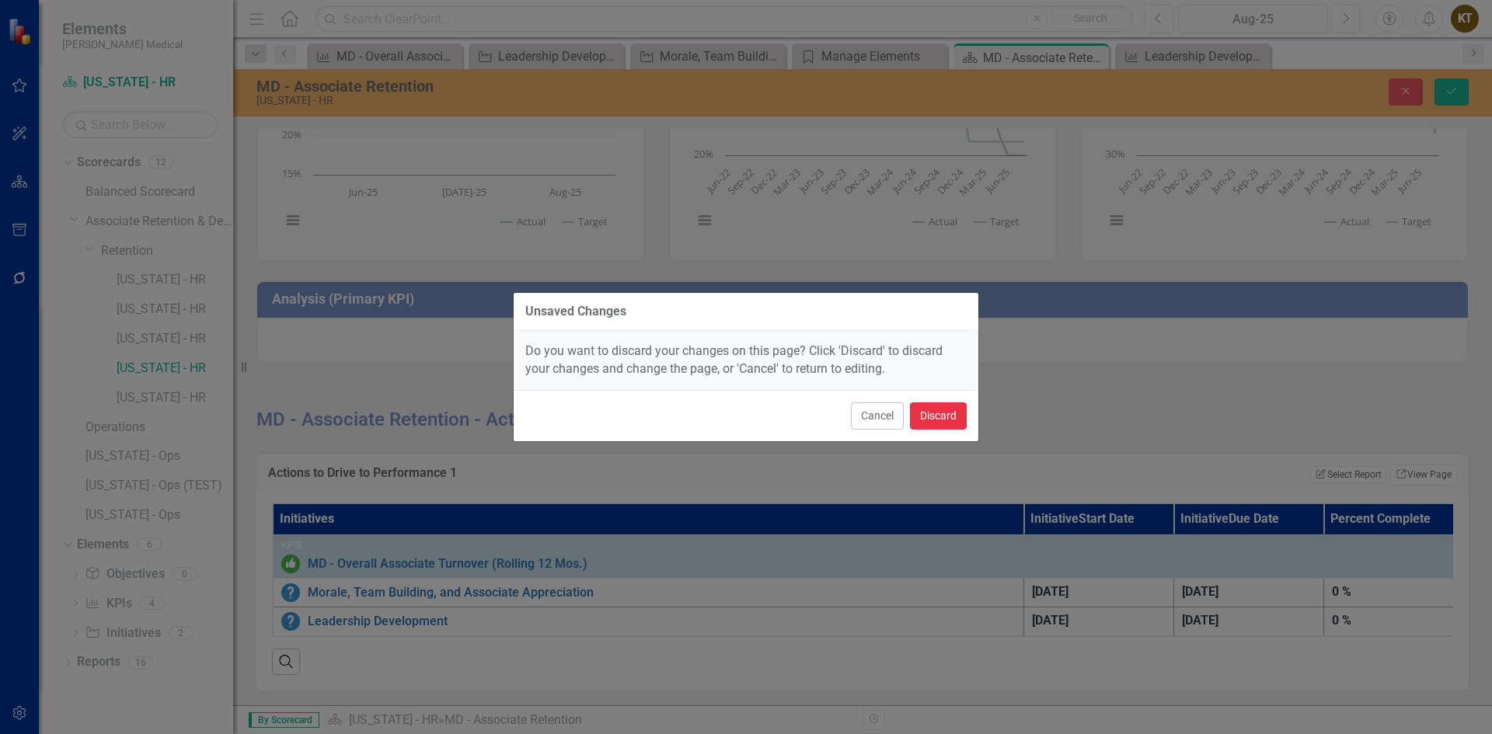
click at [933, 413] on button "Discard" at bounding box center [938, 416] width 57 height 27
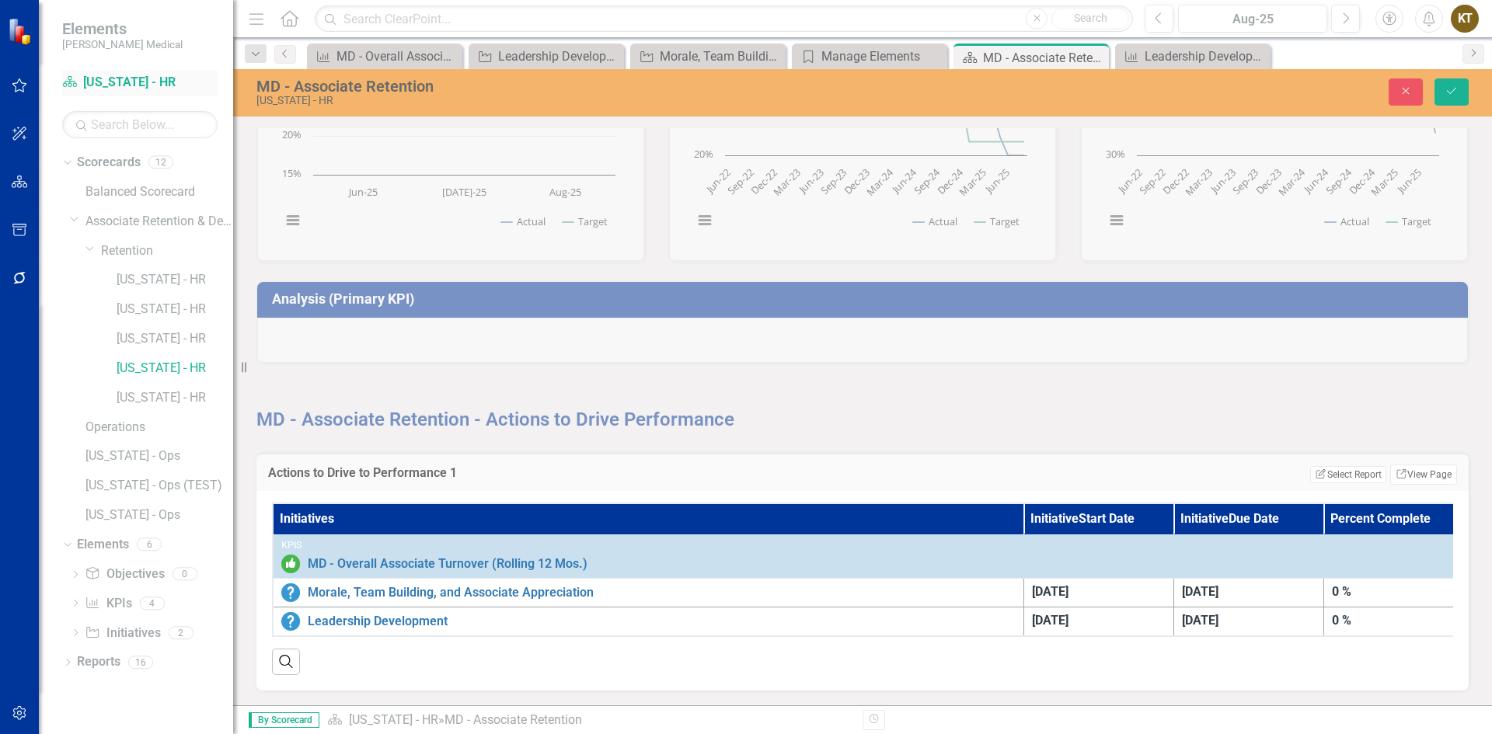
click at [103, 77] on link "Scorecard Maryland - HR" at bounding box center [139, 83] width 155 height 18
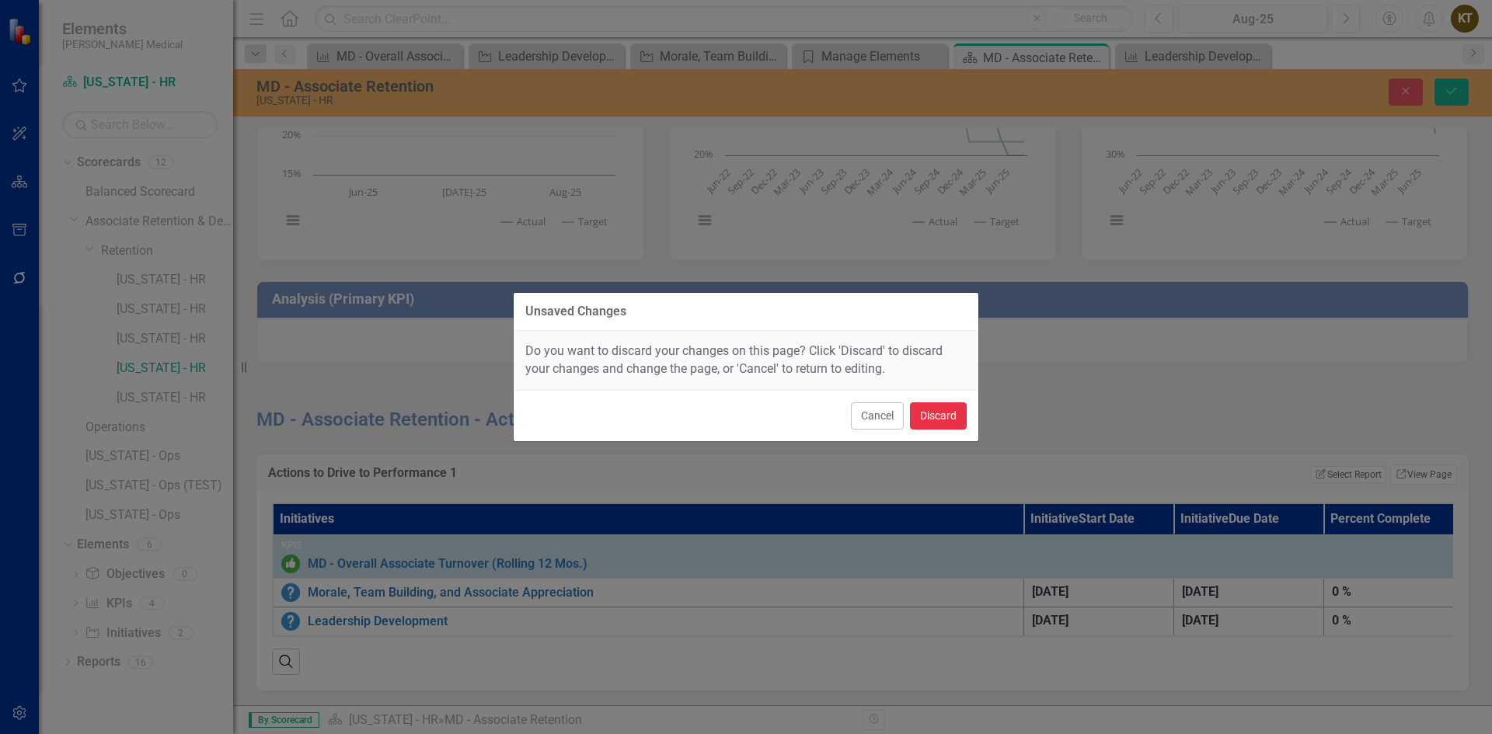
click at [920, 408] on button "Discard" at bounding box center [938, 416] width 57 height 27
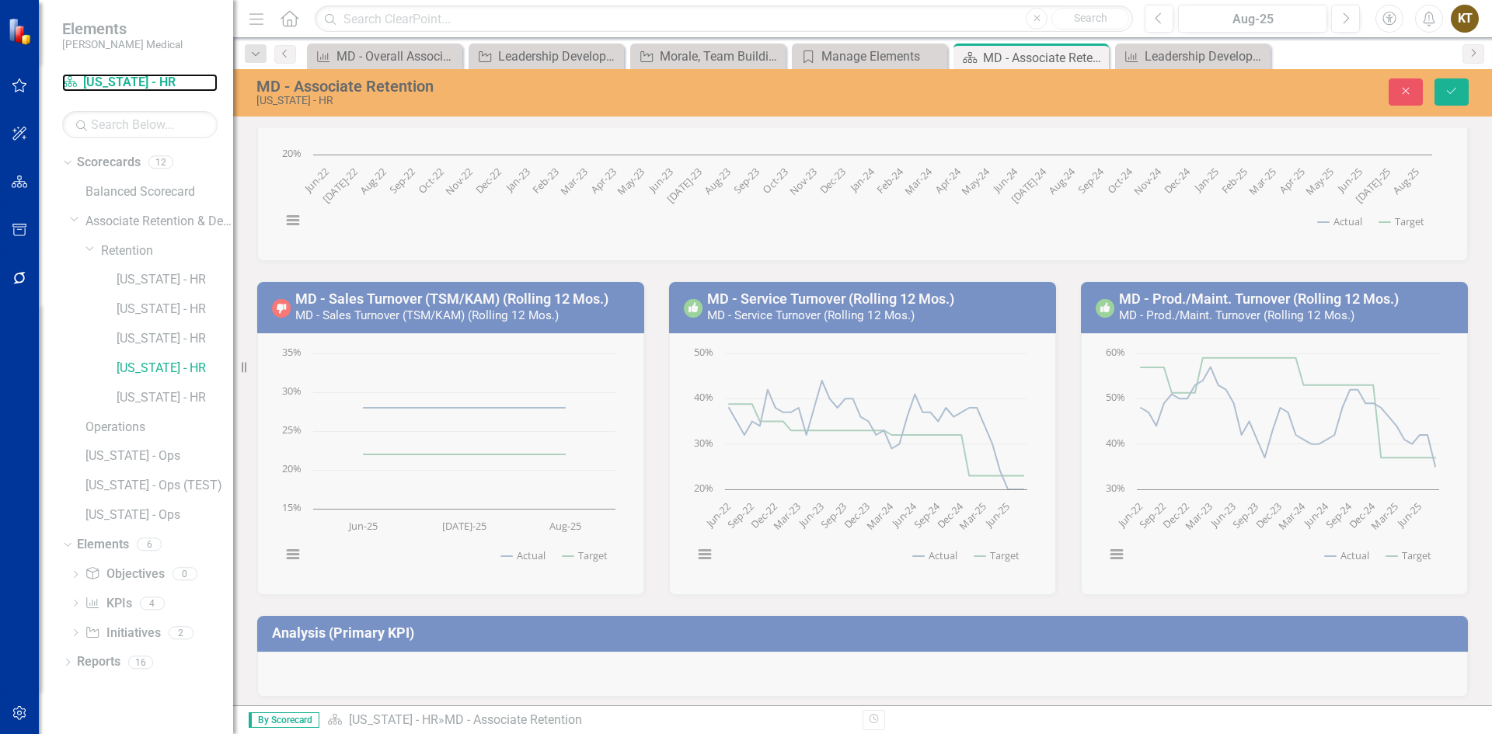
scroll to position [208, 0]
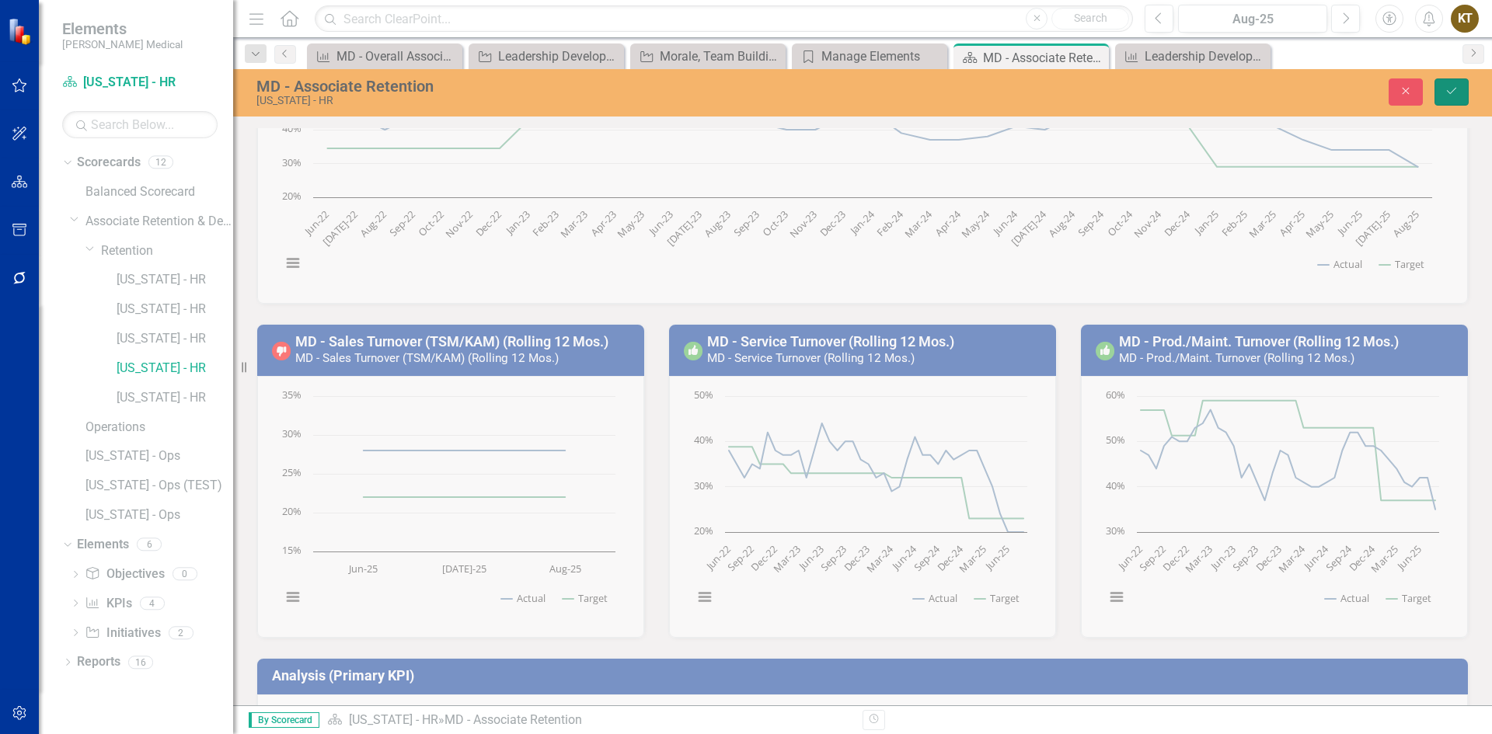
click at [1452, 90] on icon "Save" at bounding box center [1452, 90] width 14 height 11
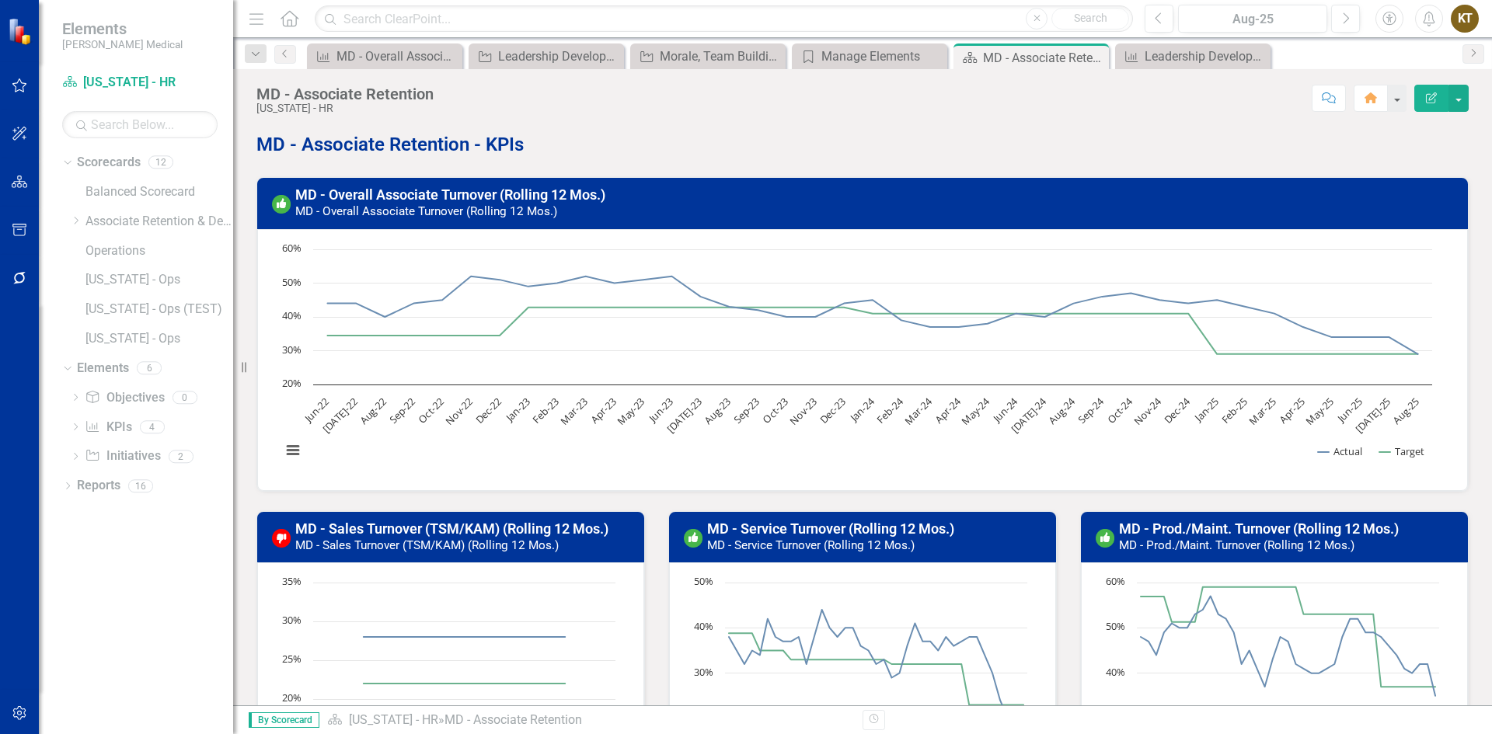
scroll to position [0, 0]
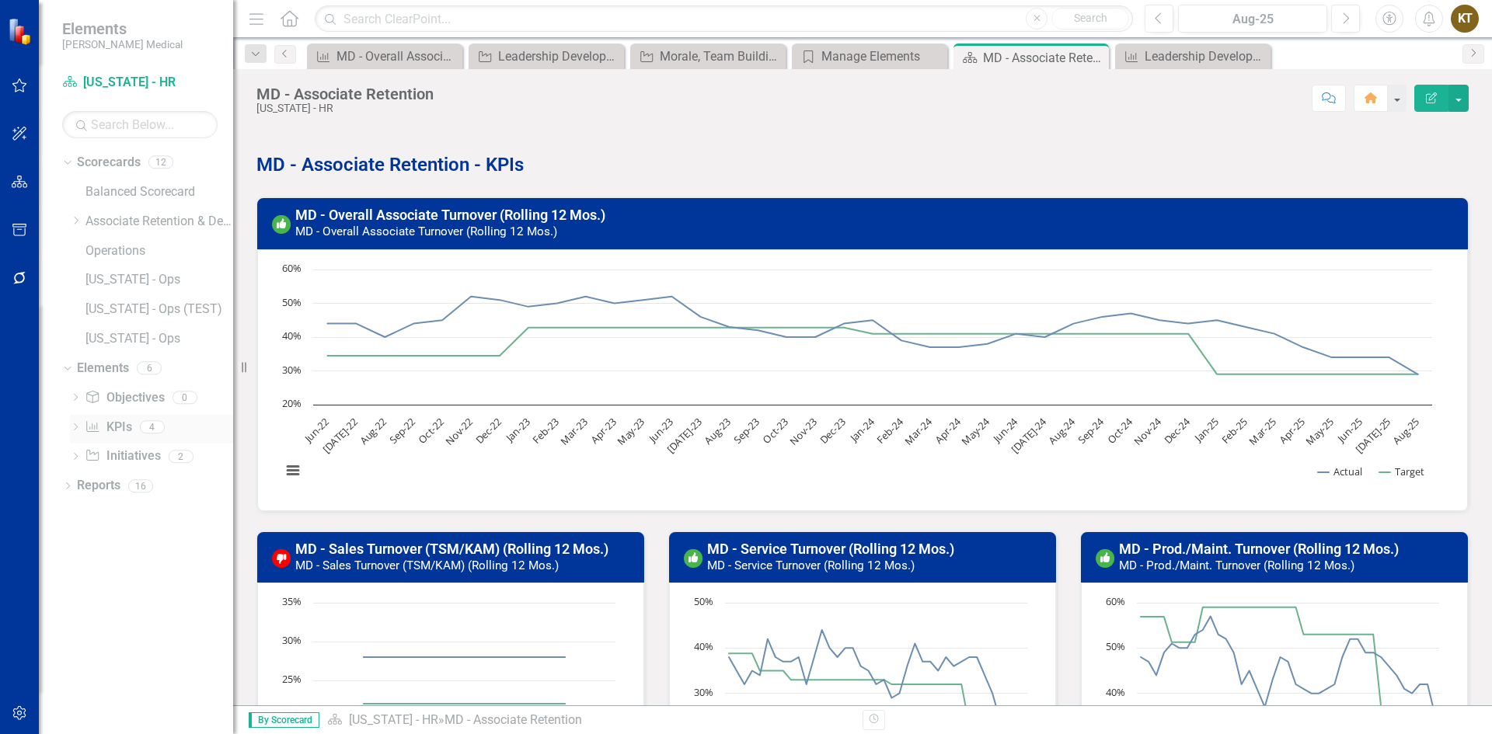
click at [109, 422] on link "KPI KPIs" at bounding box center [108, 428] width 47 height 18
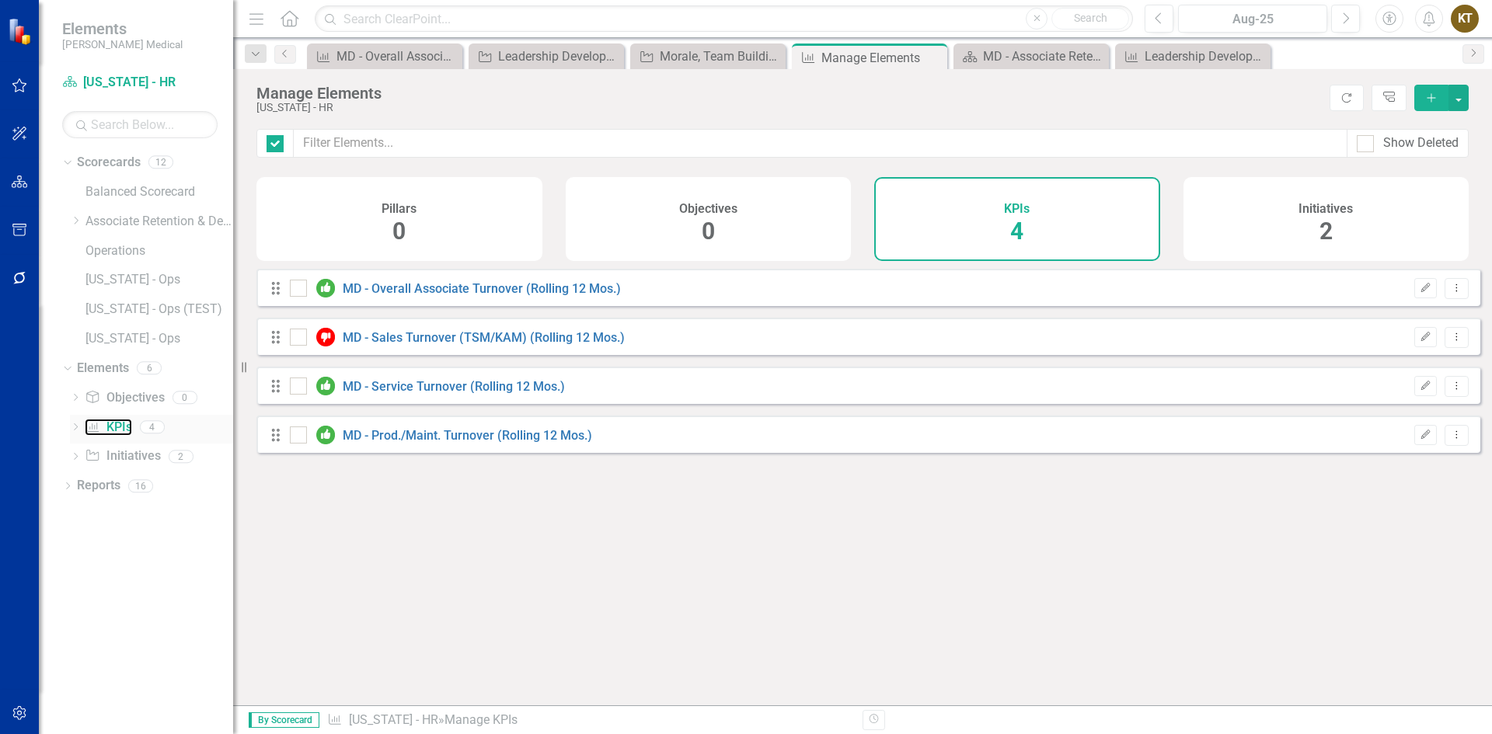
checkbox input "false"
click at [523, 601] on div "Looks like you don't have any KPIs set up yet. Why don't you add a KPI or learn…" at bounding box center [868, 468] width 1224 height 398
click at [449, 615] on div "Looks like you don't have any KPIs set up yet. Why don't you add a KPI or learn…" at bounding box center [868, 468] width 1224 height 398
click at [120, 84] on link "Scorecard Maryland - HR" at bounding box center [139, 83] width 155 height 18
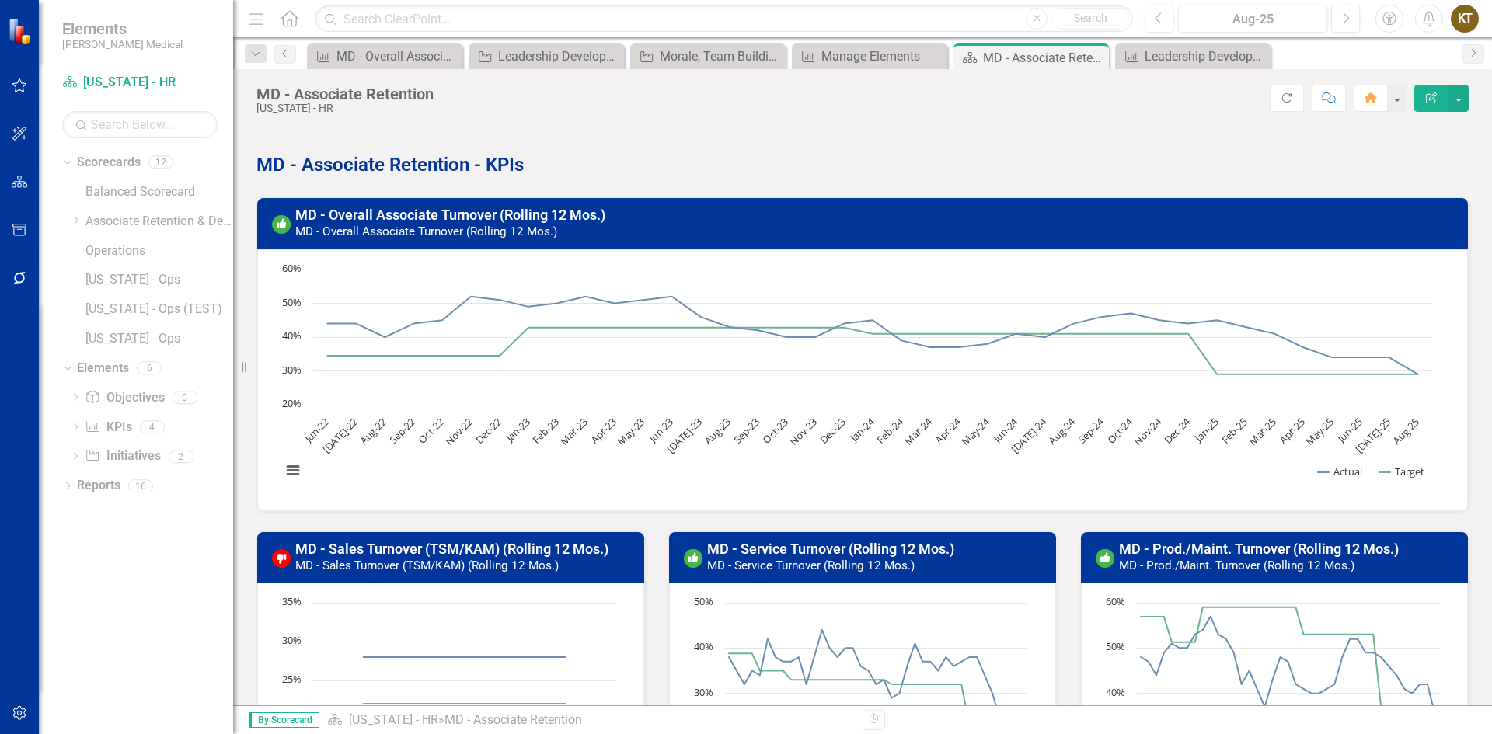
click at [741, 230] on h3 "MD - Overall Associate Turnover (Rolling 12 Mos.) MD - Overall Associate Turnov…" at bounding box center [876, 222] width 1163 height 31
click at [877, 215] on h3 "MD - Overall Associate Turnover (Rolling 12 Mos.) MD - Overall Associate Turnov…" at bounding box center [876, 222] width 1163 height 31
click at [876, 216] on h3 "MD - Overall Associate Turnover (Rolling 12 Mos.) MD - Overall Associate Turnov…" at bounding box center [876, 222] width 1163 height 31
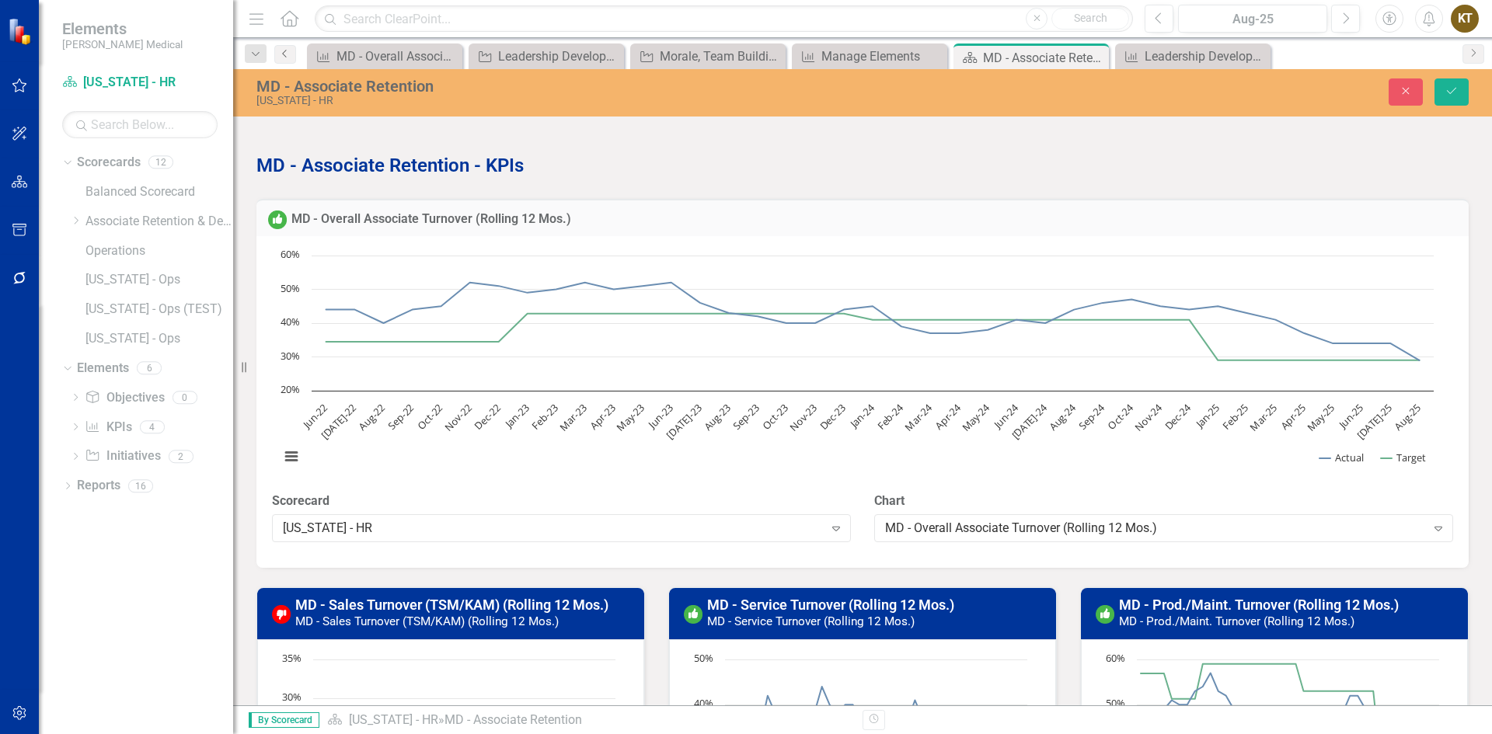
click at [286, 60] on link "Previous" at bounding box center [285, 54] width 22 height 19
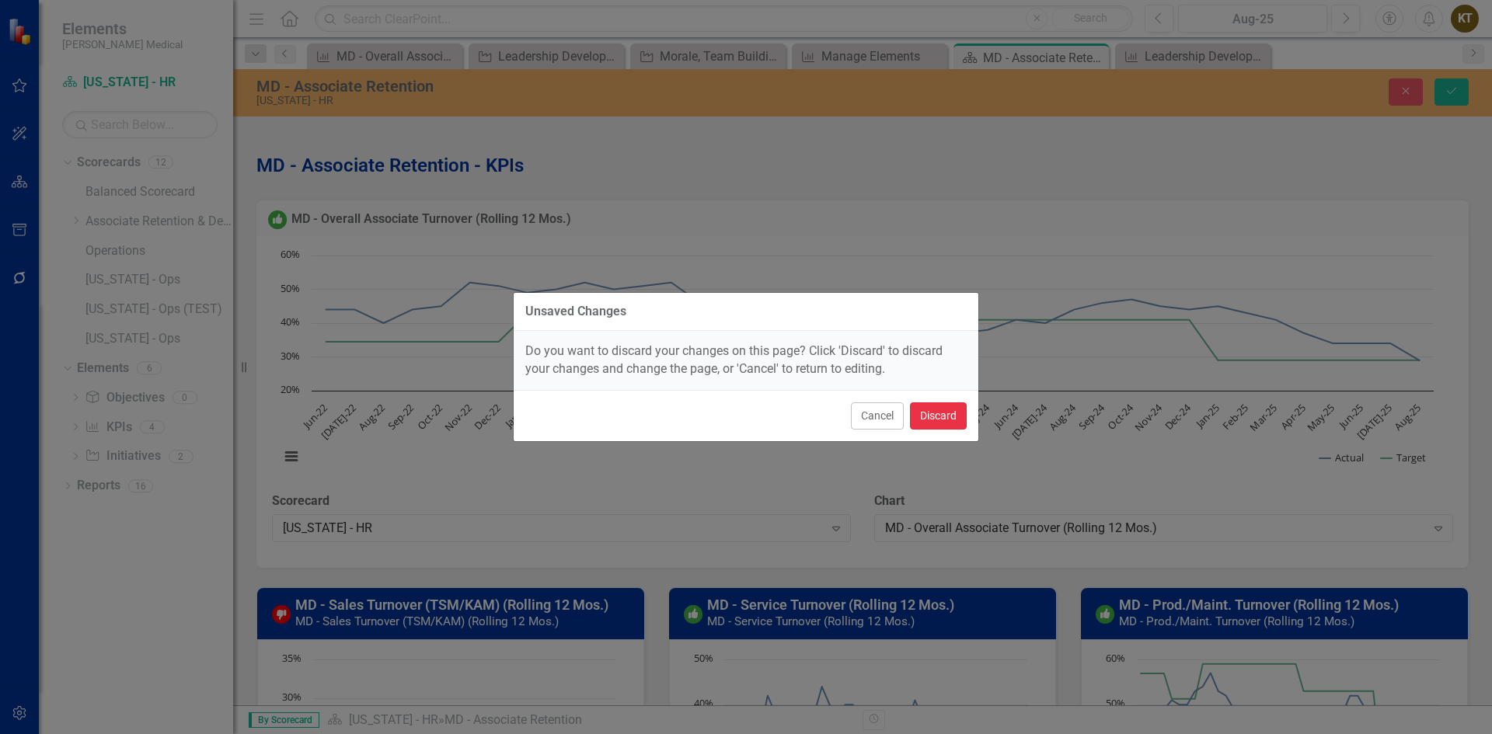
click at [958, 409] on button "Discard" at bounding box center [938, 416] width 57 height 27
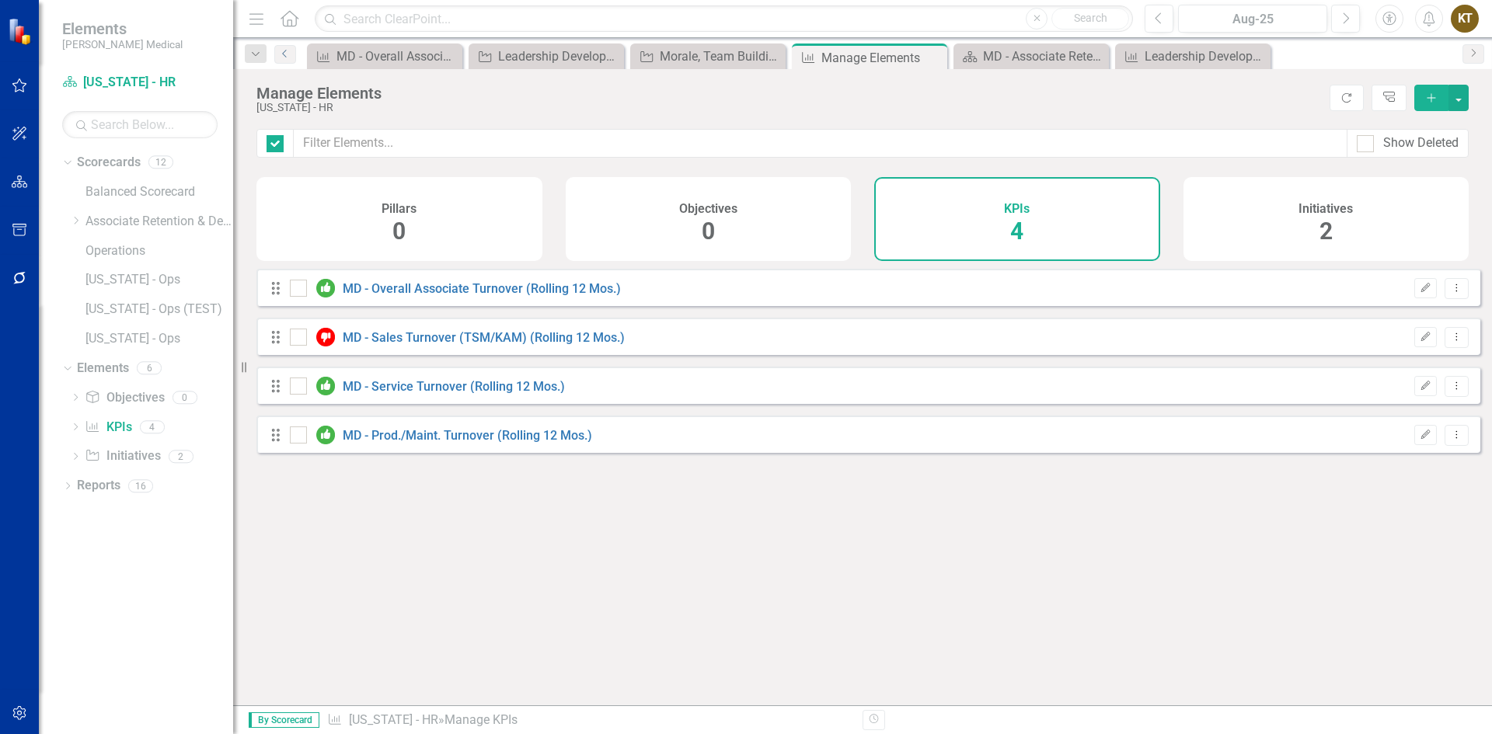
checkbox input "false"
click at [115, 82] on link "Scorecard Maryland - HR" at bounding box center [139, 83] width 155 height 18
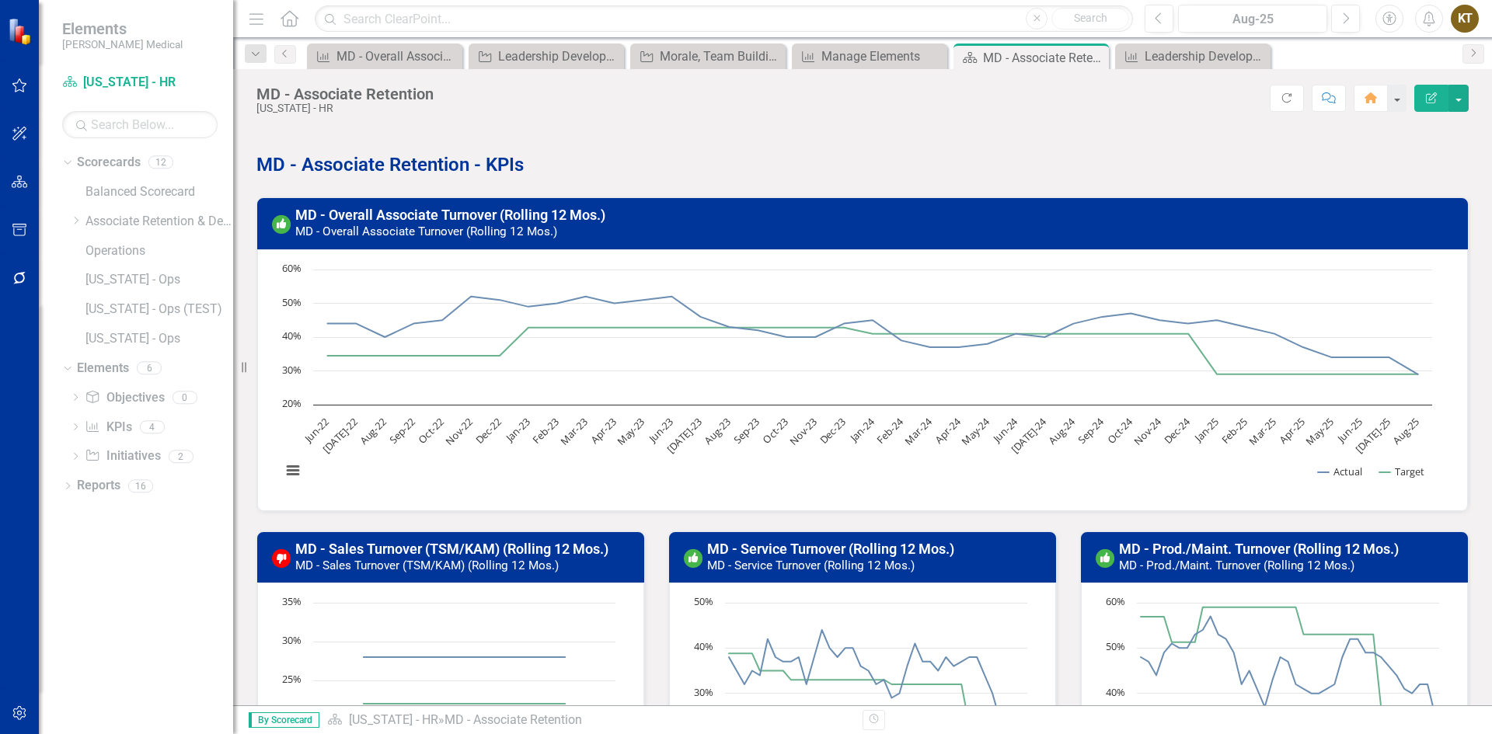
click at [733, 232] on h3 "MD - Overall Associate Turnover (Rolling 12 Mos.) MD - Overall Associate Turnov…" at bounding box center [876, 222] width 1163 height 31
click at [506, 210] on link "MD - Overall Associate Turnover (Rolling 12 Mos.)" at bounding box center [450, 215] width 310 height 16
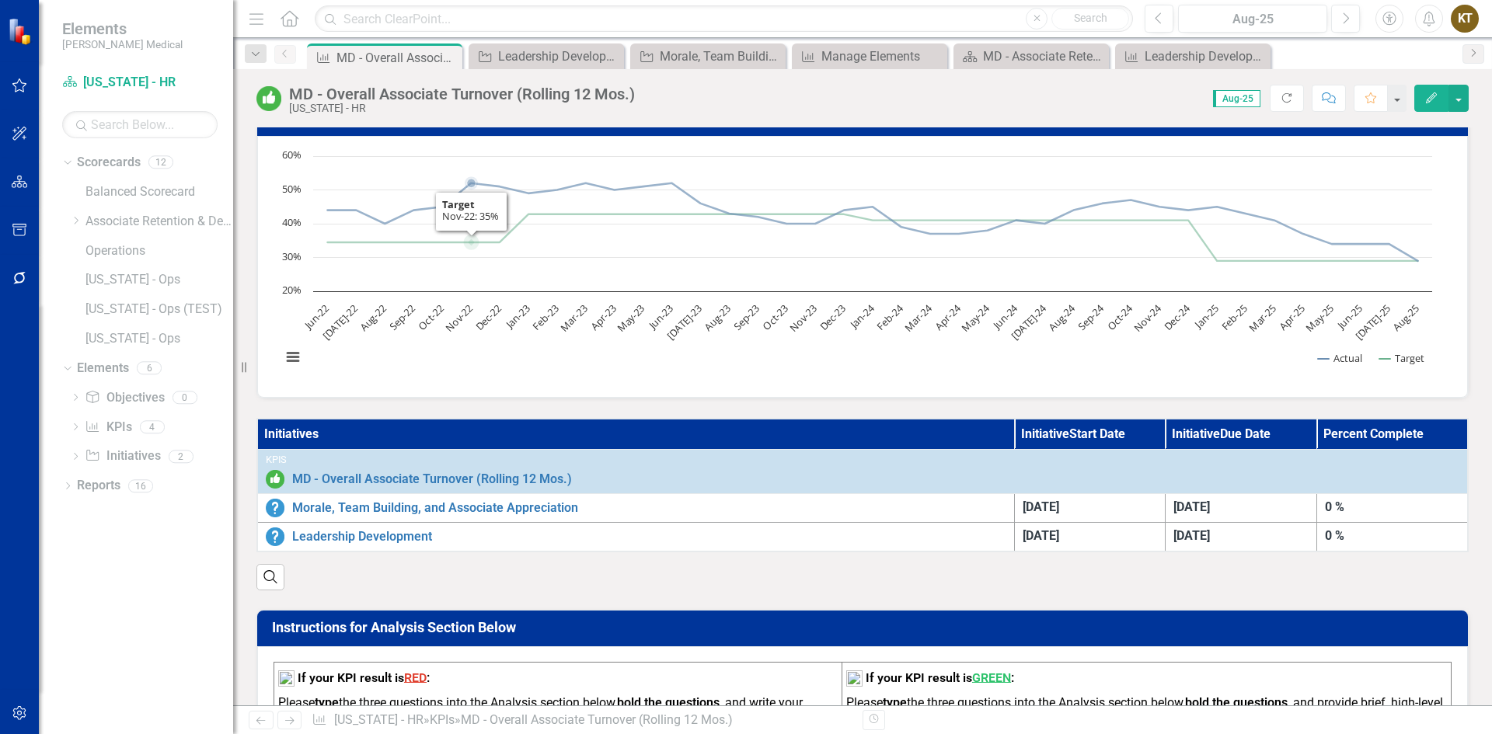
scroll to position [233, 0]
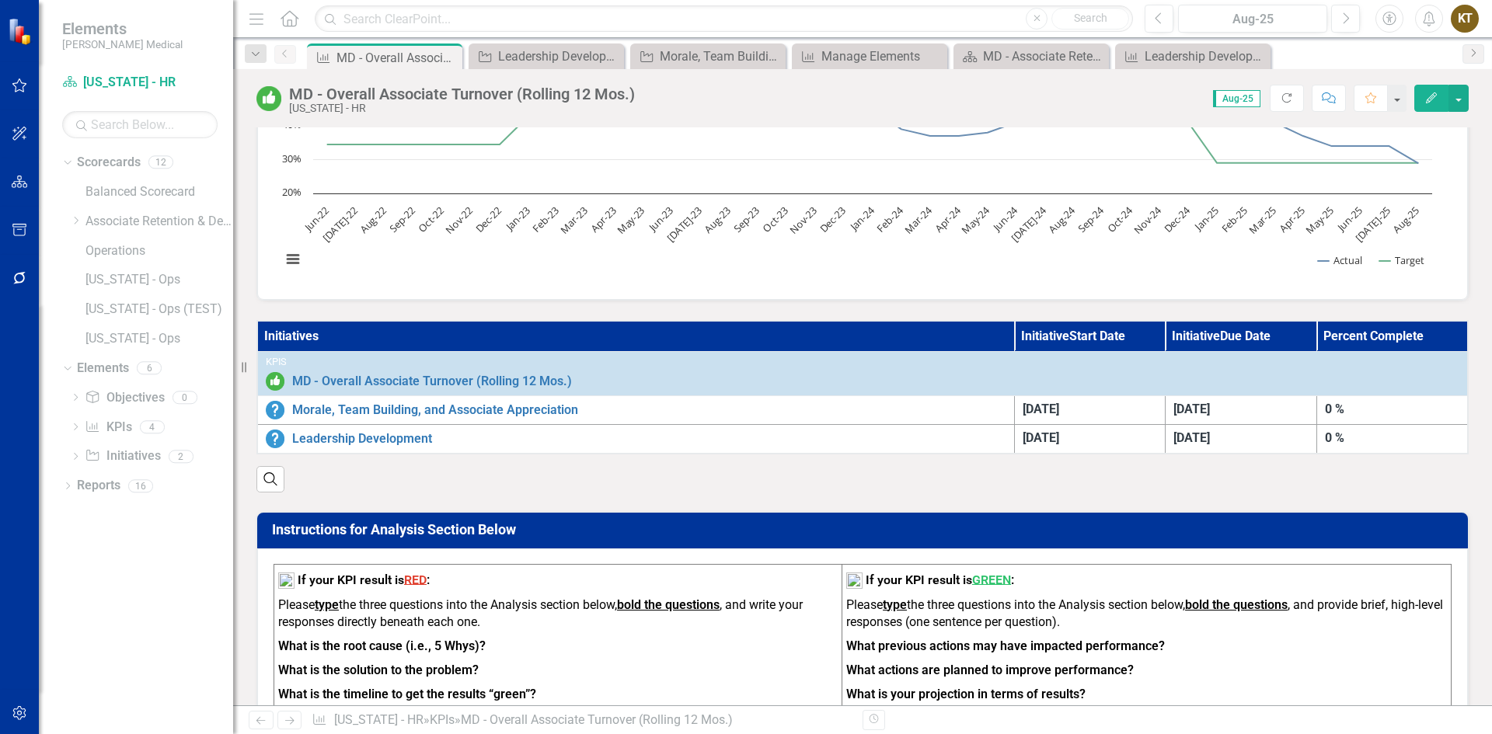
click at [330, 493] on div "Search" at bounding box center [862, 474] width 1212 height 38
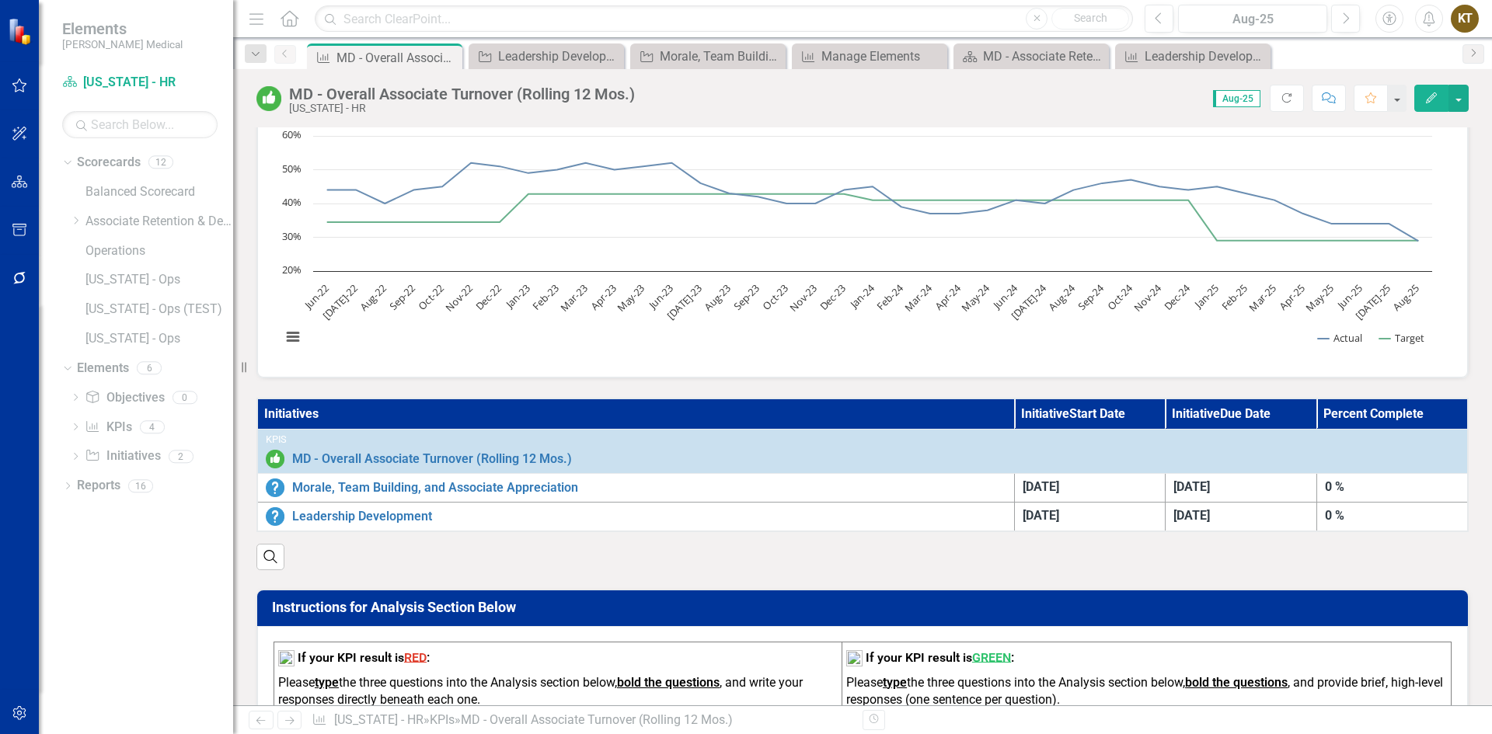
click at [424, 418] on th "Initiatives" at bounding box center [635, 414] width 757 height 31
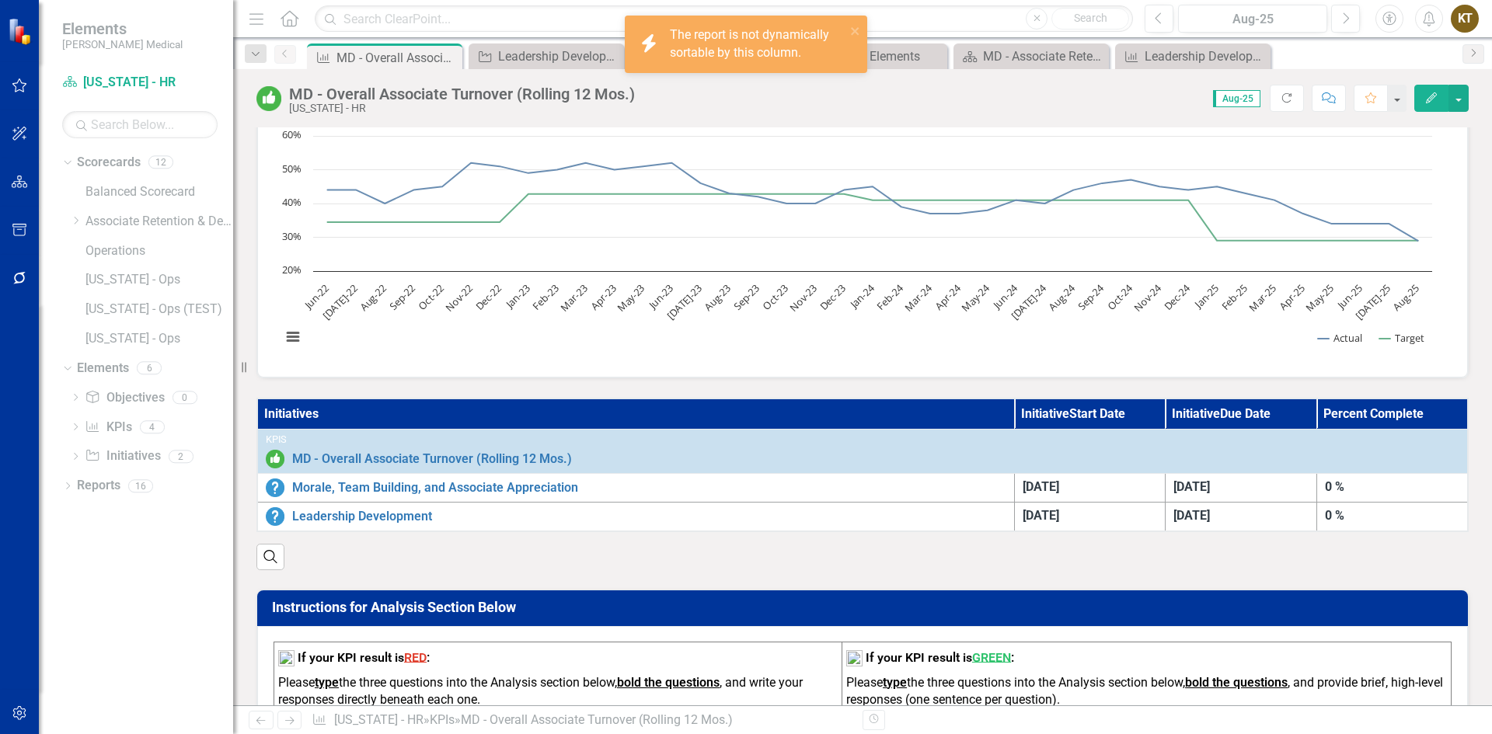
click at [424, 418] on th "Initiatives" at bounding box center [635, 414] width 757 height 31
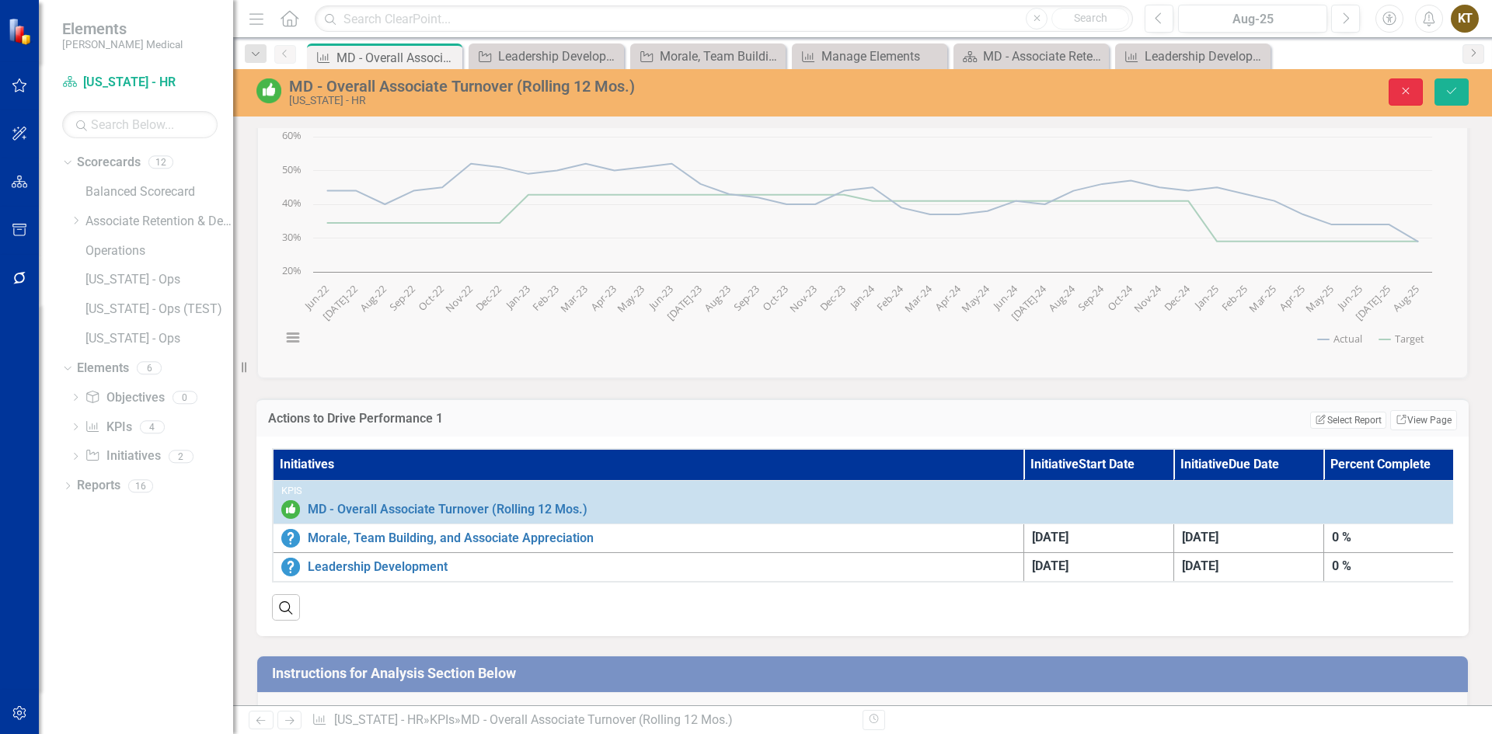
click at [1404, 84] on button "Close" at bounding box center [1406, 91] width 34 height 27
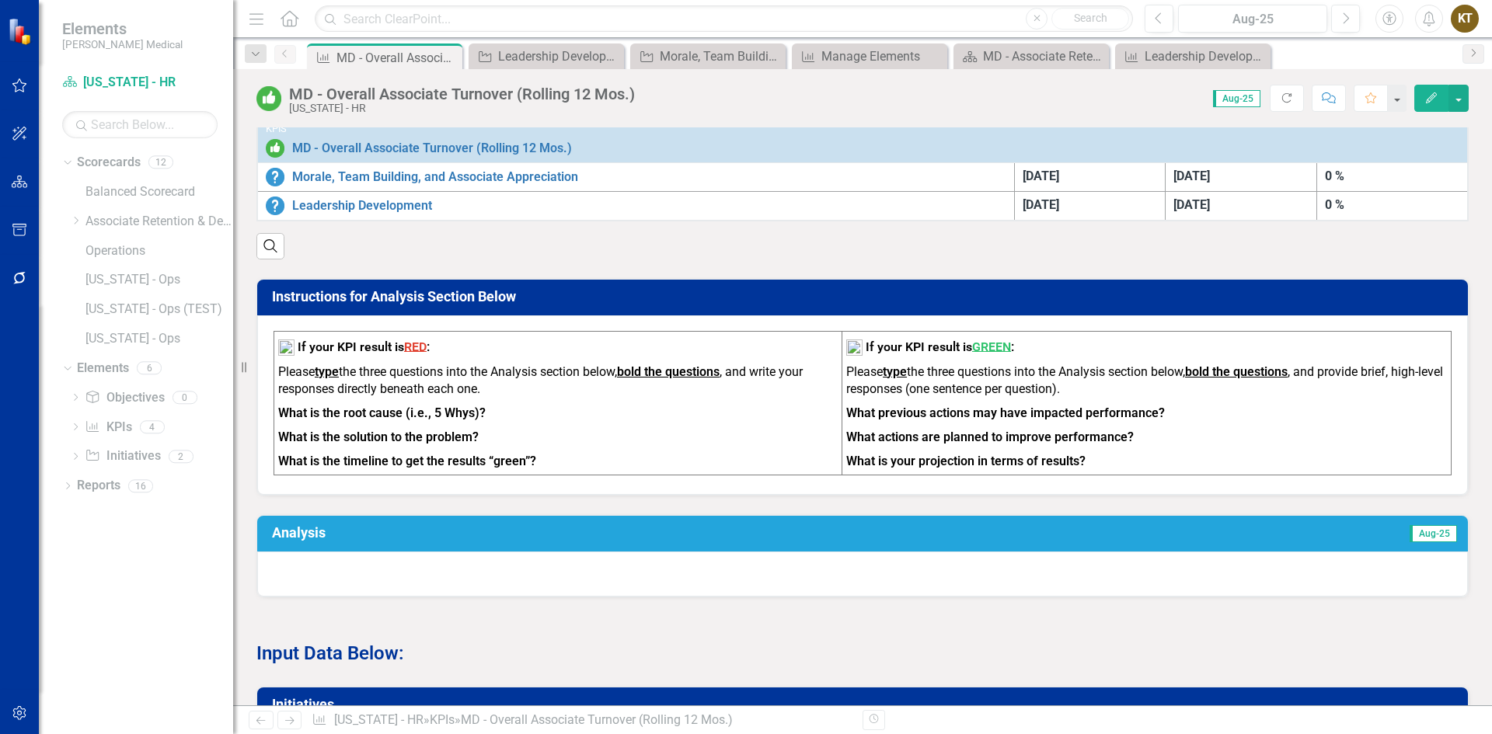
scroll to position [777, 0]
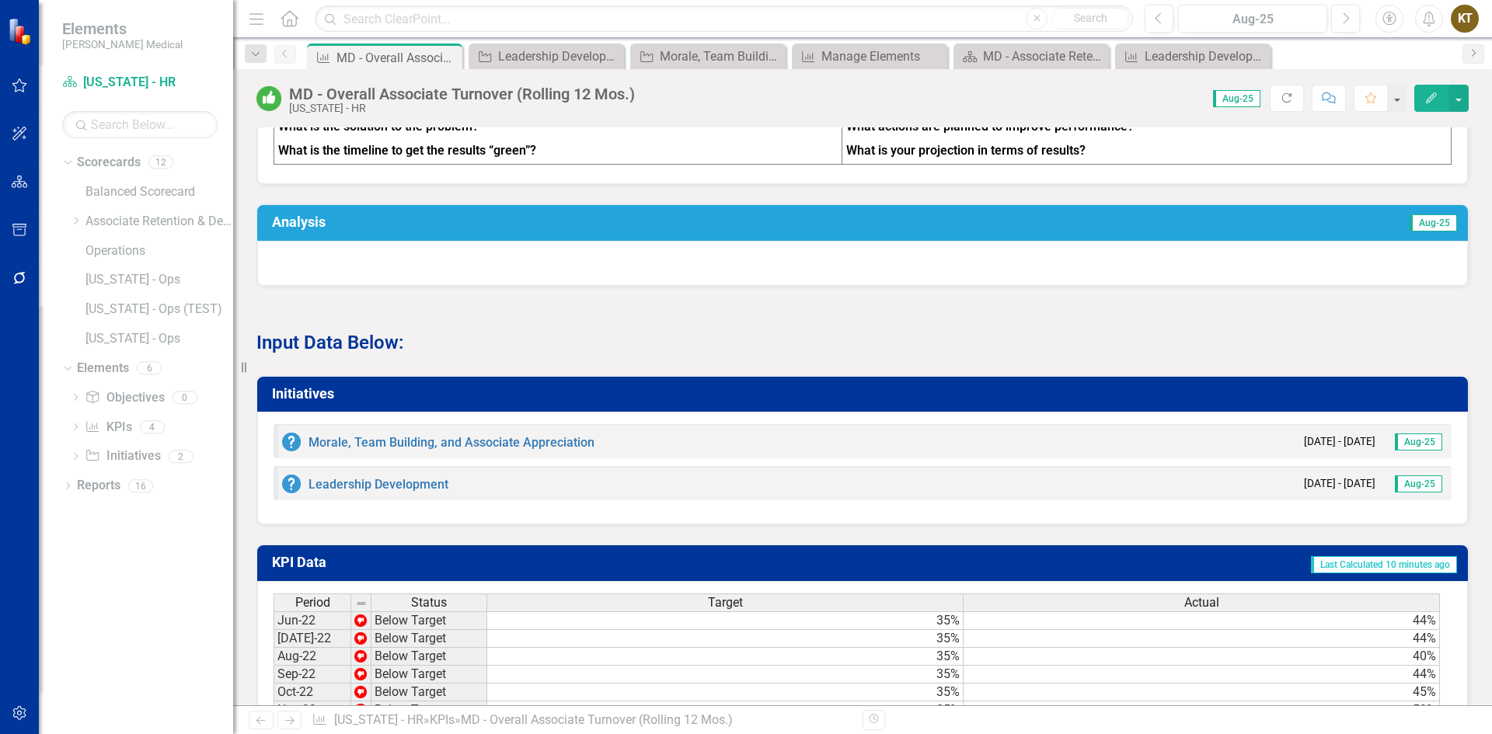
click at [1182, 402] on h3 "Initiatives" at bounding box center [865, 394] width 1187 height 16
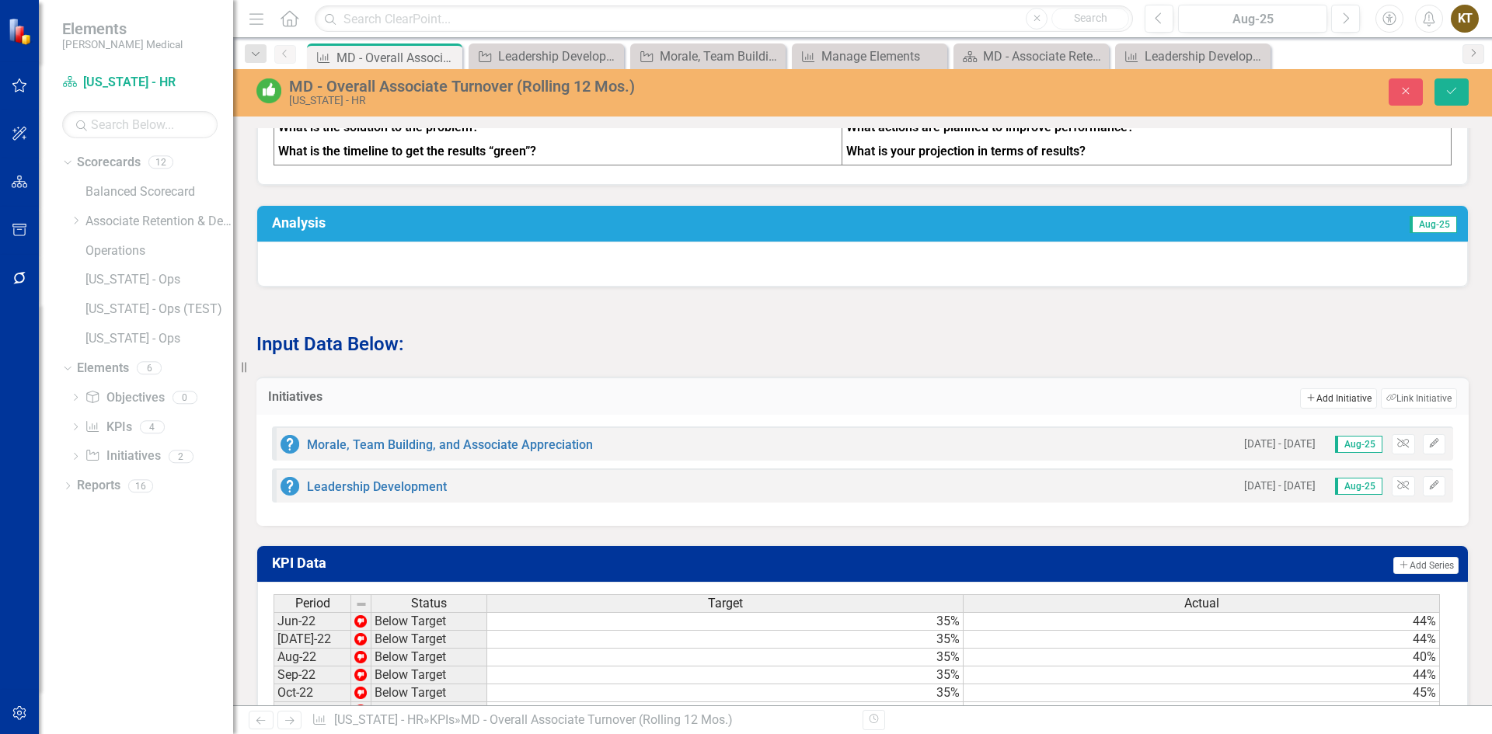
click at [1310, 405] on button "Add Add Initiative" at bounding box center [1338, 399] width 76 height 20
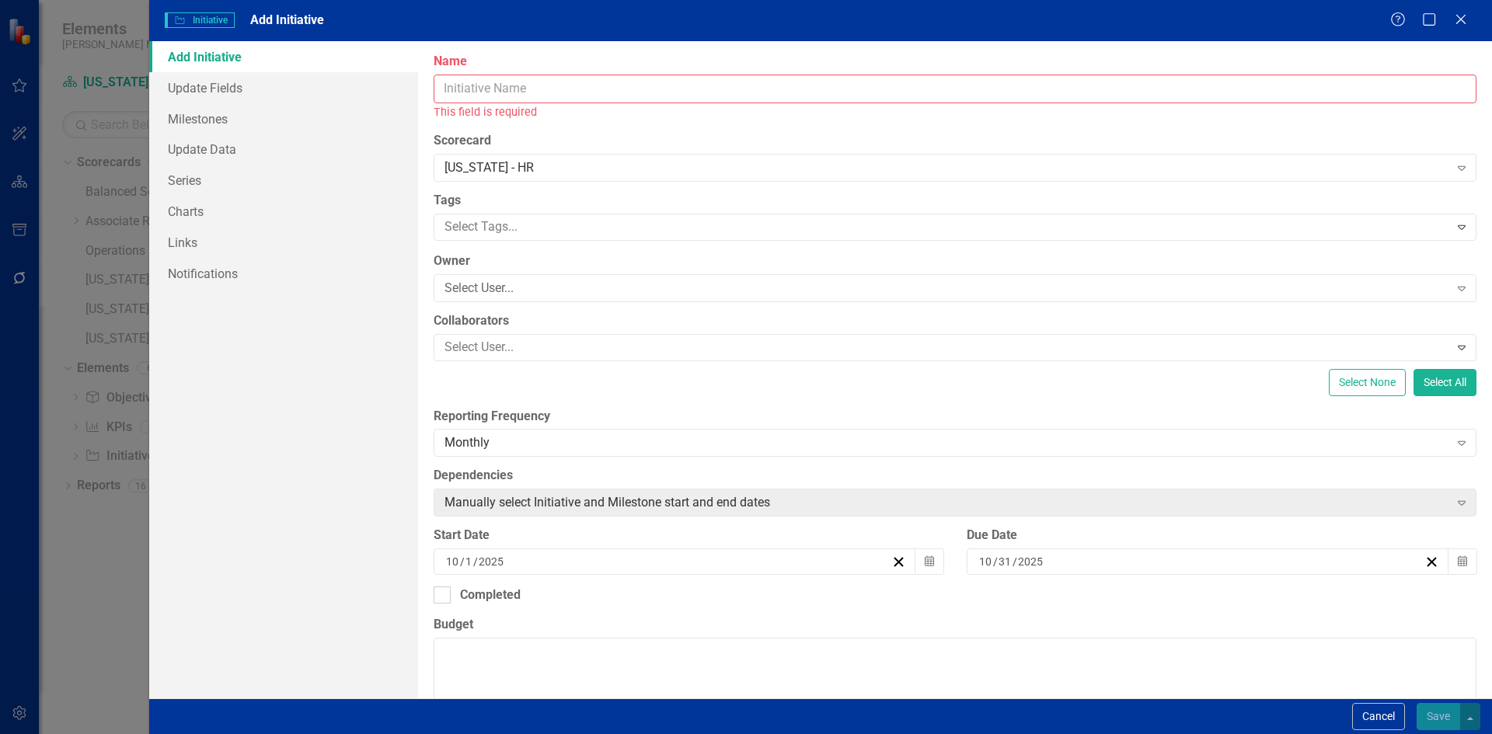
click at [490, 85] on input "Name" at bounding box center [955, 89] width 1043 height 29
paste input "Service Team Engagement"
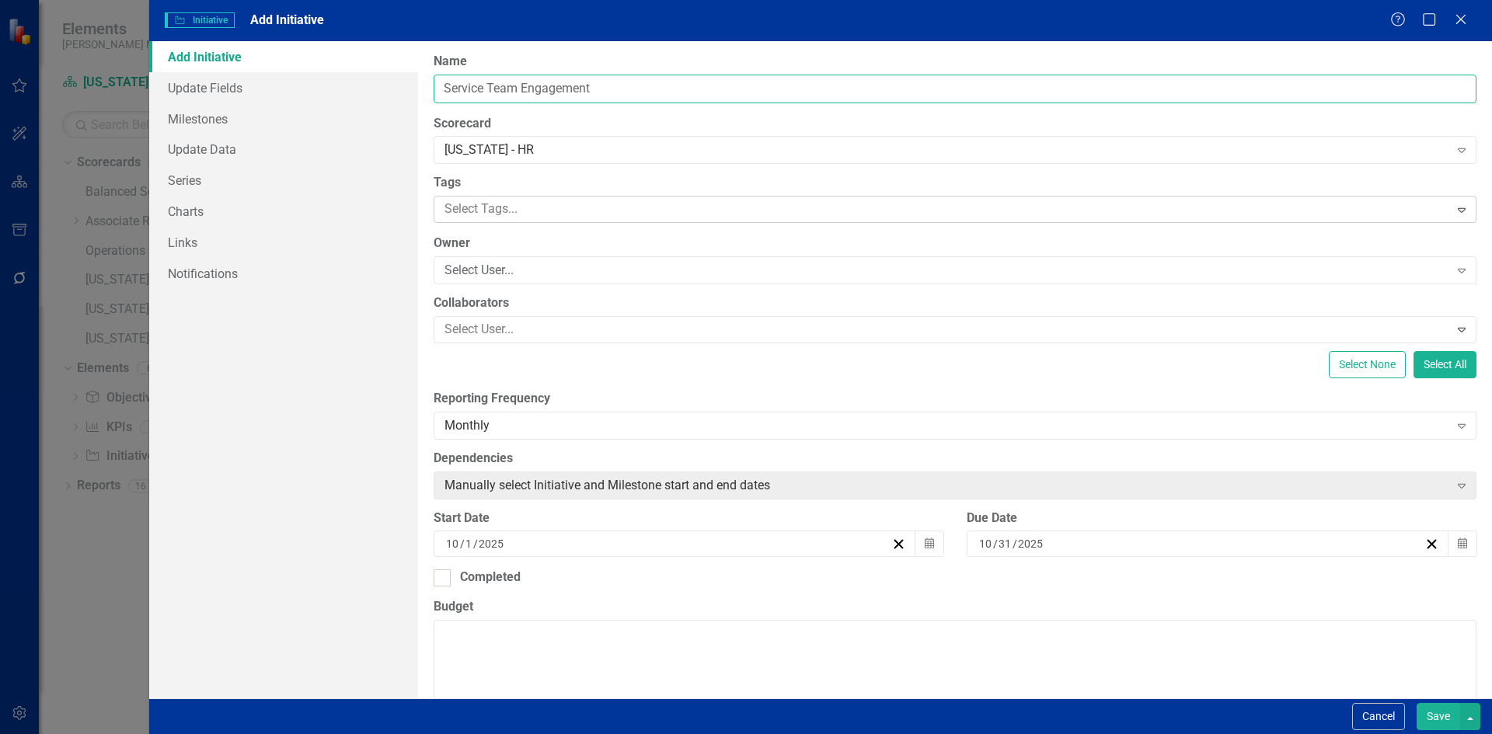
type input "Service Team Engagement"
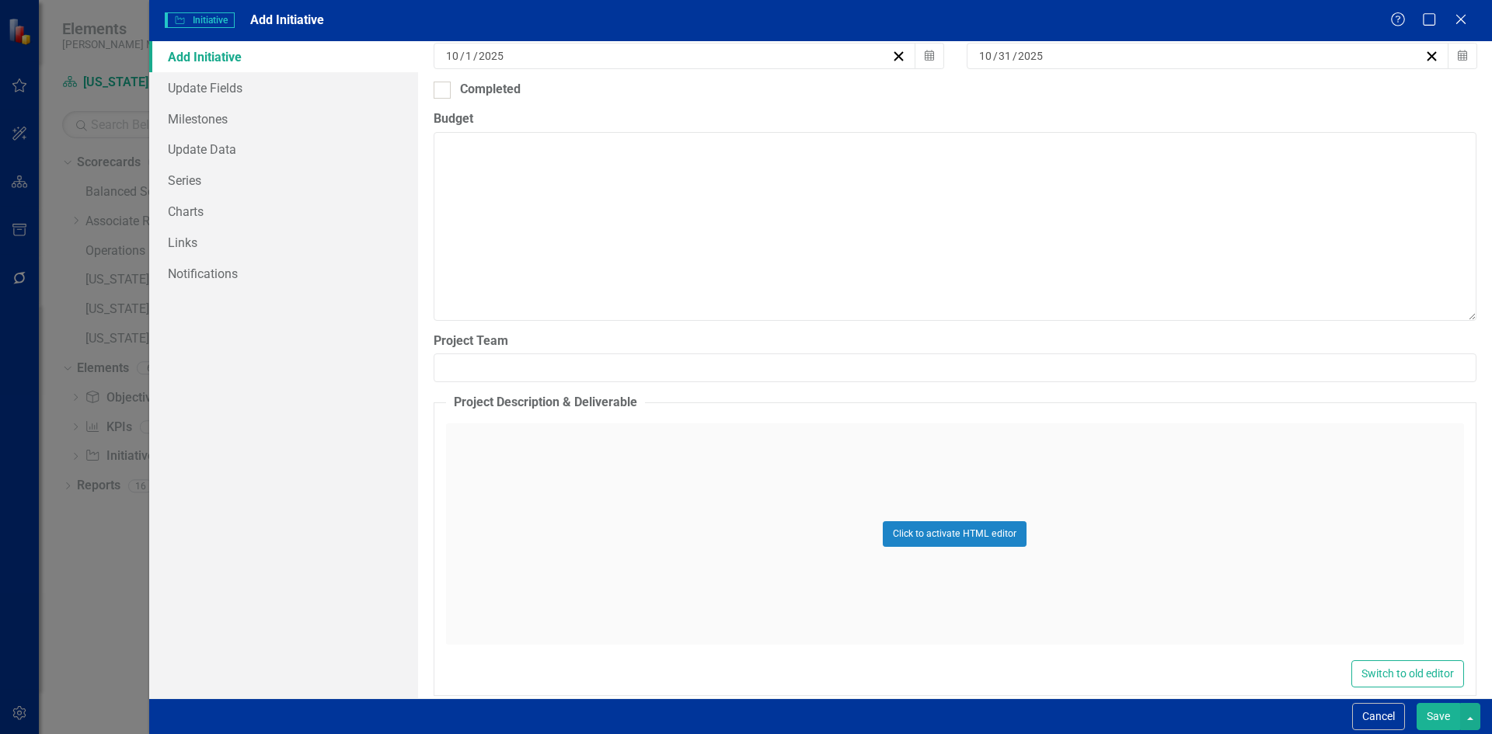
scroll to position [509, 0]
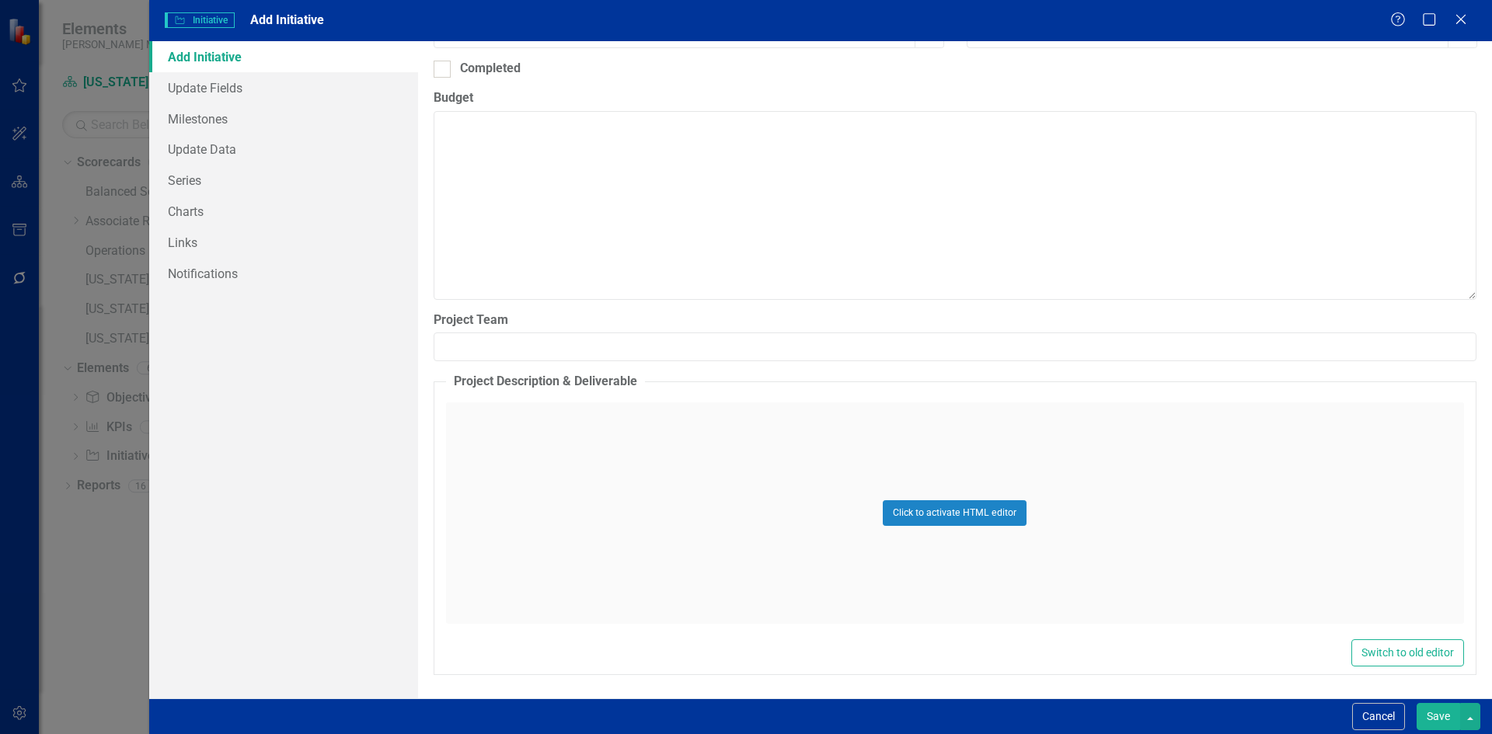
click at [504, 459] on div "Click to activate HTML editor" at bounding box center [955, 513] width 1018 height 221
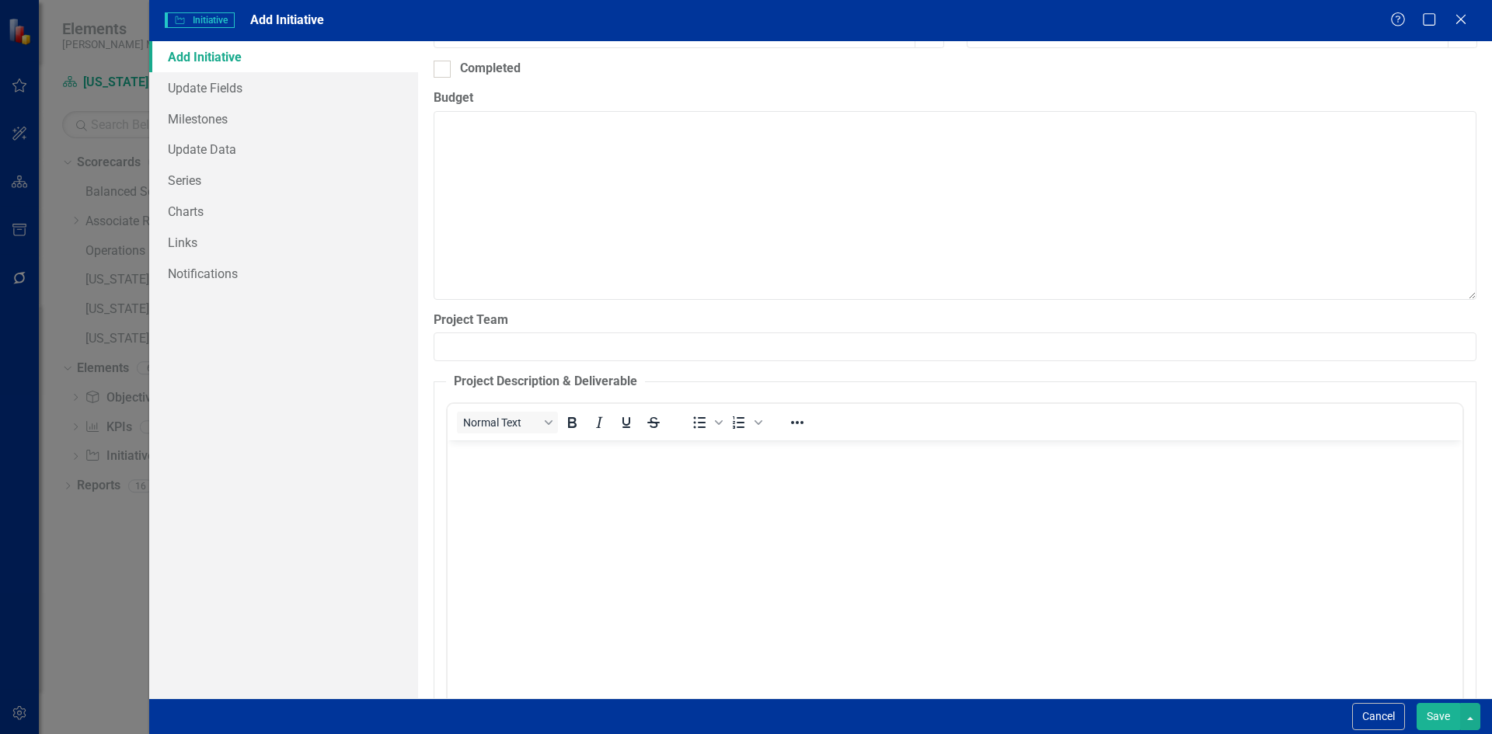
scroll to position [587, 0]
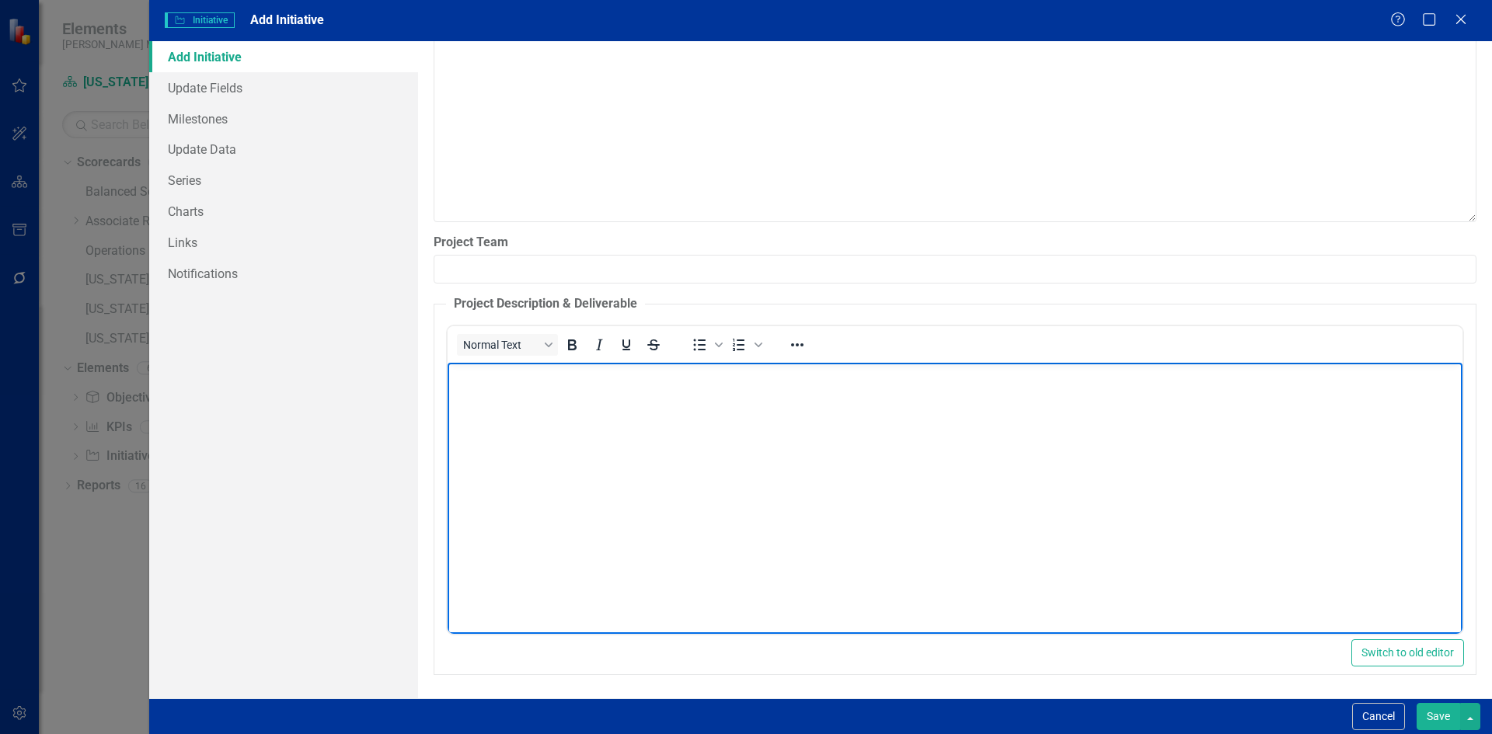
click at [508, 426] on body "Rich Text Area. Press ALT-0 for help." at bounding box center [954, 479] width 1015 height 233
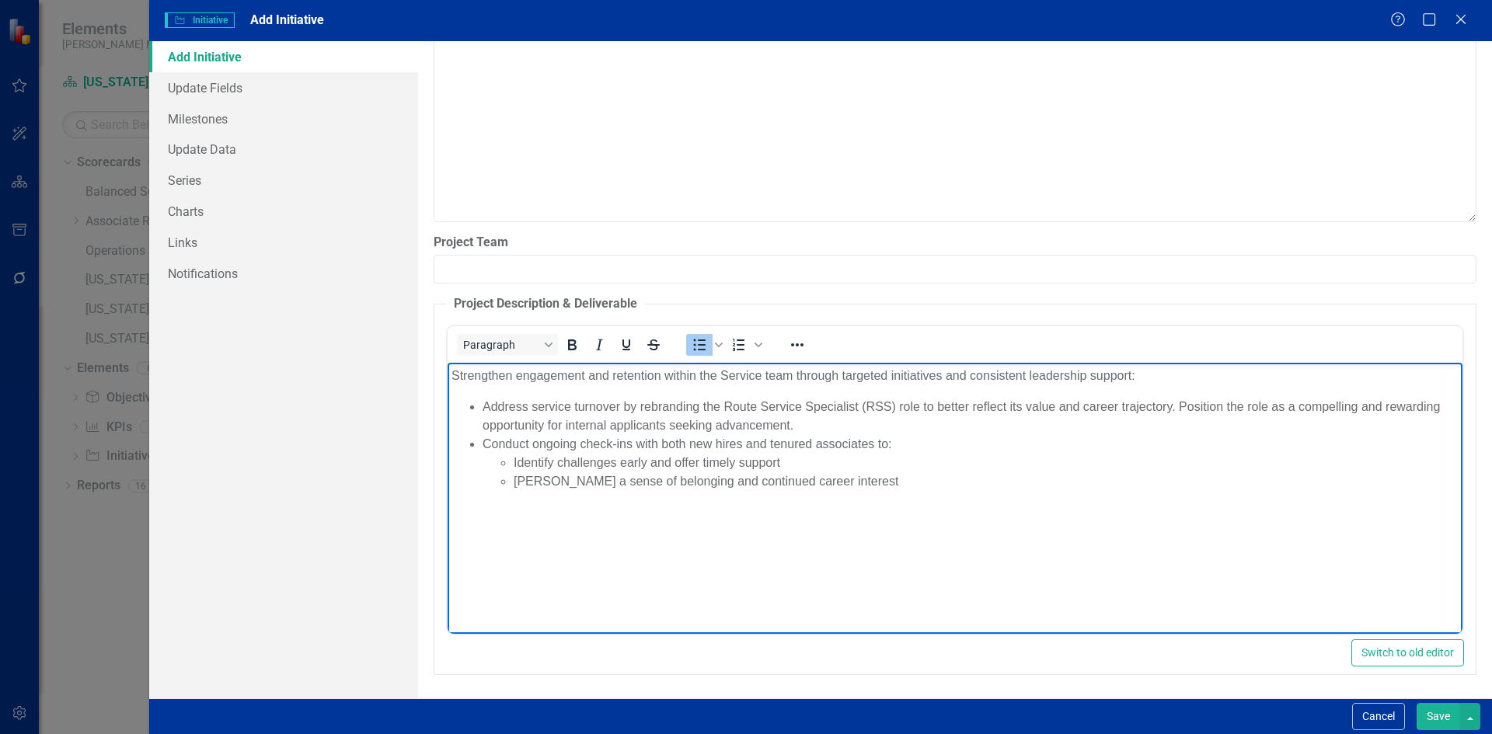
click at [1450, 723] on button "Save" at bounding box center [1439, 716] width 44 height 27
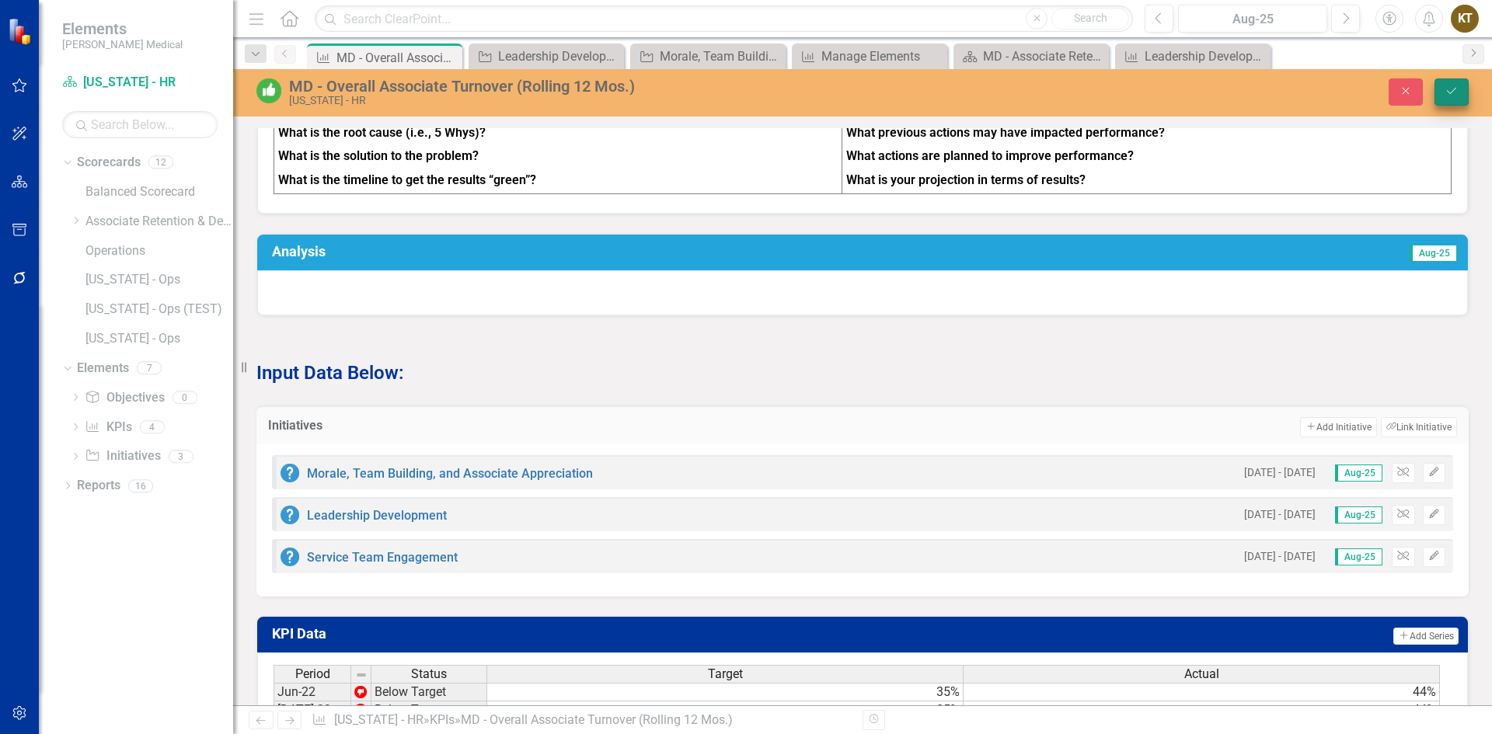
scroll to position [806, 0]
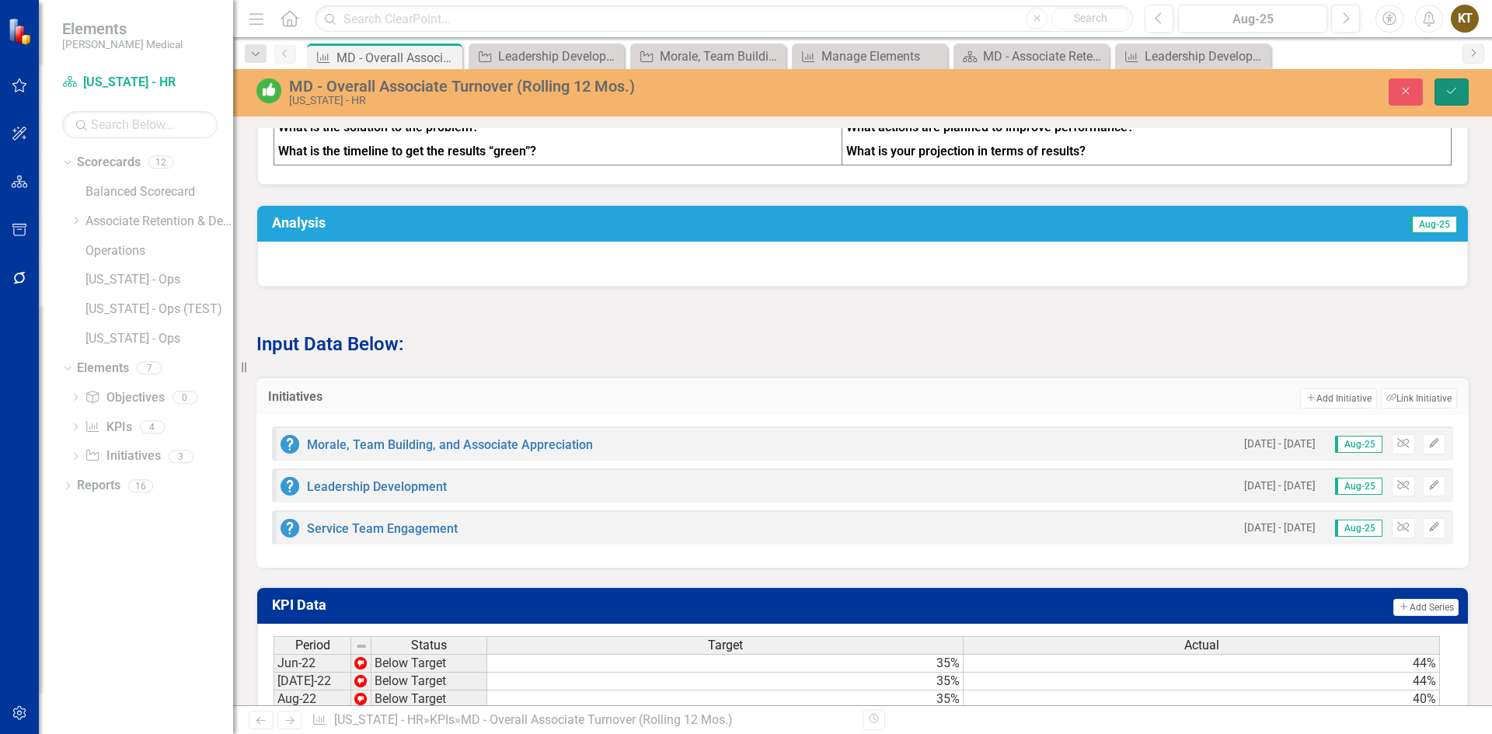
click at [1446, 90] on icon "Save" at bounding box center [1452, 90] width 14 height 11
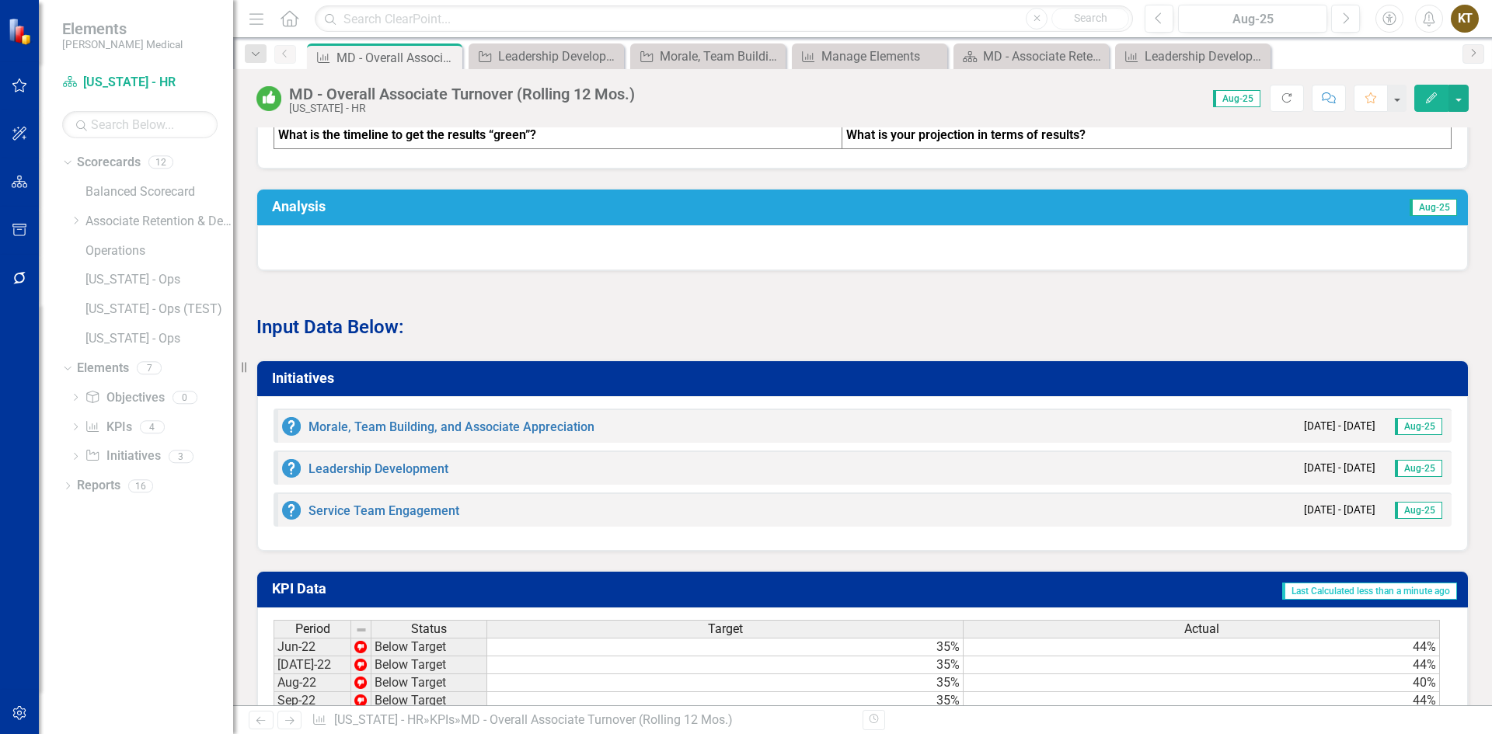
scroll to position [389, 0]
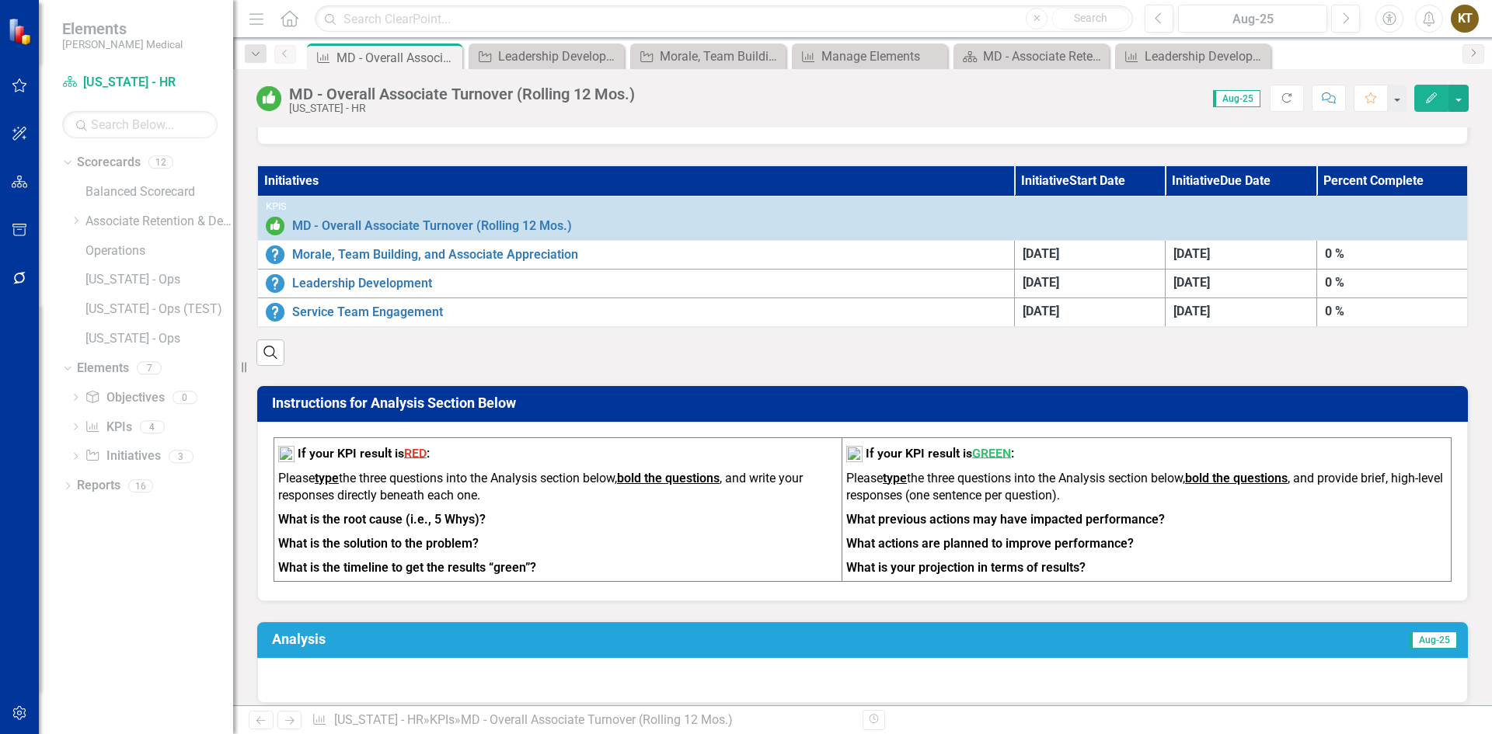
click at [1455, 19] on div "KT" at bounding box center [1465, 19] width 28 height 28
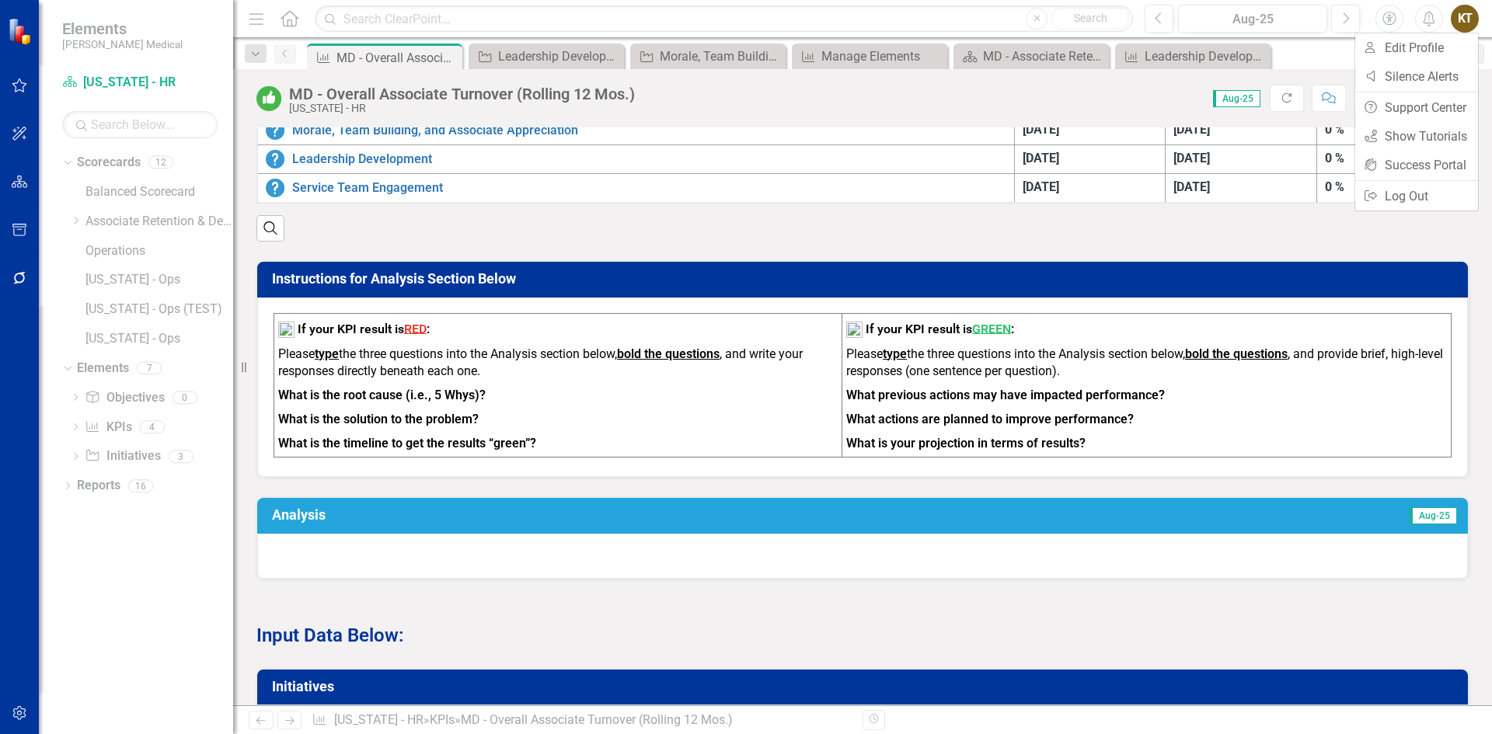
scroll to position [777, 0]
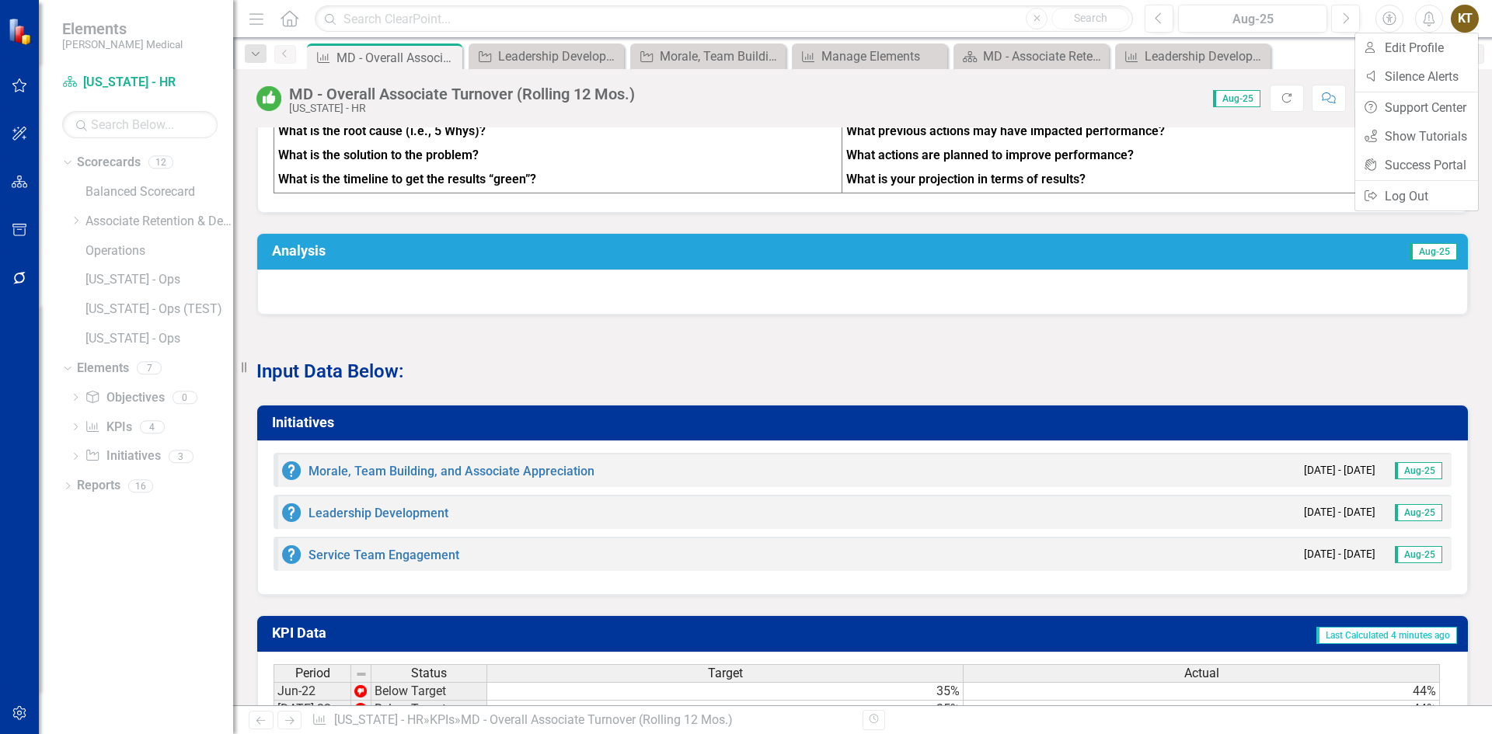
click at [305, 430] on h3 "Initiatives" at bounding box center [865, 423] width 1187 height 16
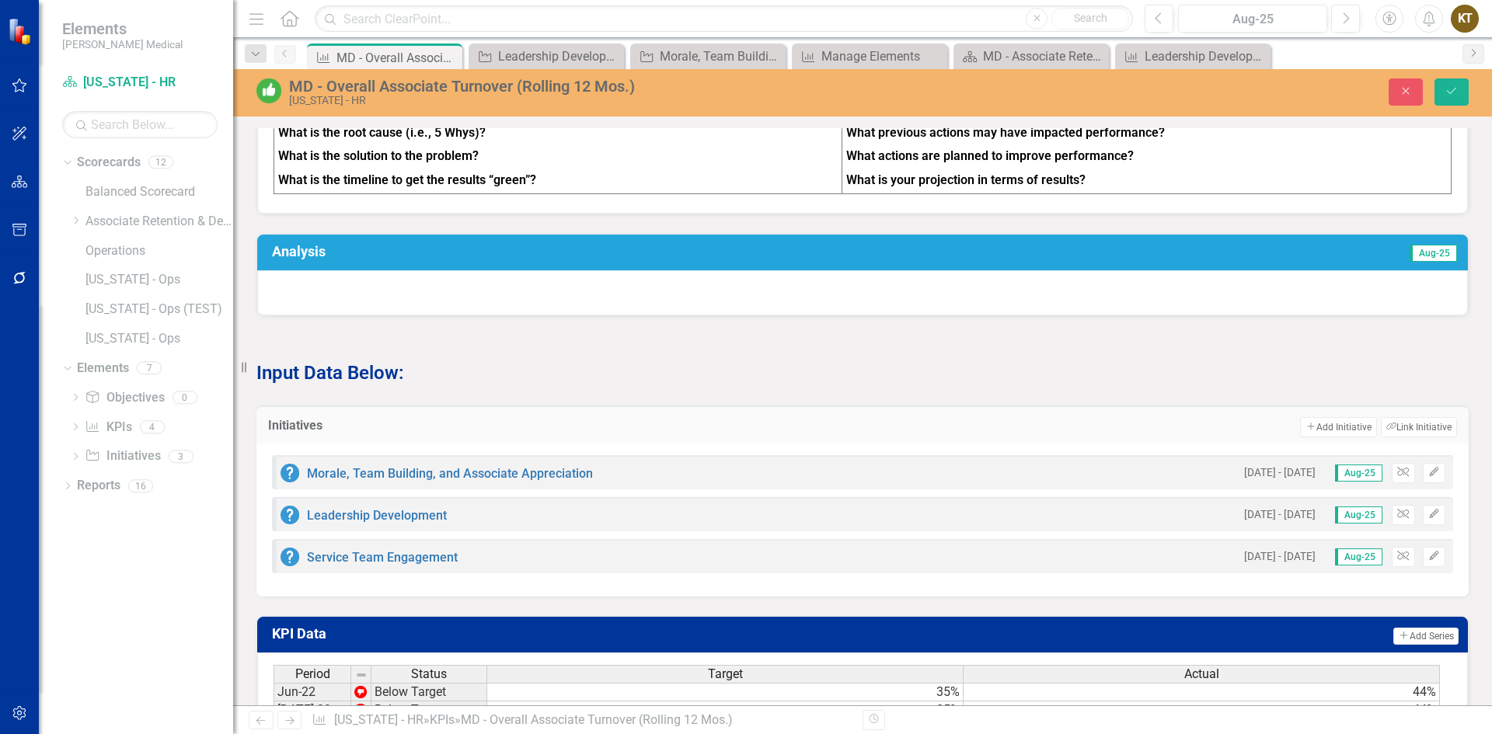
click at [305, 432] on h3 "Initiatives" at bounding box center [421, 426] width 306 height 14
click at [1340, 434] on button "Add Add Initiative" at bounding box center [1338, 427] width 76 height 20
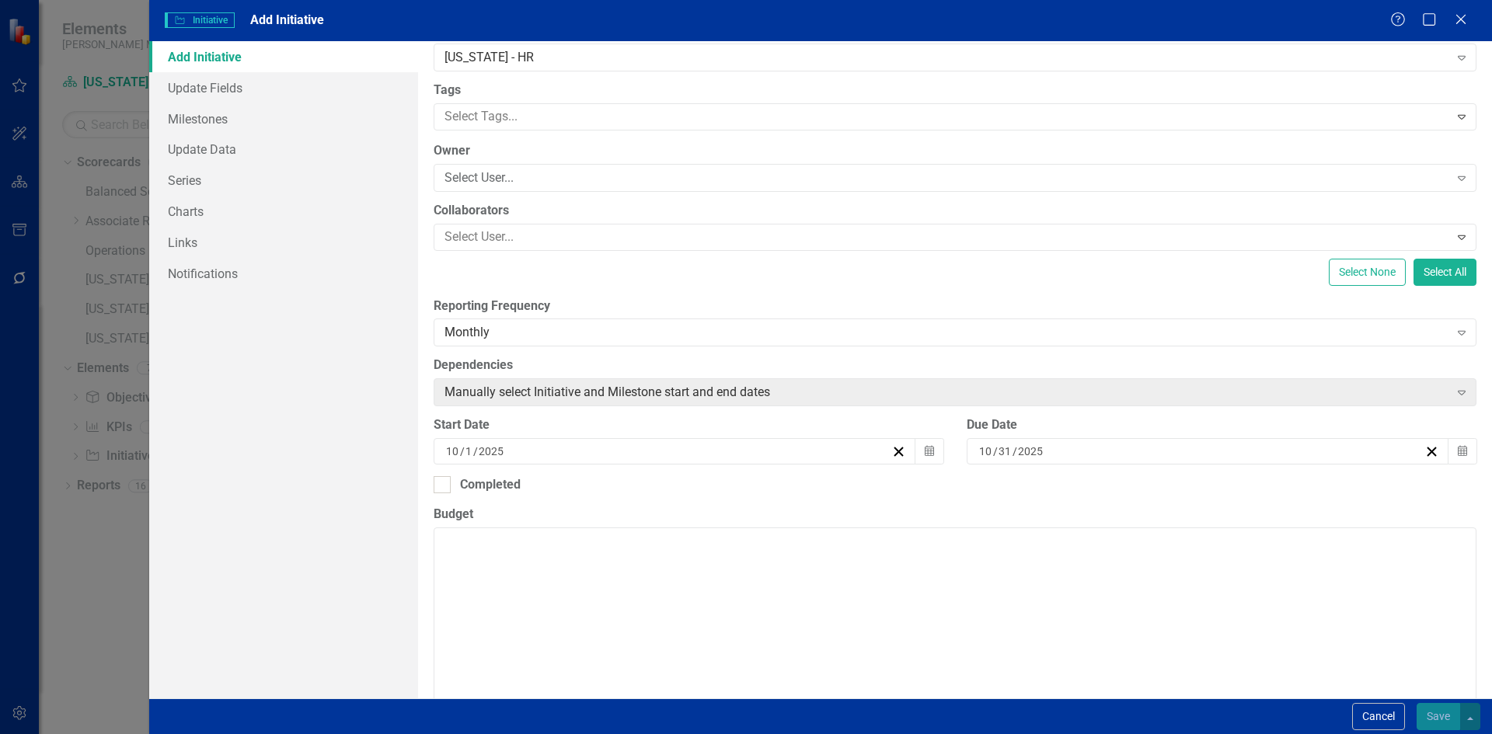
scroll to position [466, 0]
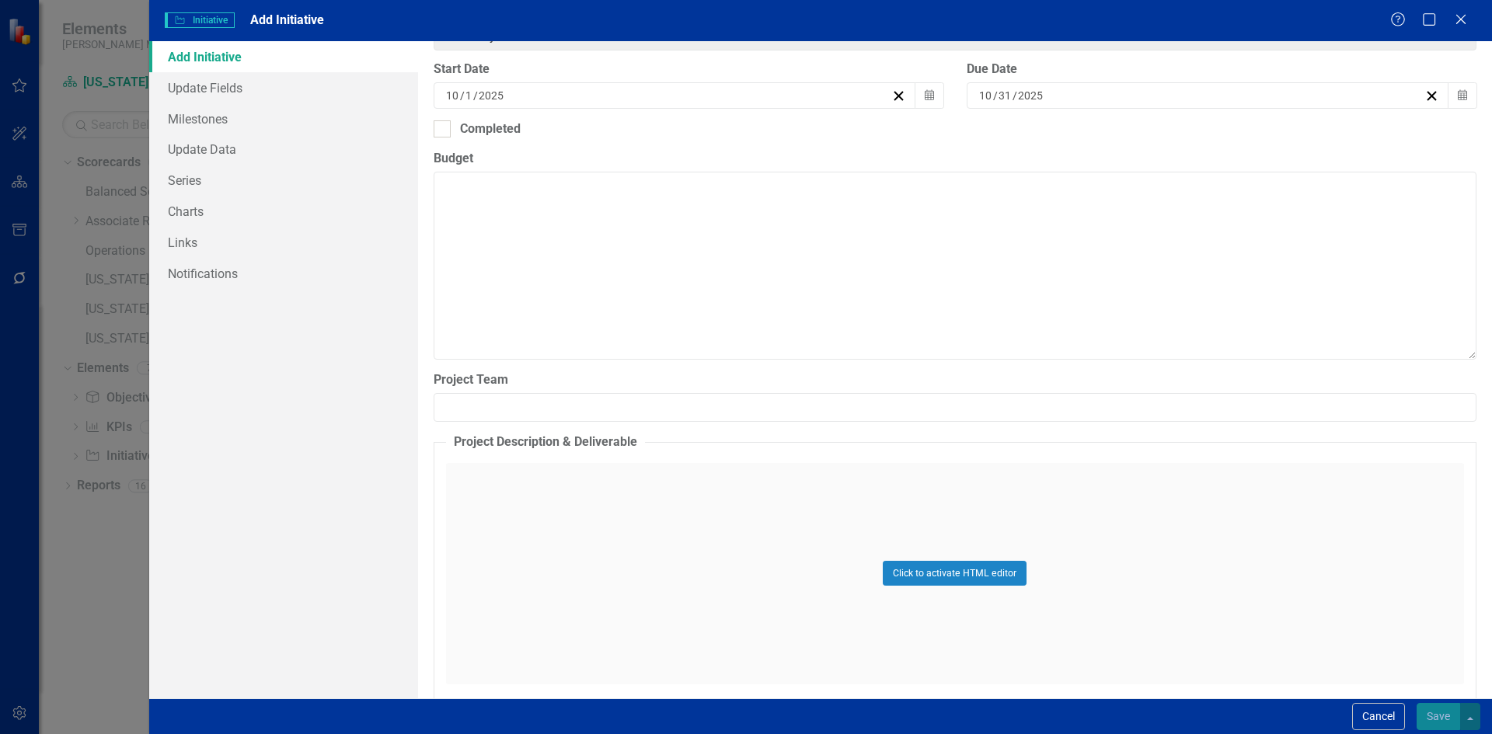
click at [539, 495] on div "Click to activate HTML editor" at bounding box center [955, 573] width 1018 height 221
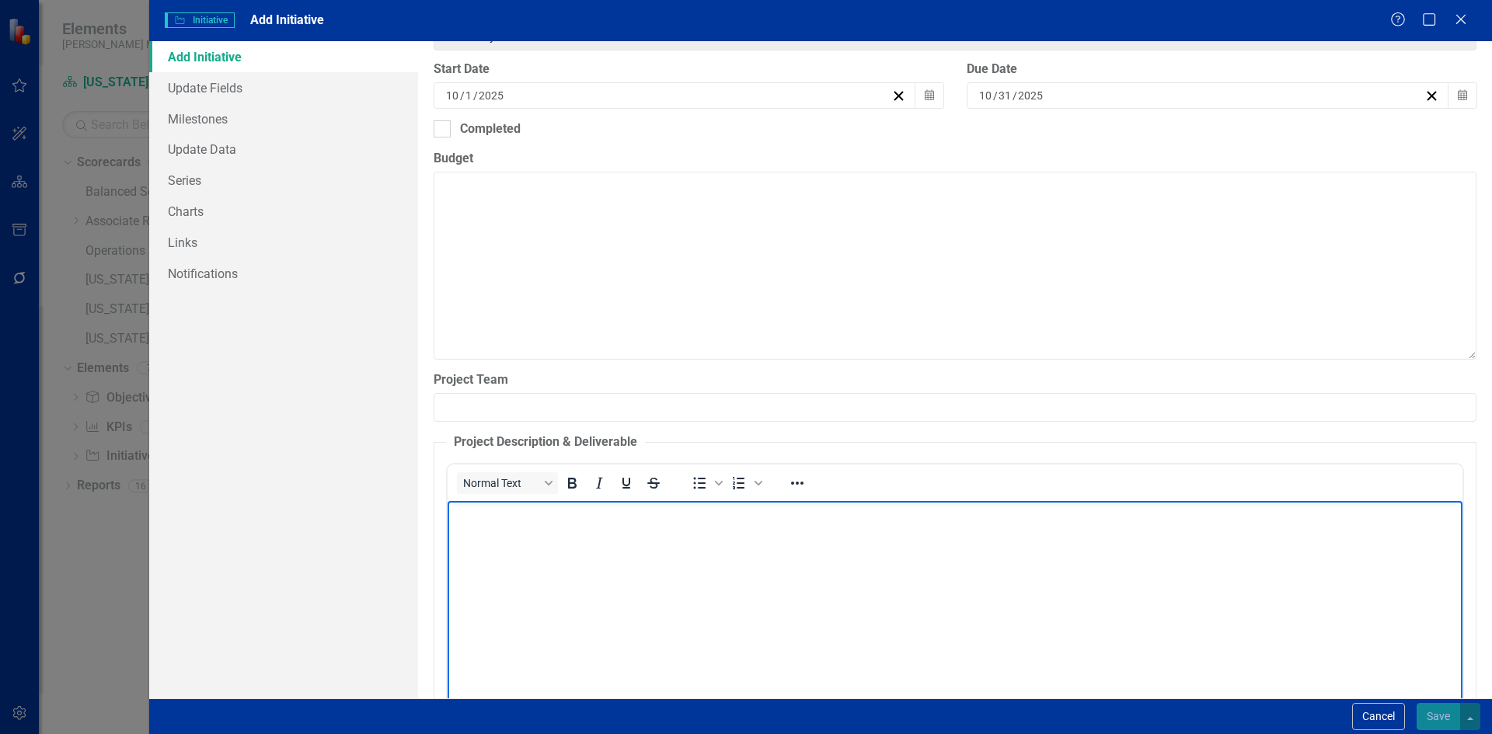
click at [483, 518] on p "Rich Text Area. Press ALT-0 for help." at bounding box center [954, 513] width 1007 height 19
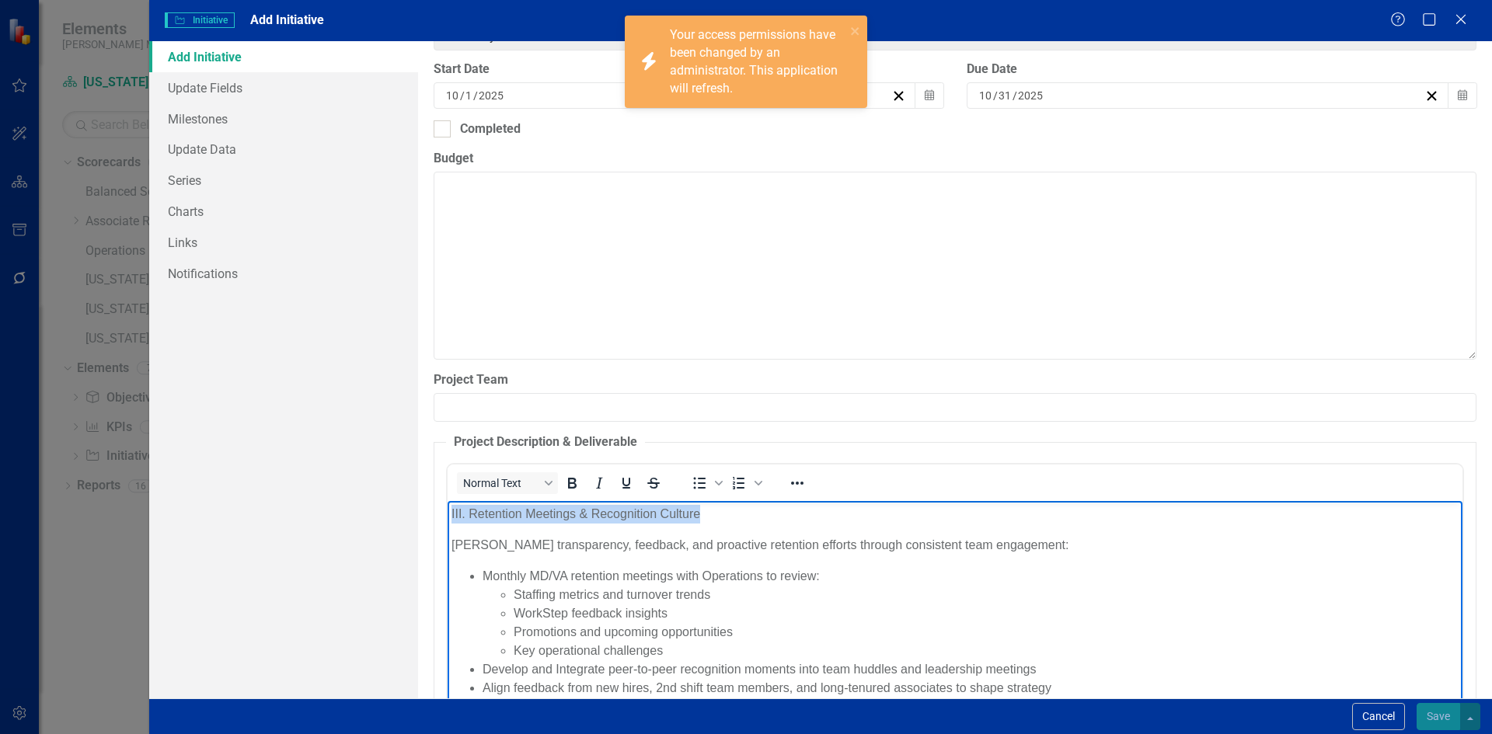
drag, startPoint x: 677, startPoint y: 514, endPoint x: 888, endPoint y: 1015, distance: 543.9
click at [447, 515] on html "III. Retention Meetings & Recognition Culture Foster transparency, feedback, an…" at bounding box center [954, 616] width 1015 height 233
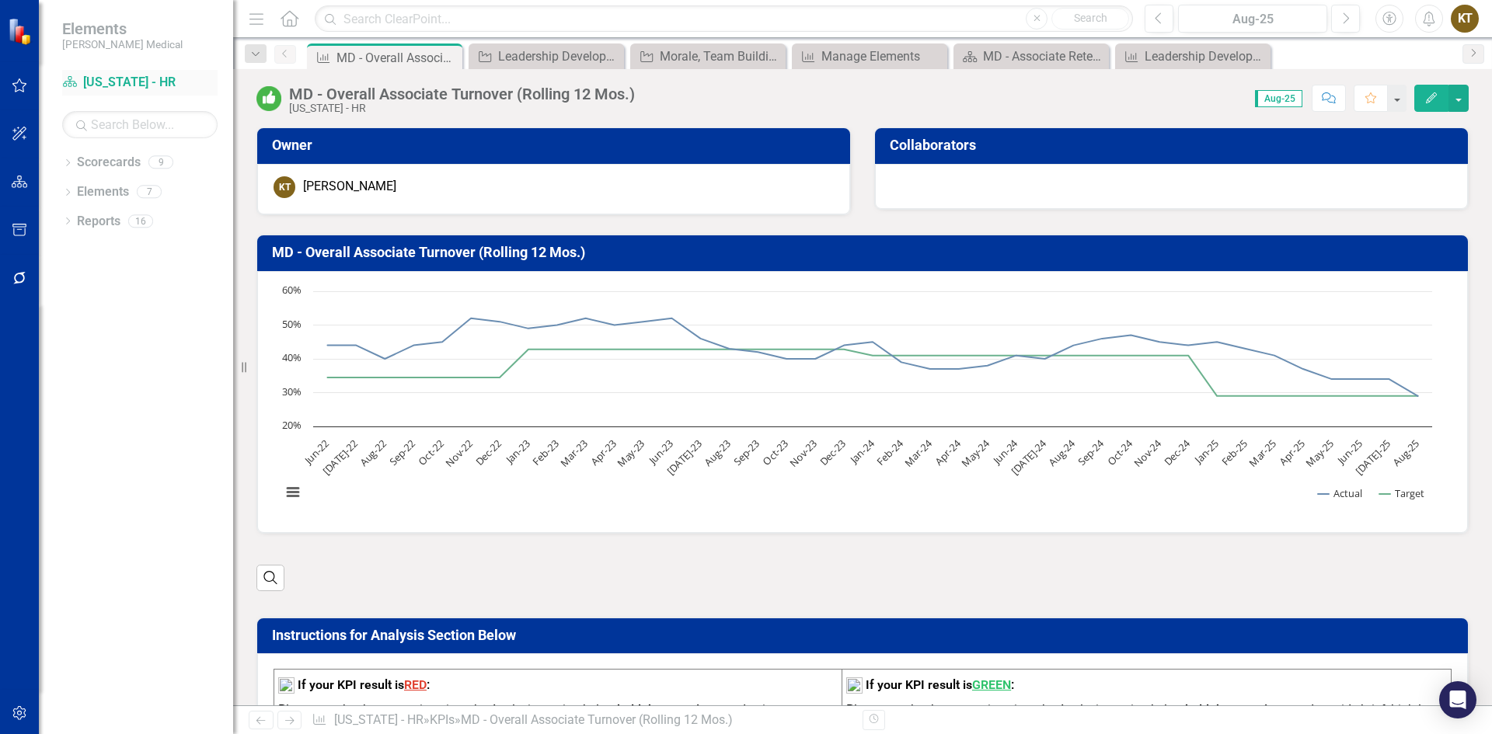
click at [112, 80] on link "Scorecard Maryland - HR" at bounding box center [139, 83] width 155 height 18
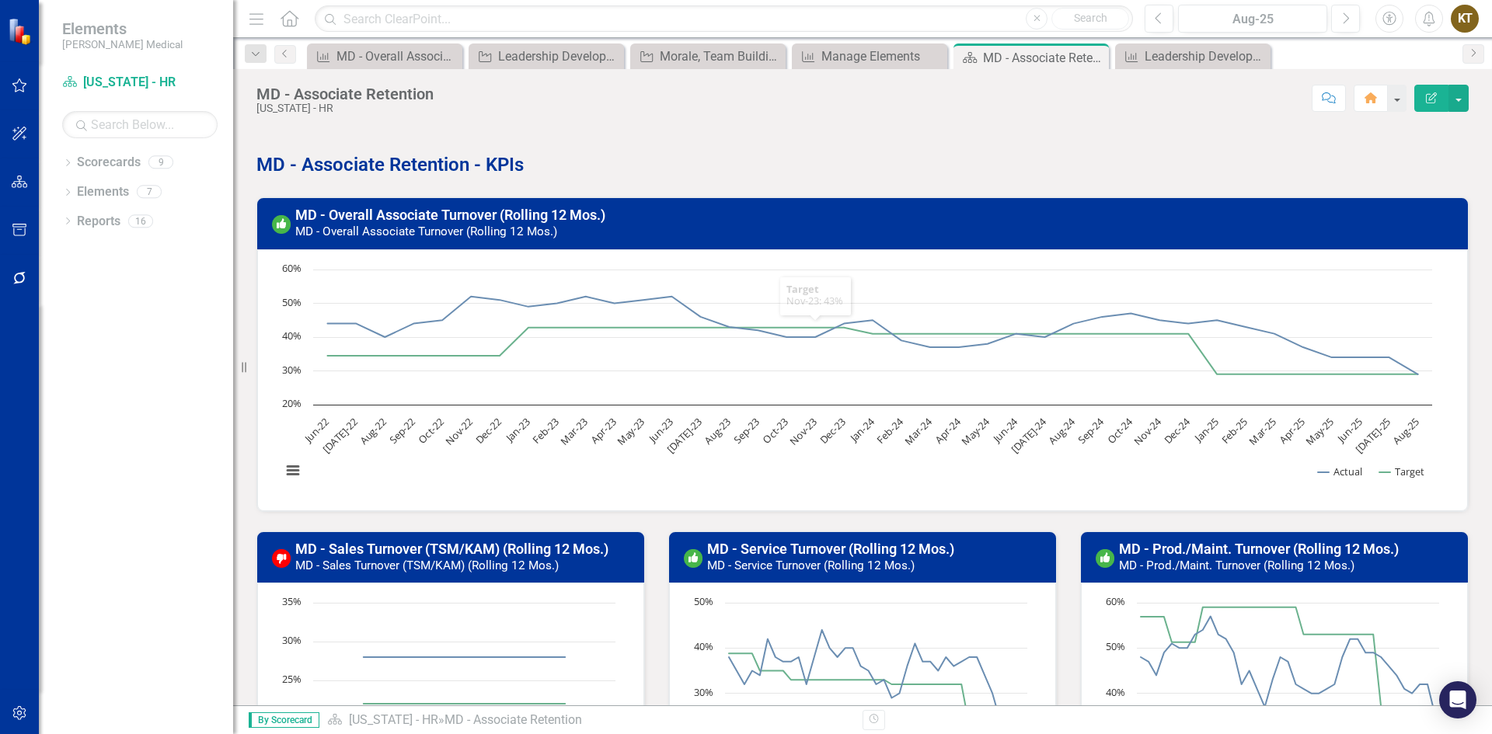
click at [830, 238] on h3 "MD - Overall Associate Turnover (Rolling 12 Mos.) MD - Overall Associate Turnov…" at bounding box center [876, 222] width 1163 height 31
click at [815, 260] on div "Loading... Chart Line chart with 2 lines. The chart has 1 X axis displaying cat…" at bounding box center [862, 380] width 1211 height 262
click at [816, 233] on h3 "MD - Overall Associate Turnover (Rolling 12 Mos.) MD - Overall Associate Turnov…" at bounding box center [876, 222] width 1163 height 31
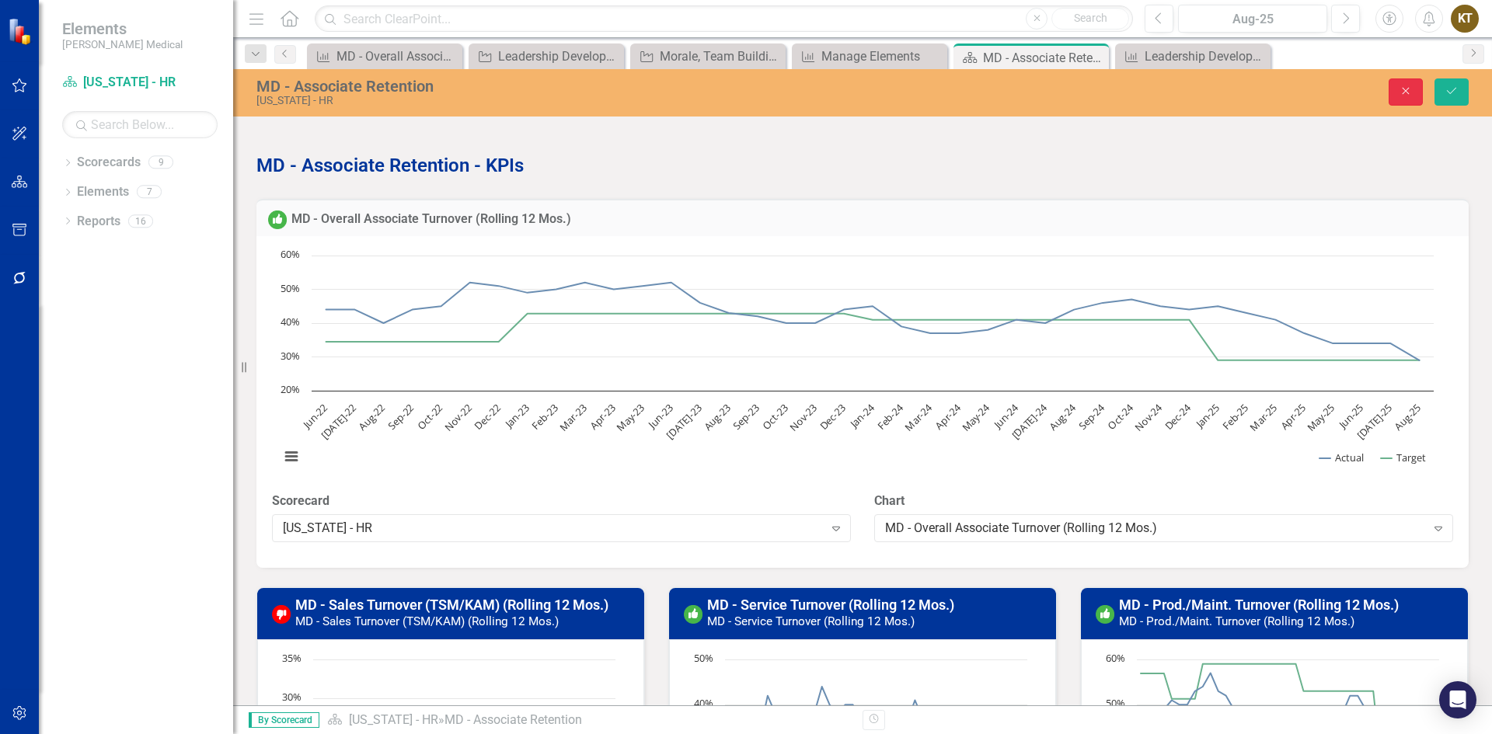
click at [1403, 88] on icon "Close" at bounding box center [1406, 90] width 14 height 11
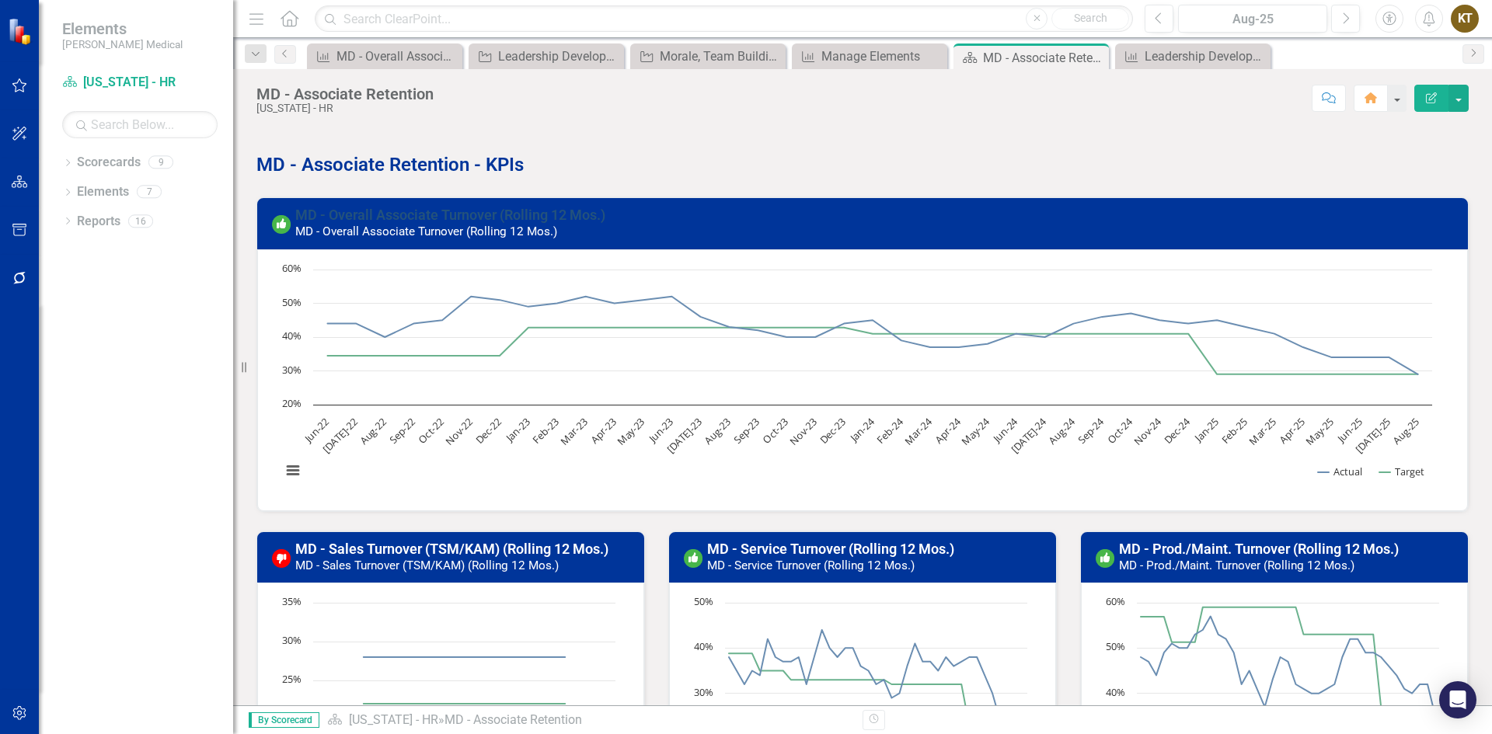
click at [587, 207] on link "MD - Overall Associate Turnover (Rolling 12 Mos.)" at bounding box center [450, 215] width 310 height 16
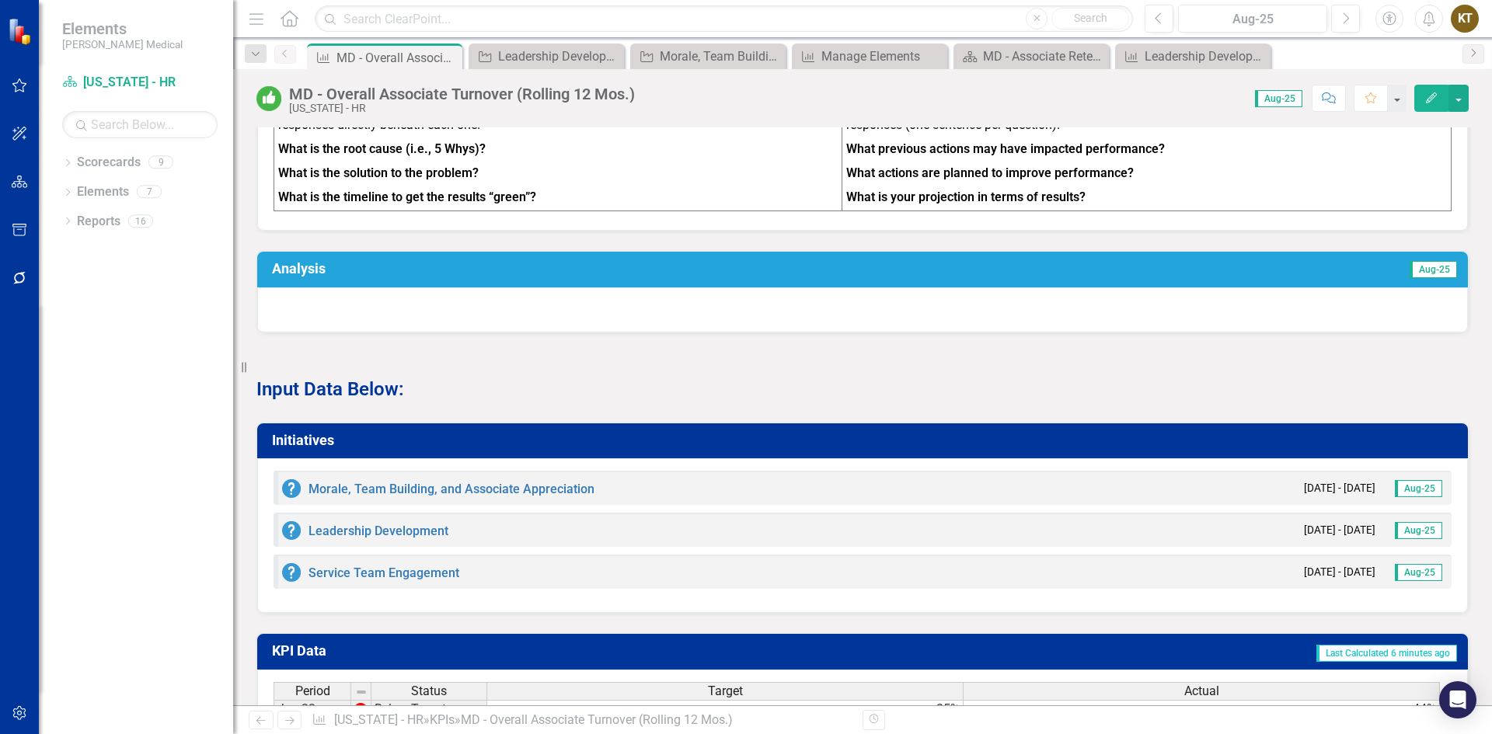
scroll to position [855, 0]
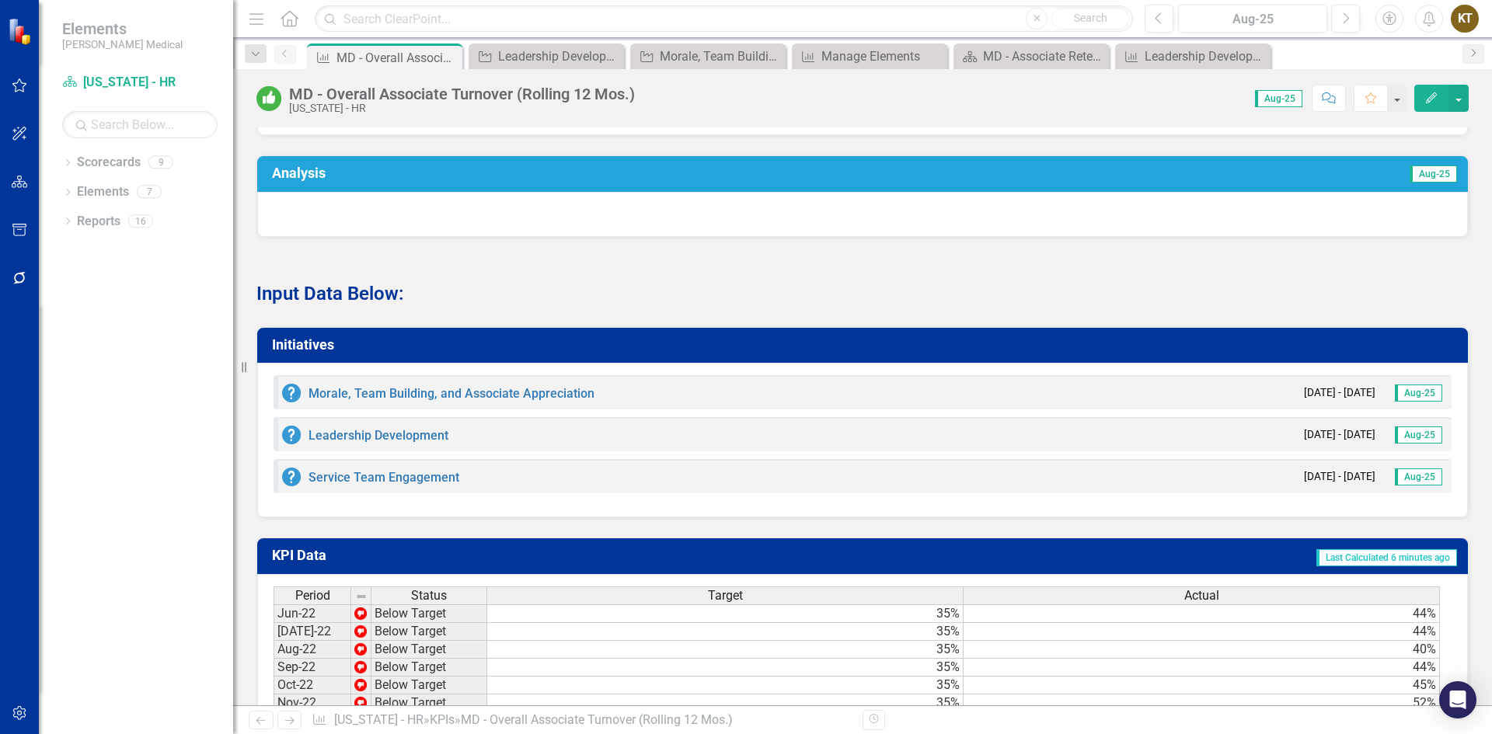
click at [301, 351] on h3 "Initiatives" at bounding box center [865, 345] width 1187 height 16
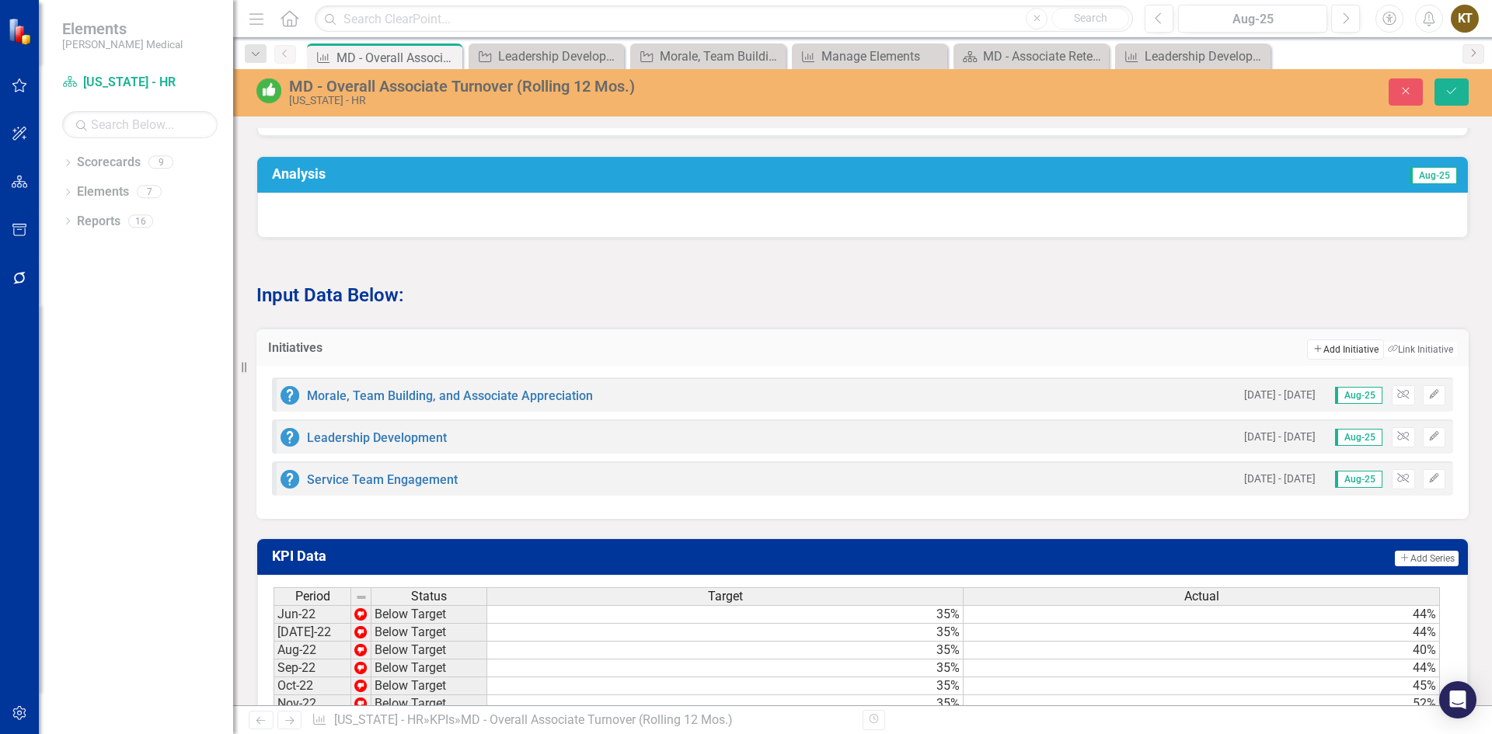
click at [1330, 360] on button "Add Add Initiative" at bounding box center [1345, 350] width 76 height 20
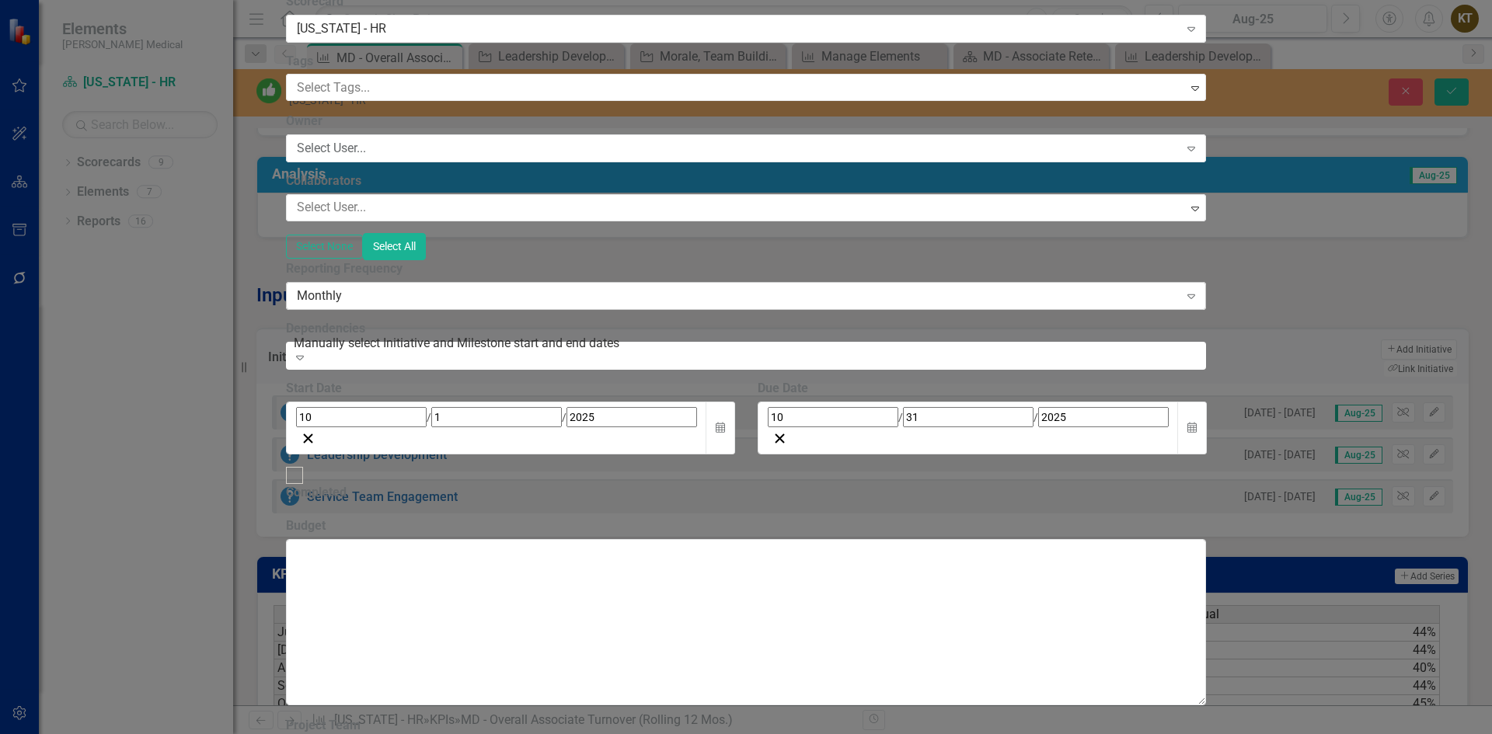
scroll to position [0, 0]
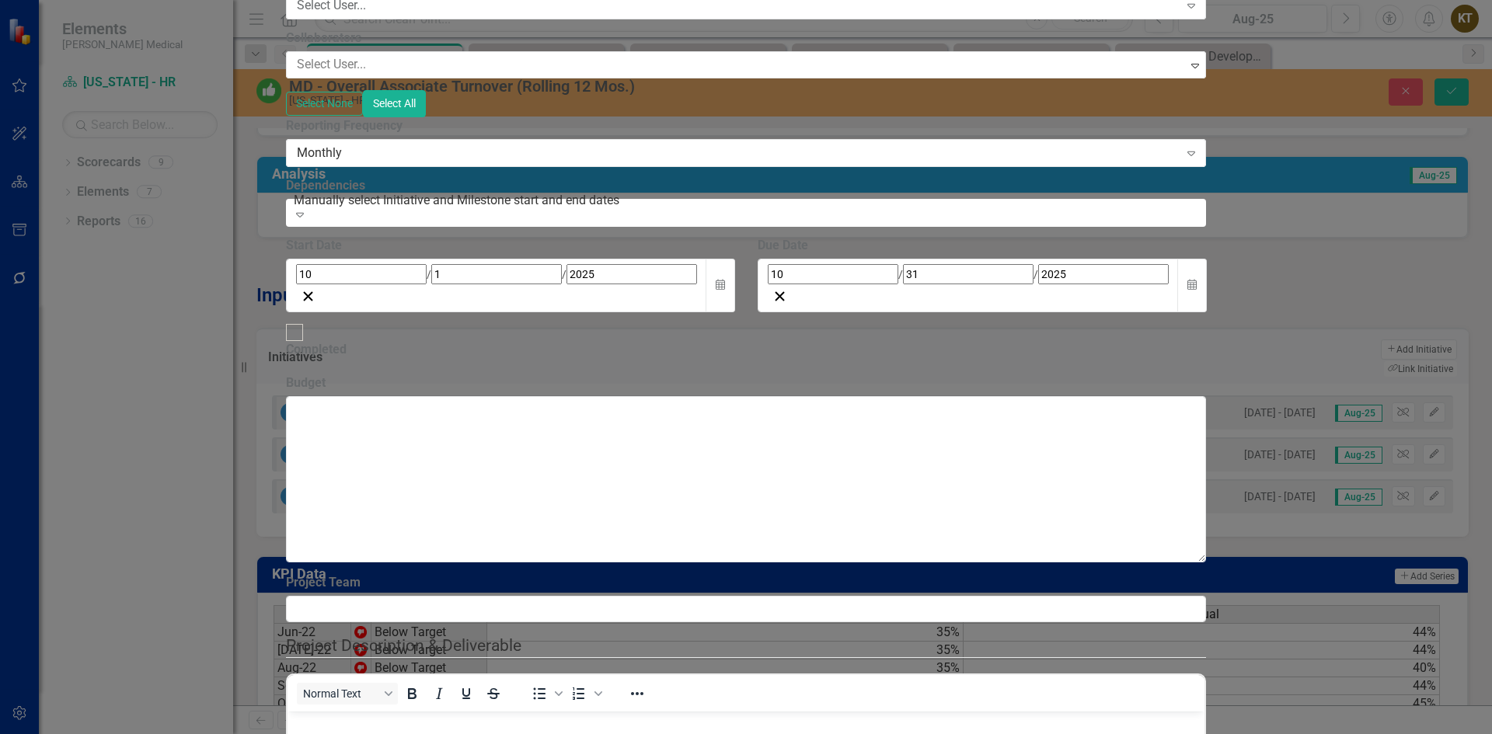
scroll to position [605, 0]
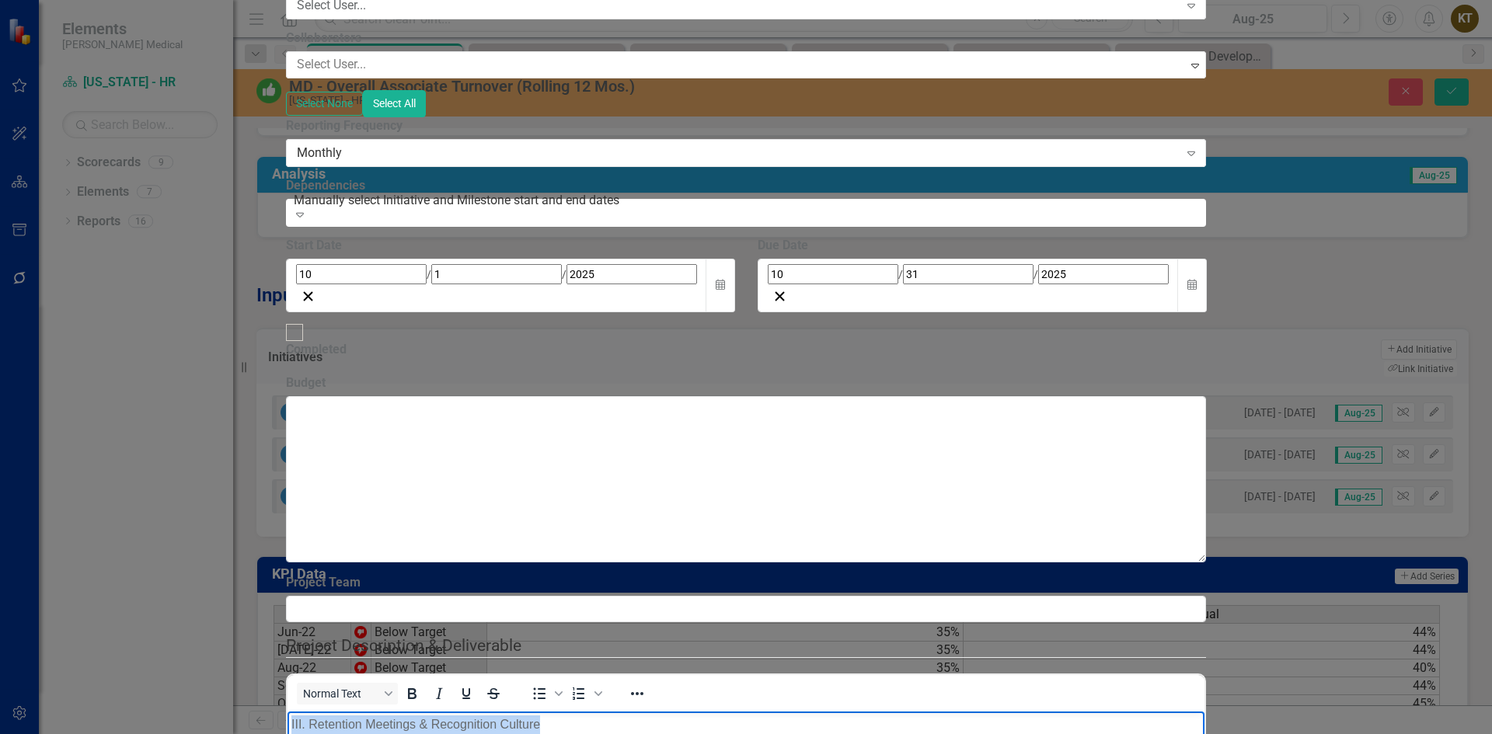
drag, startPoint x: 575, startPoint y: 730, endPoint x: 646, endPoint y: 1085, distance: 362.2
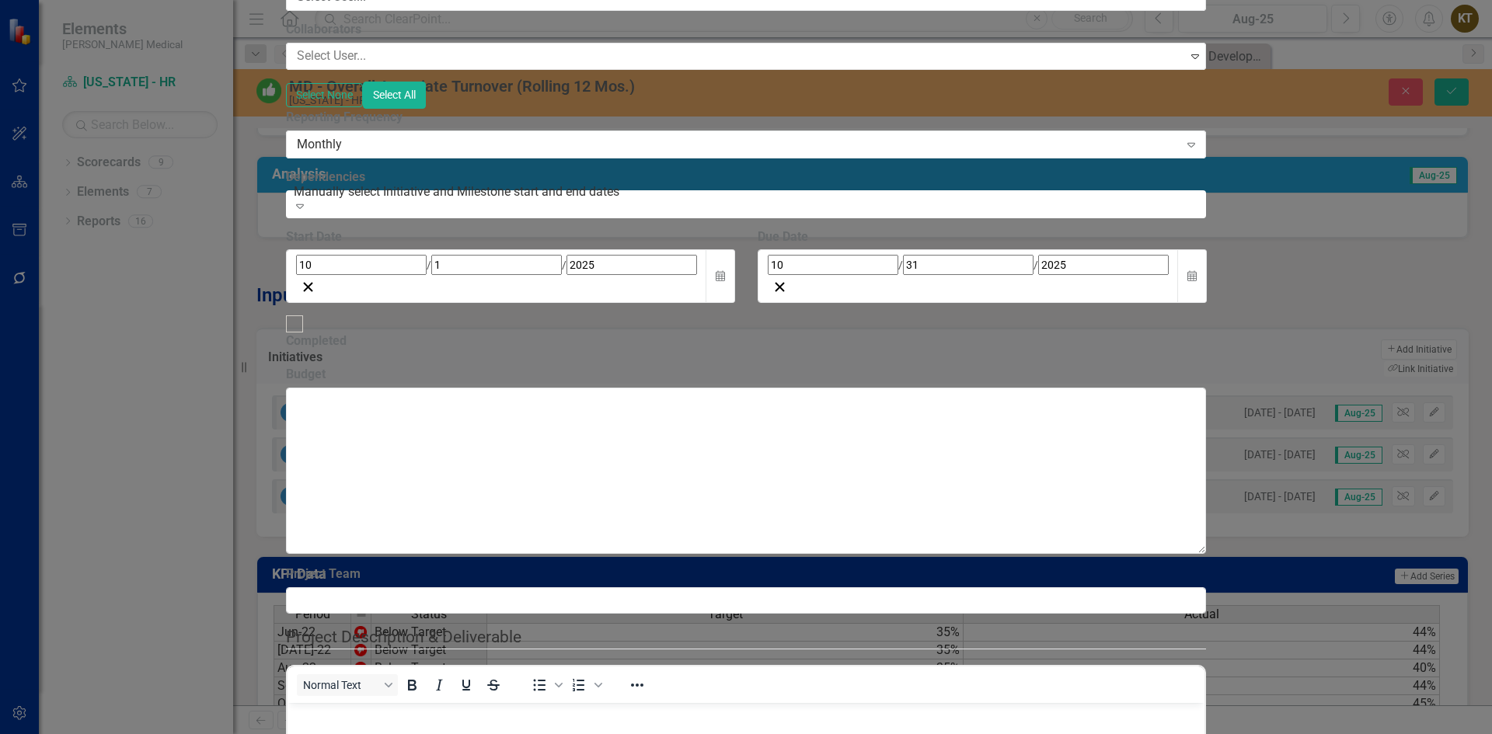
drag, startPoint x: 462, startPoint y: 80, endPoint x: 362, endPoint y: 93, distance: 100.3
click at [362, 93] on div "Add Initiative Update Fields Milestones Update Data Series Charts Links Notific…" at bounding box center [746, 383] width 921 height 1239
type input "Retention Meetings & Recognition Culture"
drag, startPoint x: 370, startPoint y: 715, endPoint x: 359, endPoint y: 730, distance: 18.3
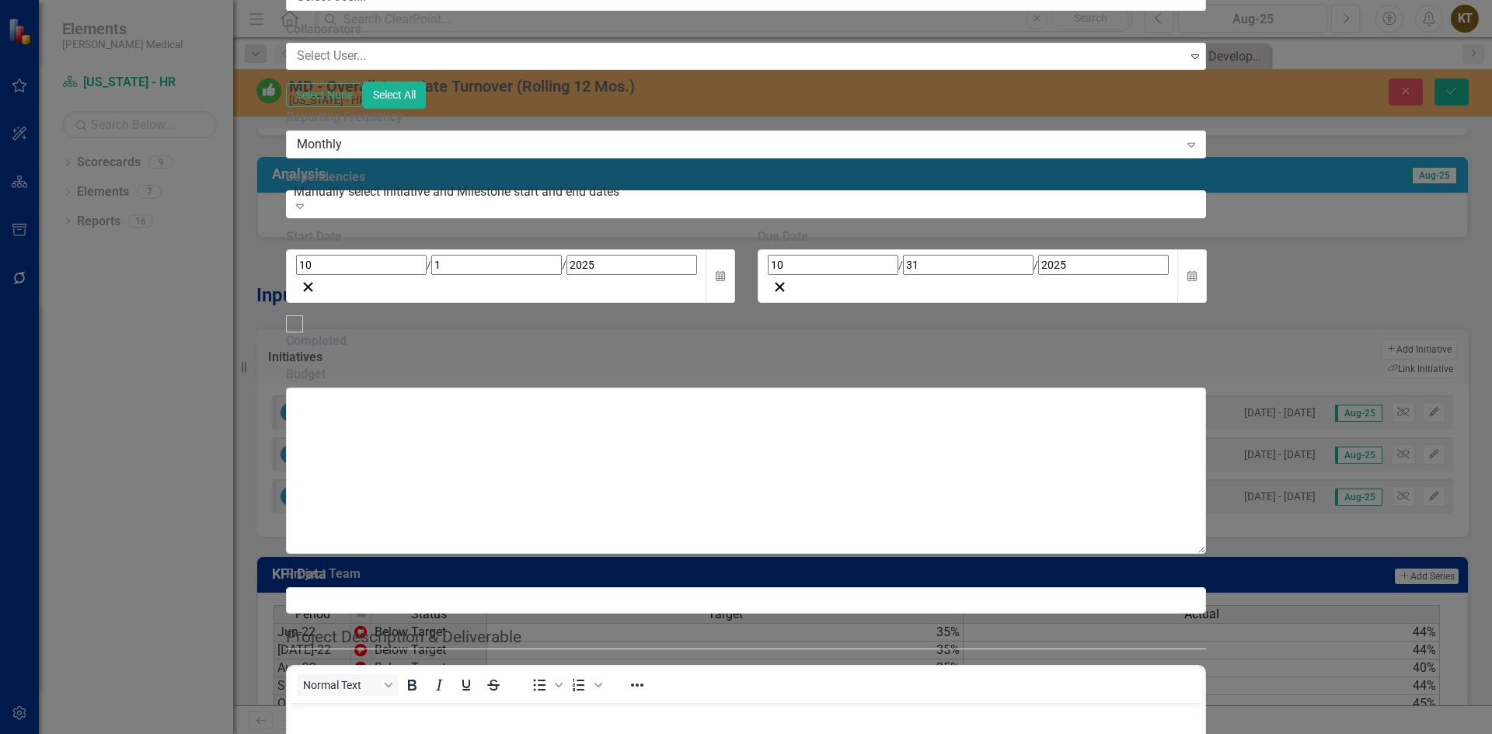
click at [370, 715] on p "Rich Text Area. Press ALT-0 for help." at bounding box center [746, 715] width 910 height 19
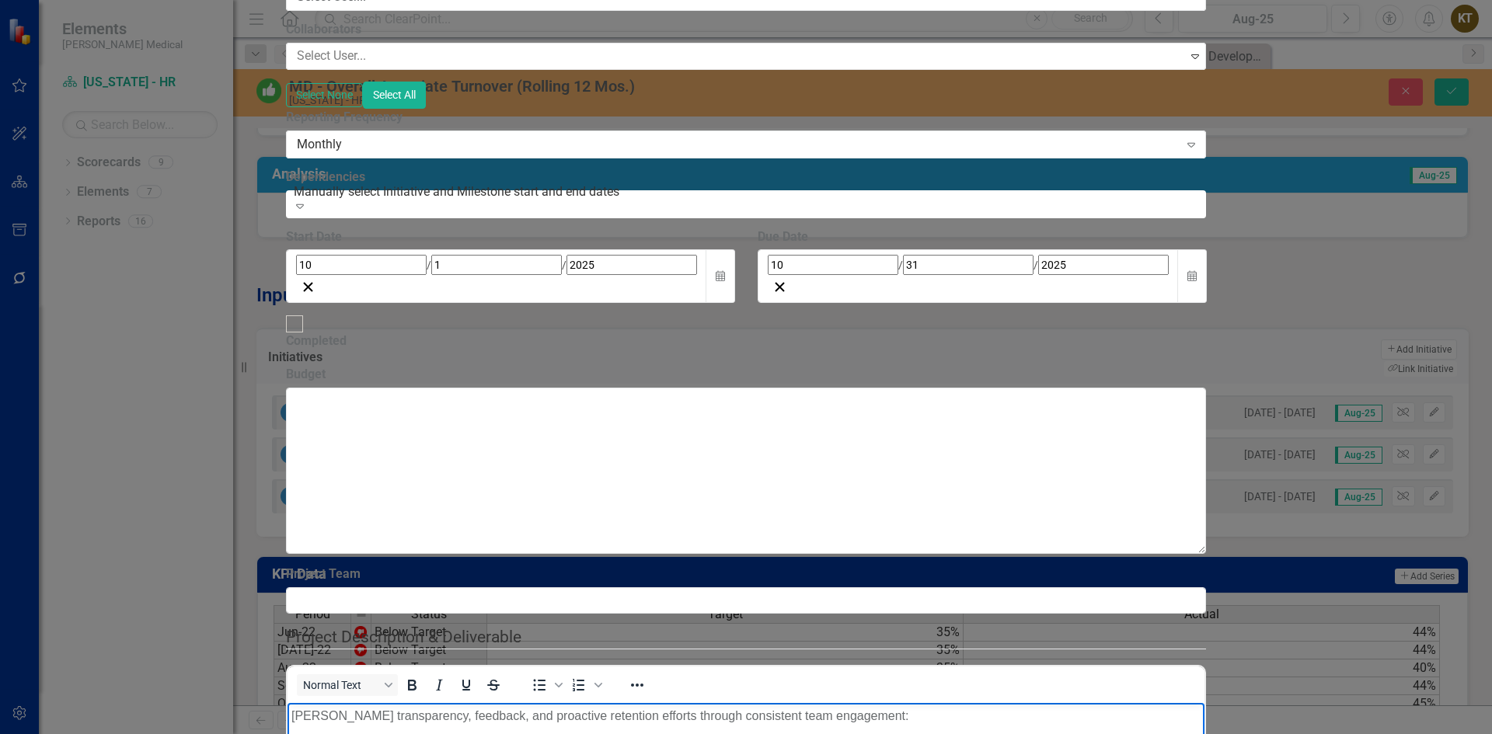
scroll to position [0, 0]
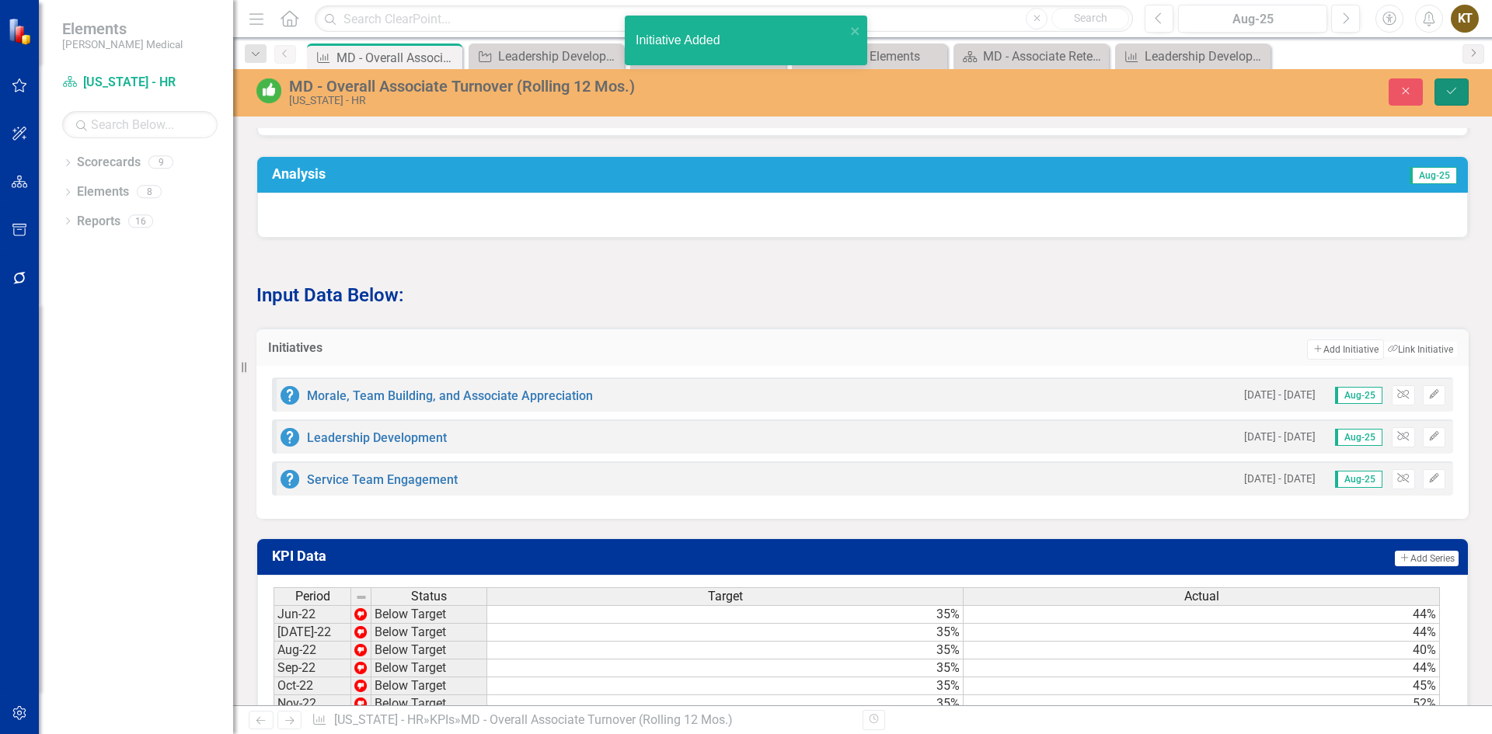
click at [1455, 95] on icon "Save" at bounding box center [1452, 90] width 14 height 11
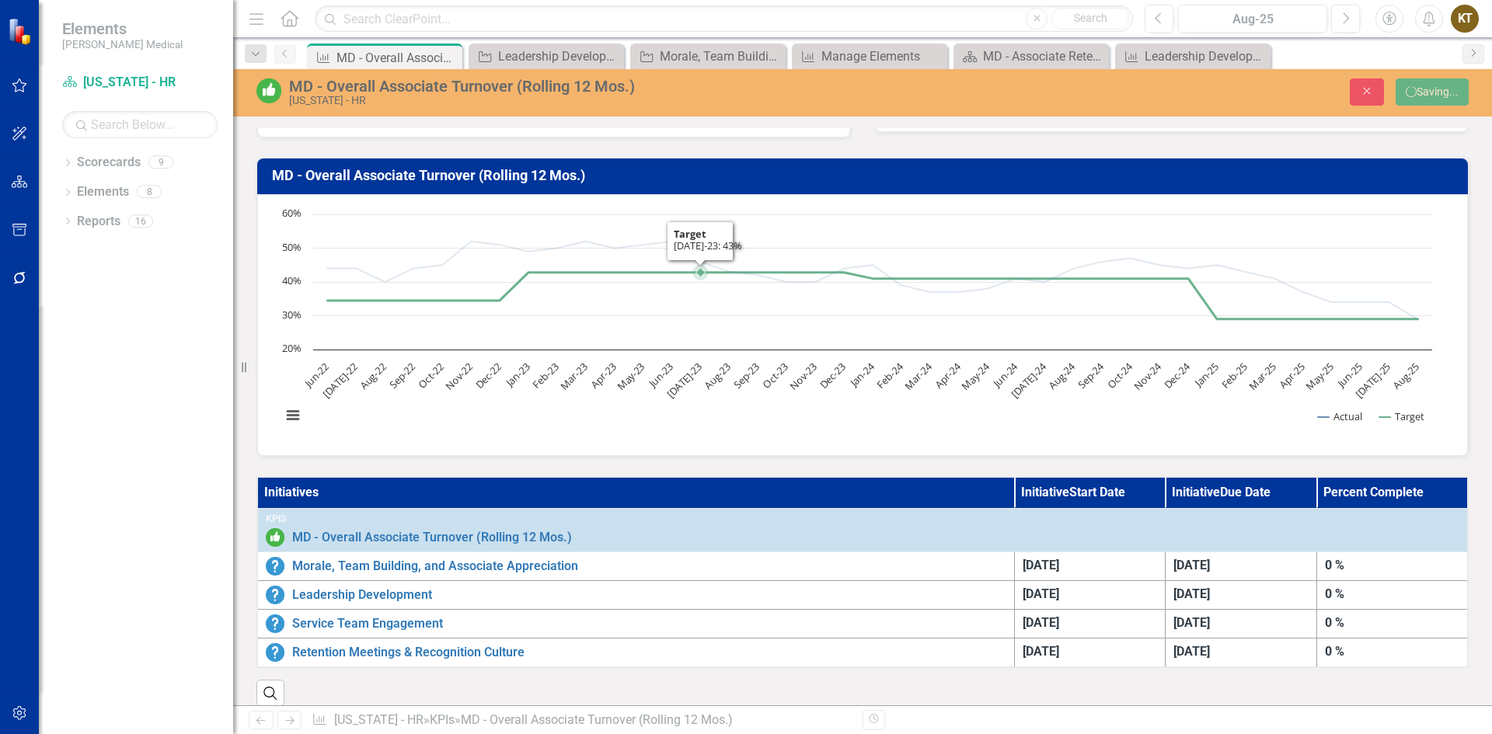
scroll to position [155, 0]
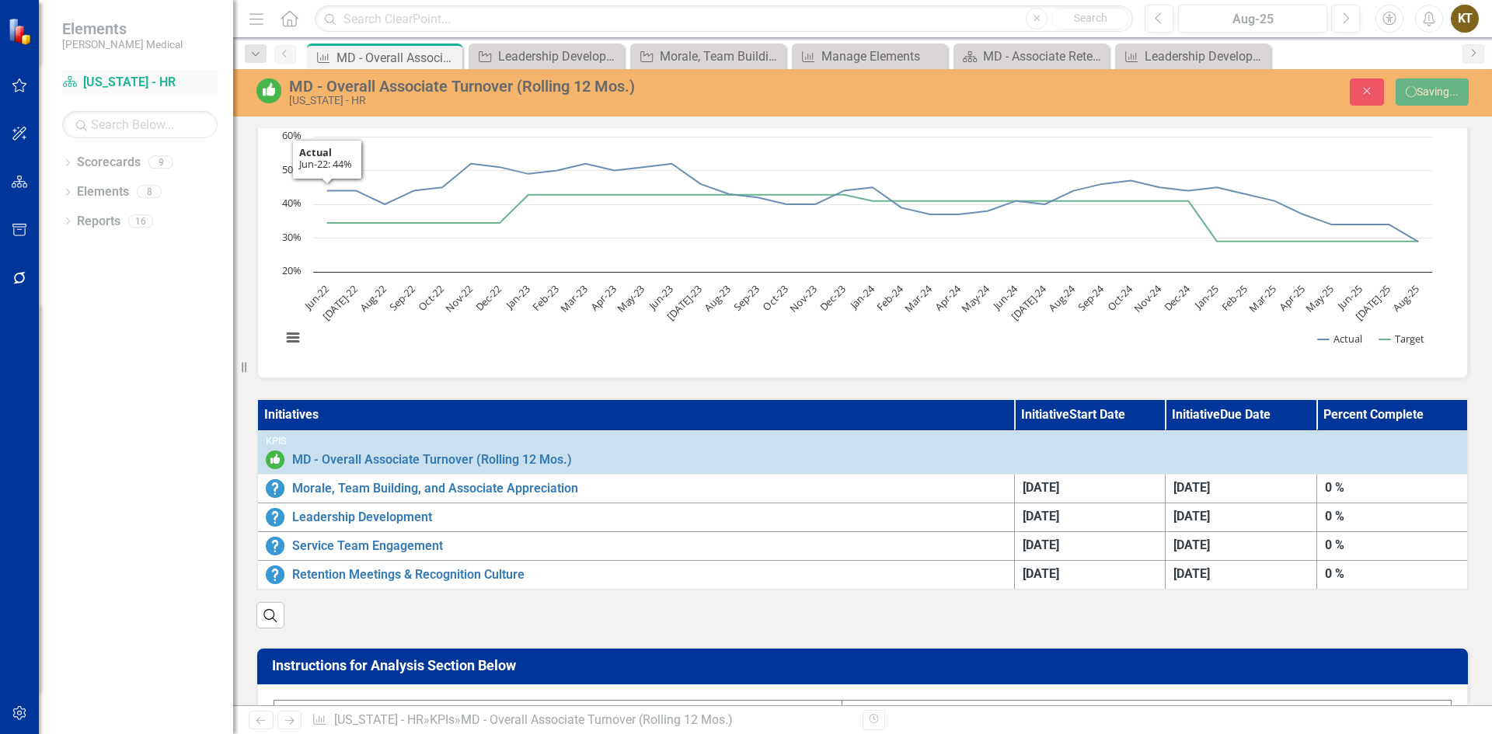
click at [139, 77] on link "Scorecard Maryland - HR" at bounding box center [139, 83] width 155 height 18
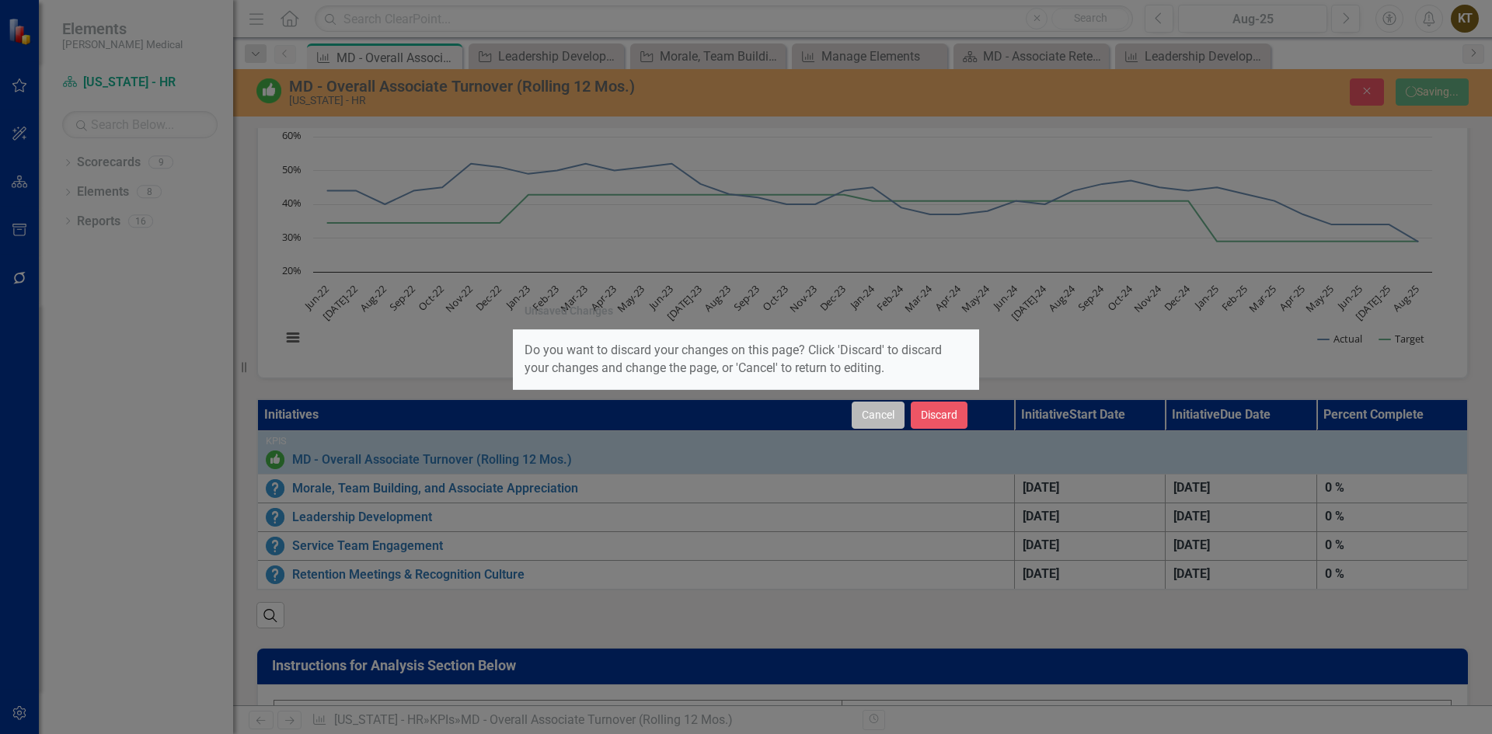
click at [881, 424] on button "Cancel" at bounding box center [878, 415] width 53 height 27
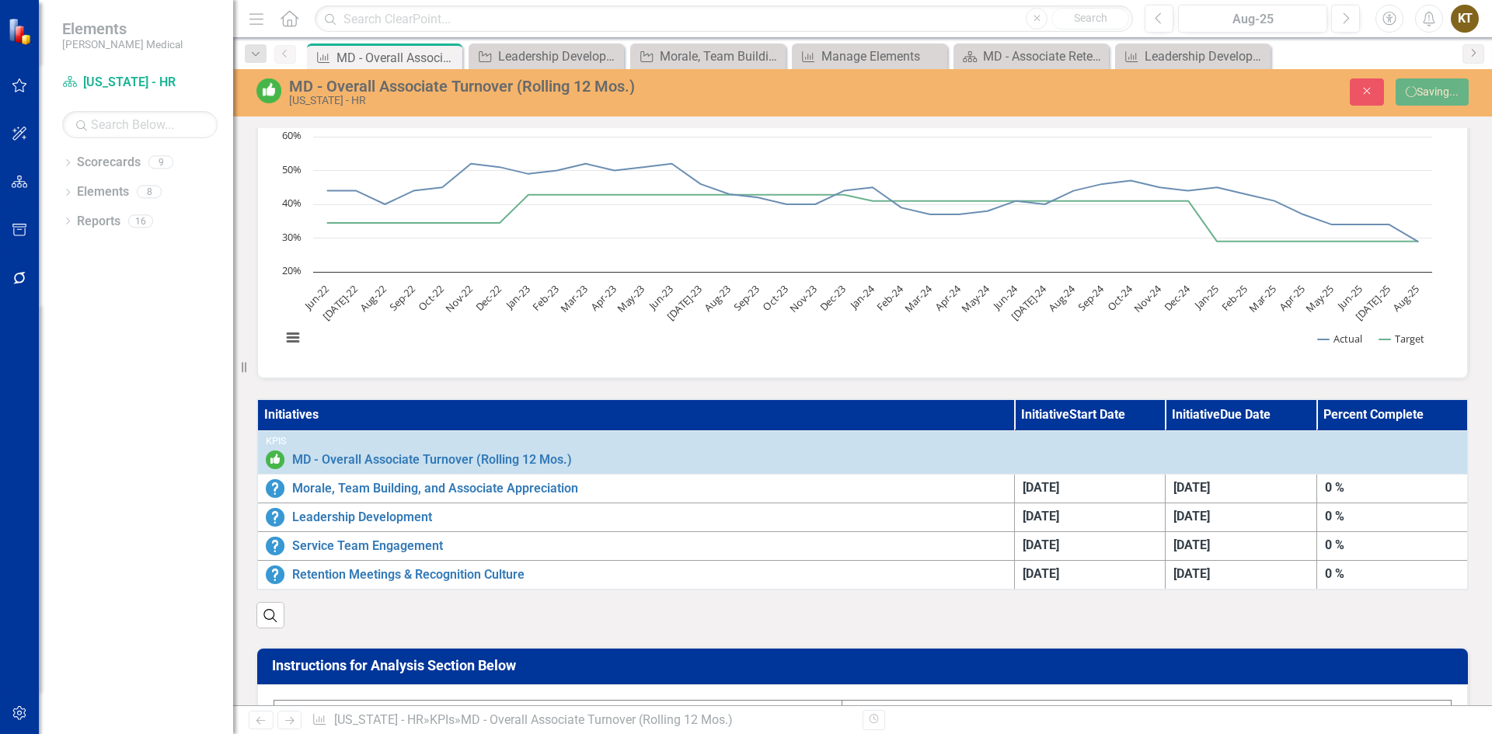
click at [333, 640] on div "Instructions for Analysis Section Below If your KPI result is RED : Please type…" at bounding box center [862, 747] width 1235 height 236
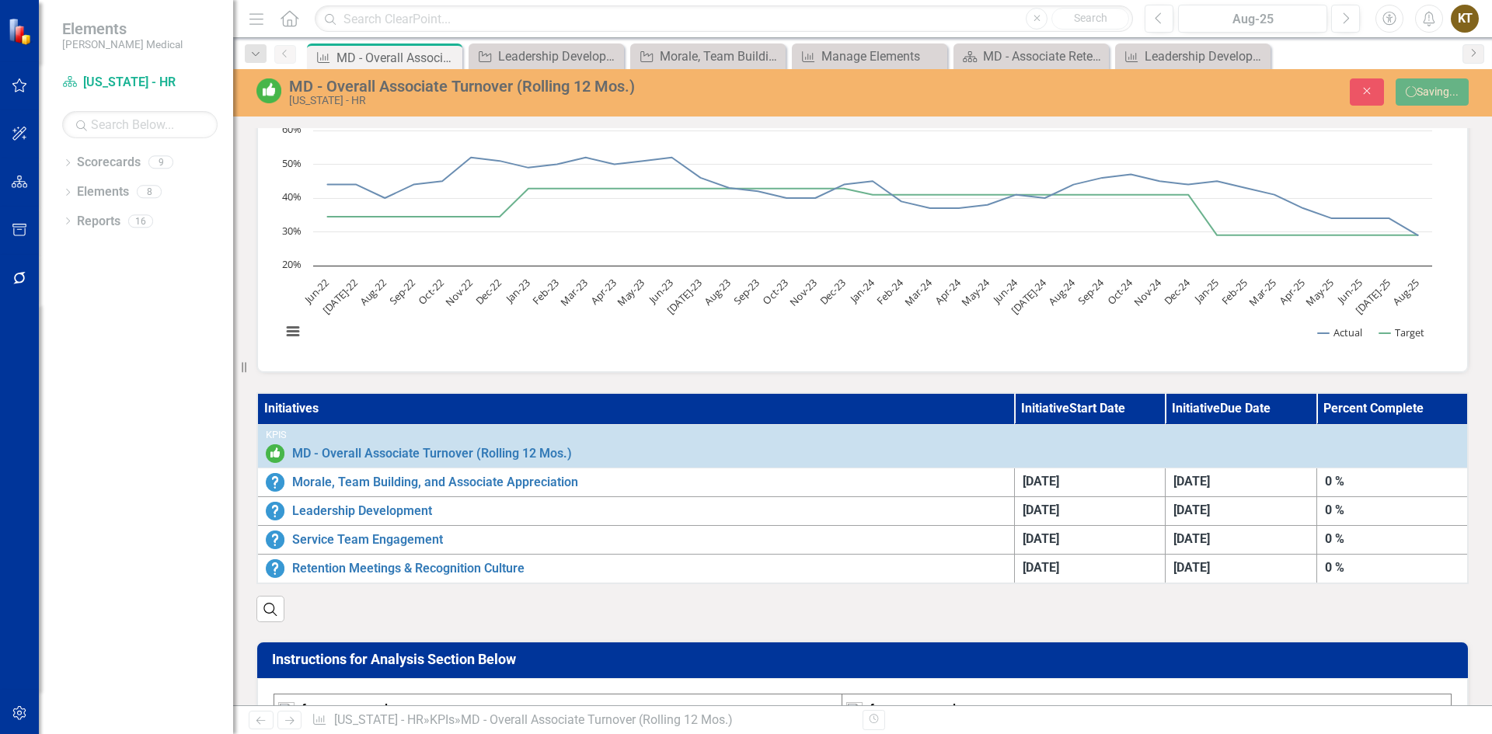
scroll to position [0, 0]
